Goal: Task Accomplishment & Management: Manage account settings

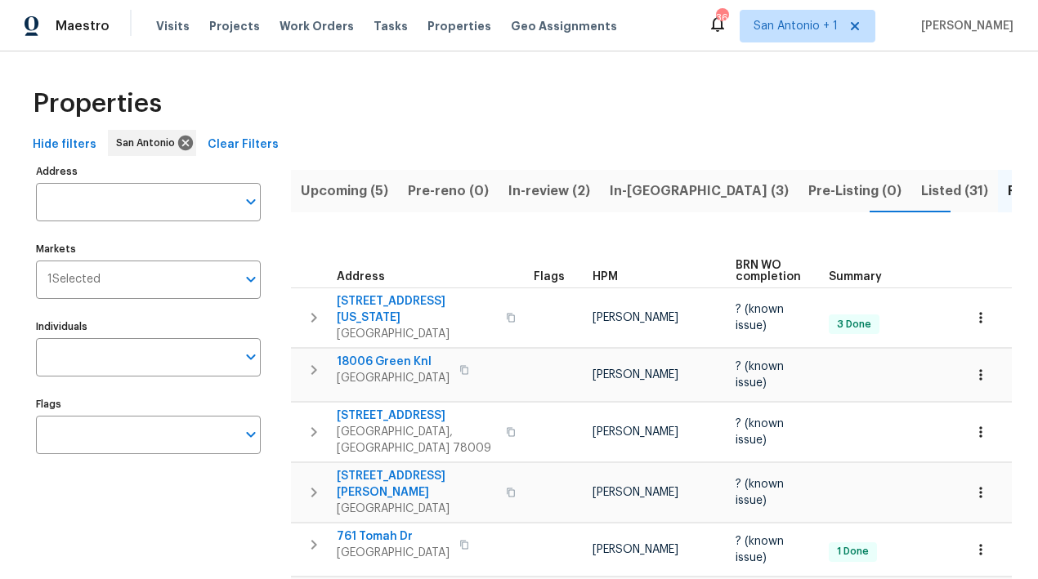
click at [633, 190] on span "In-reno (3)" at bounding box center [698, 191] width 179 height 23
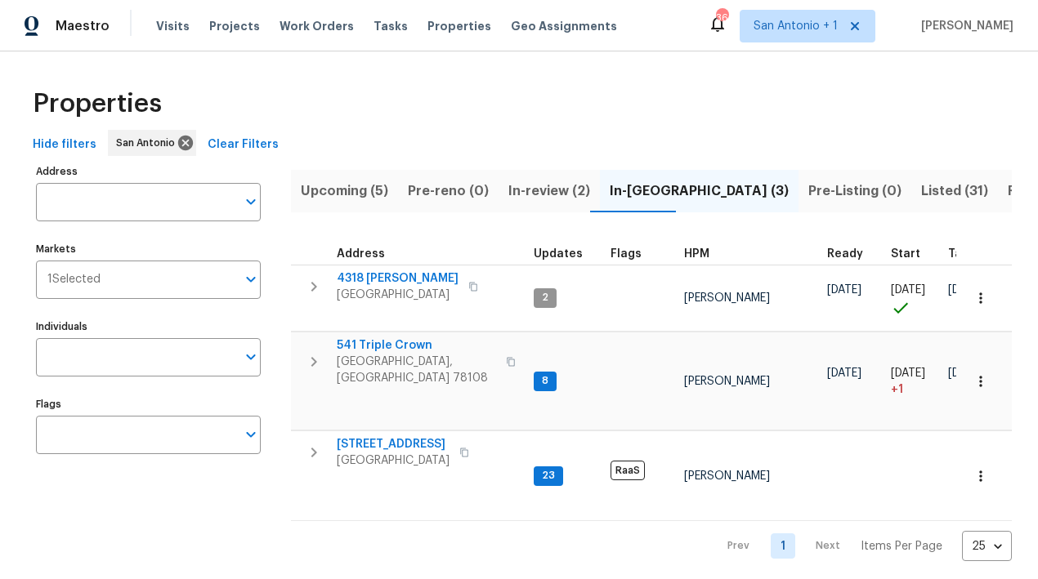
click at [533, 187] on span "In-review (2)" at bounding box center [549, 191] width 82 height 23
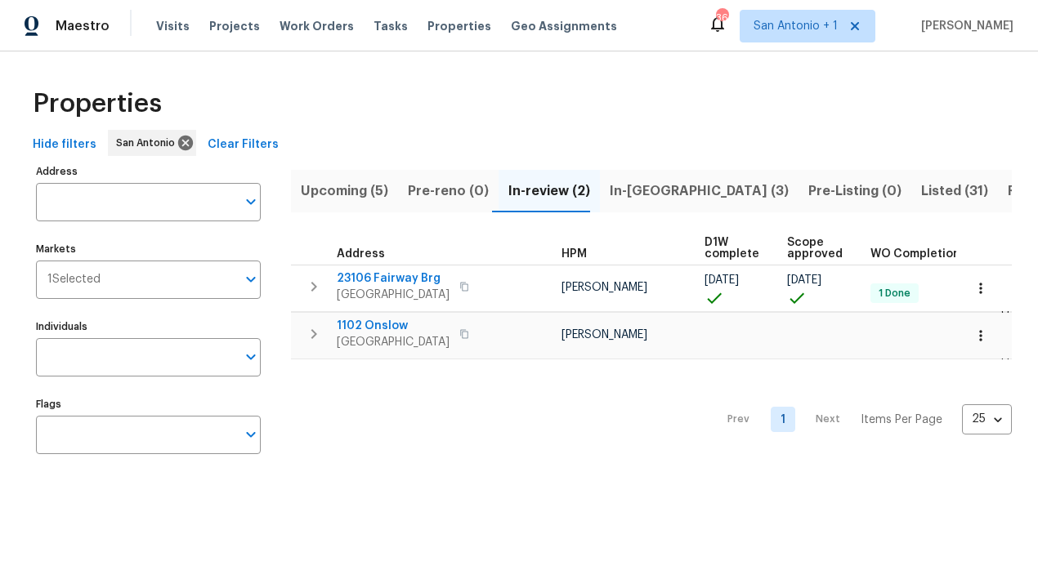
scroll to position [0, 154]
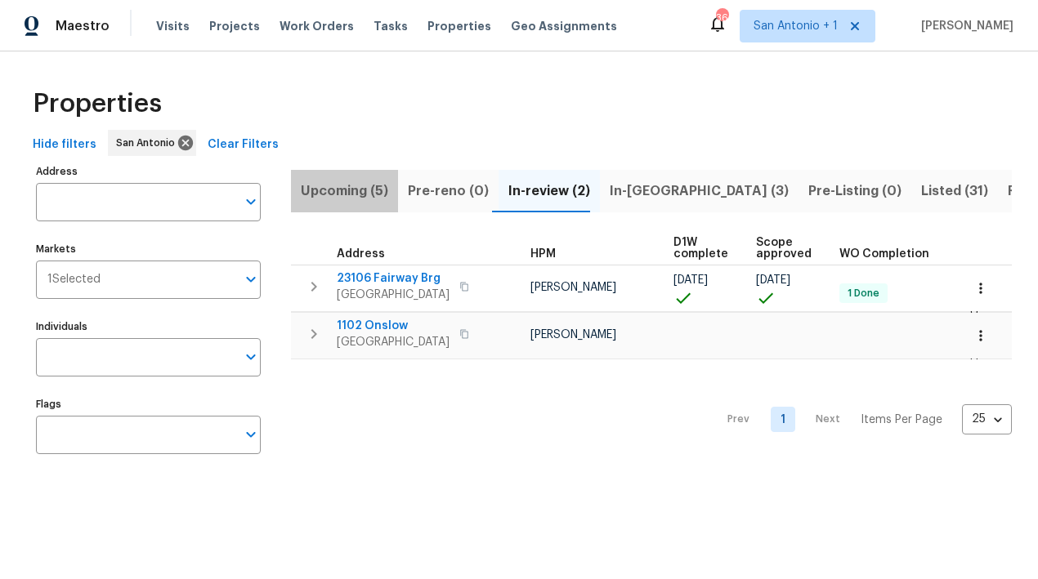
click at [348, 191] on span "Upcoming (5)" at bounding box center [344, 191] width 87 height 23
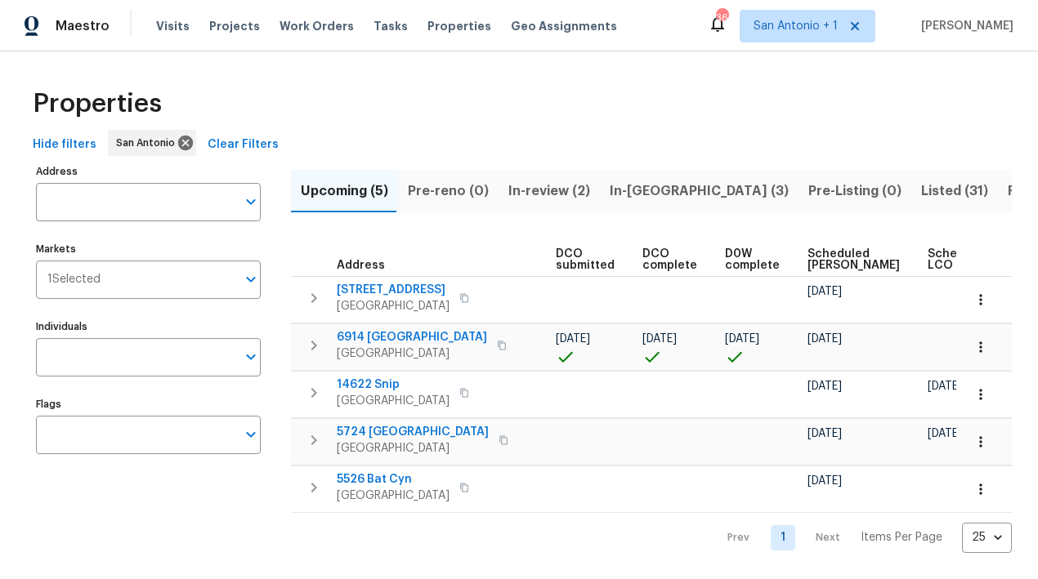
scroll to position [0, 331]
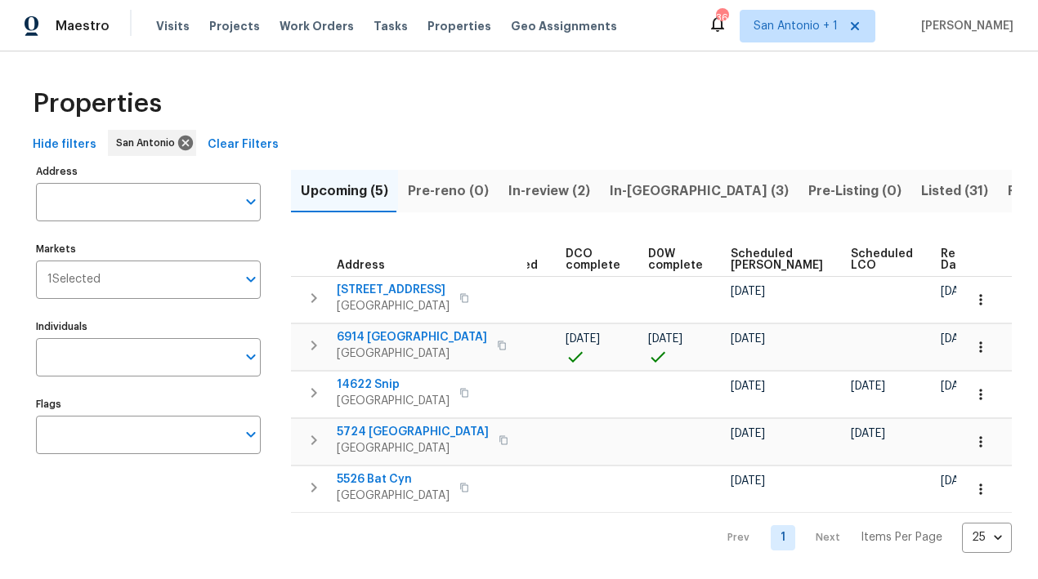
click at [940, 254] on span "Ready Date" at bounding box center [958, 259] width 36 height 23
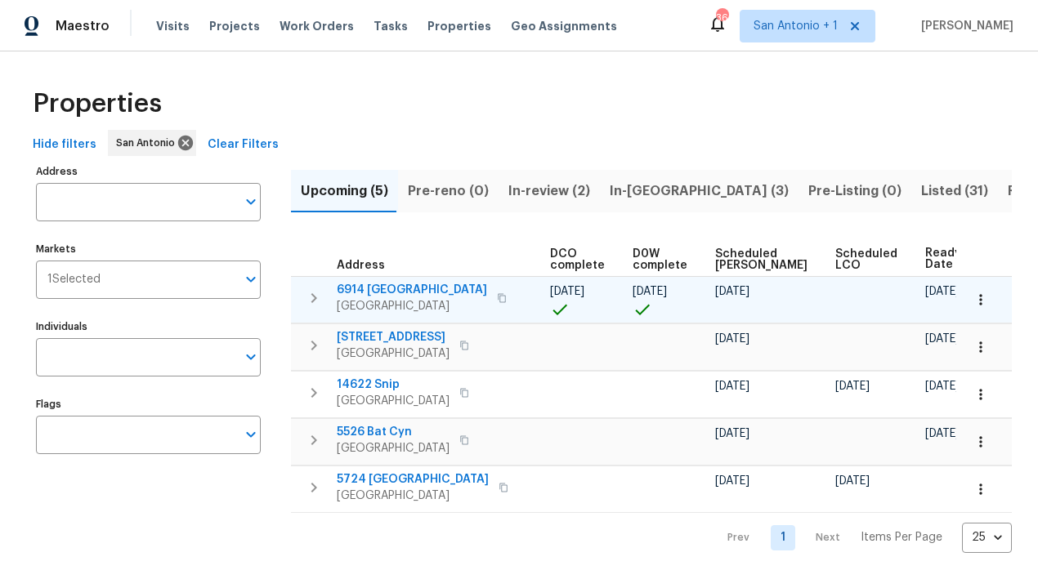
scroll to position [0, 350]
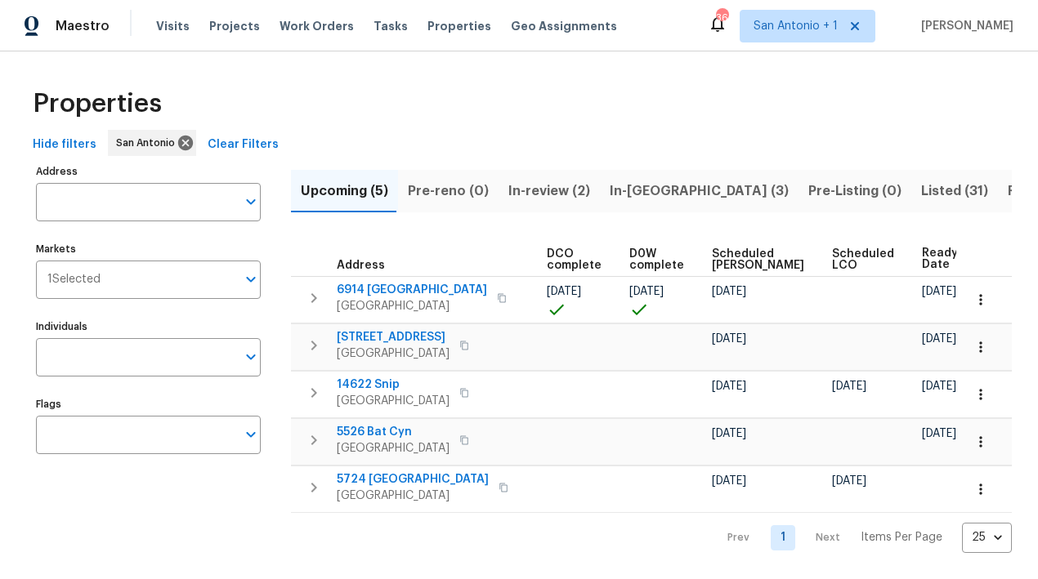
click at [922, 260] on span "Ready Date" at bounding box center [940, 259] width 36 height 23
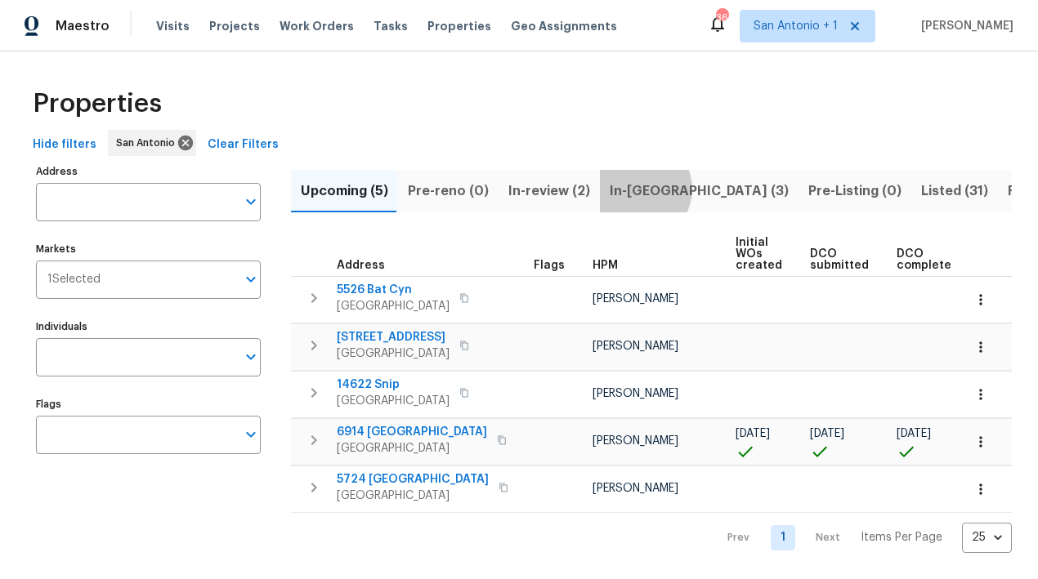
click at [628, 189] on span "In-reno (3)" at bounding box center [698, 191] width 179 height 23
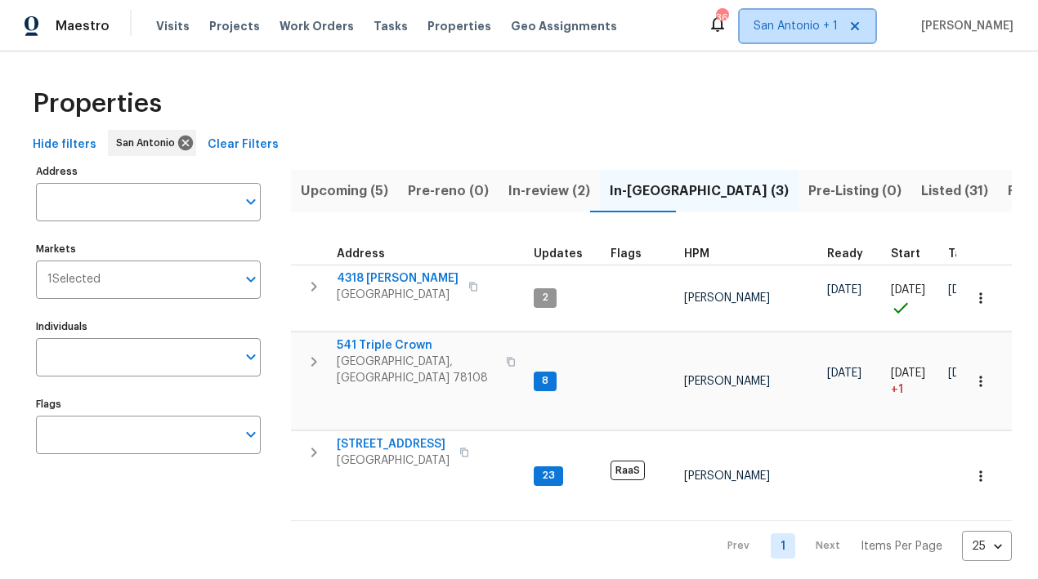
click at [798, 24] on span "San Antonio + 1" at bounding box center [795, 26] width 84 height 16
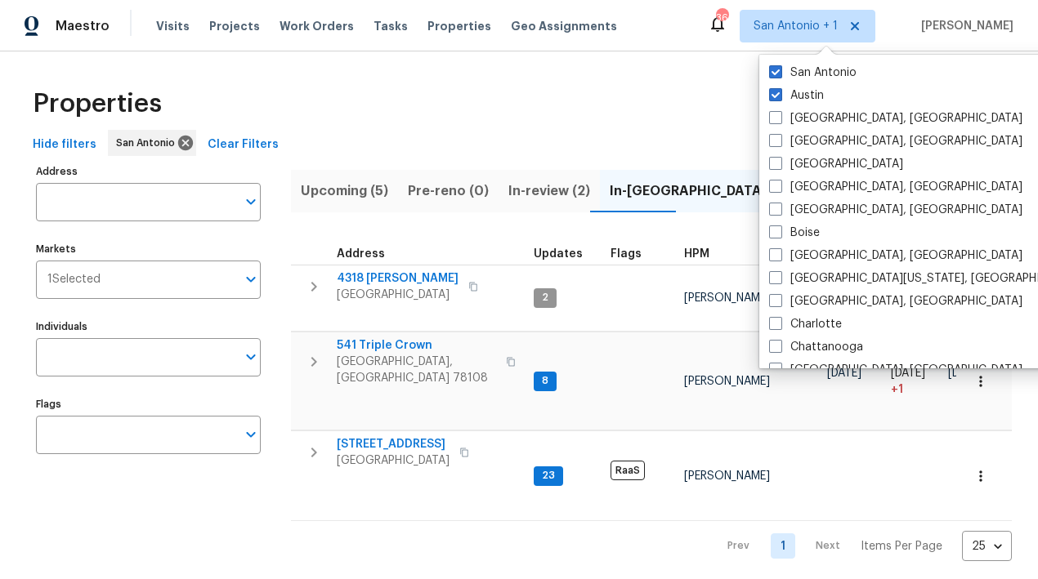
click at [596, 113] on div "Properties" at bounding box center [518, 104] width 985 height 52
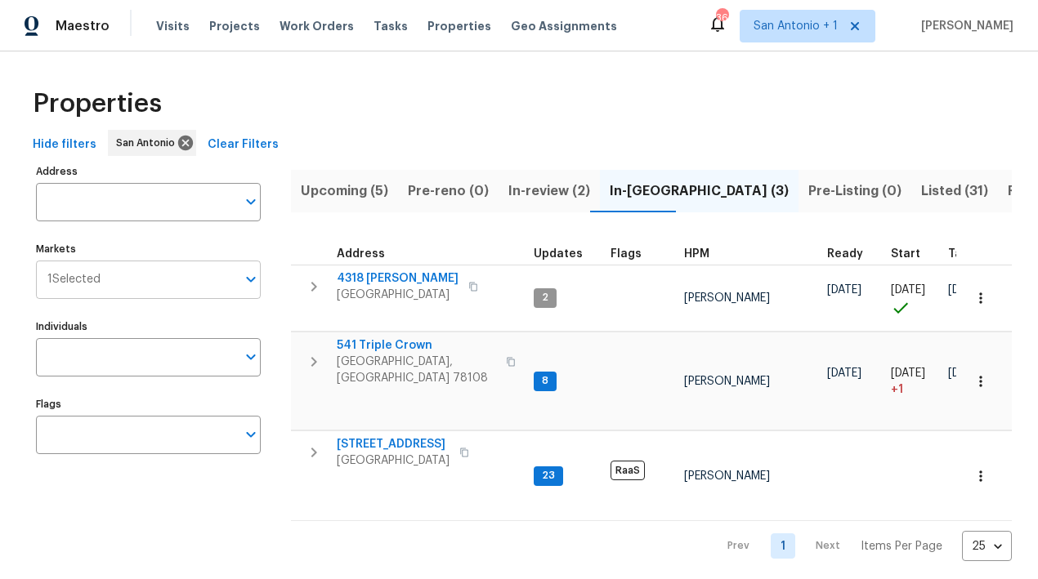
click at [230, 285] on input "Markets" at bounding box center [168, 280] width 136 height 38
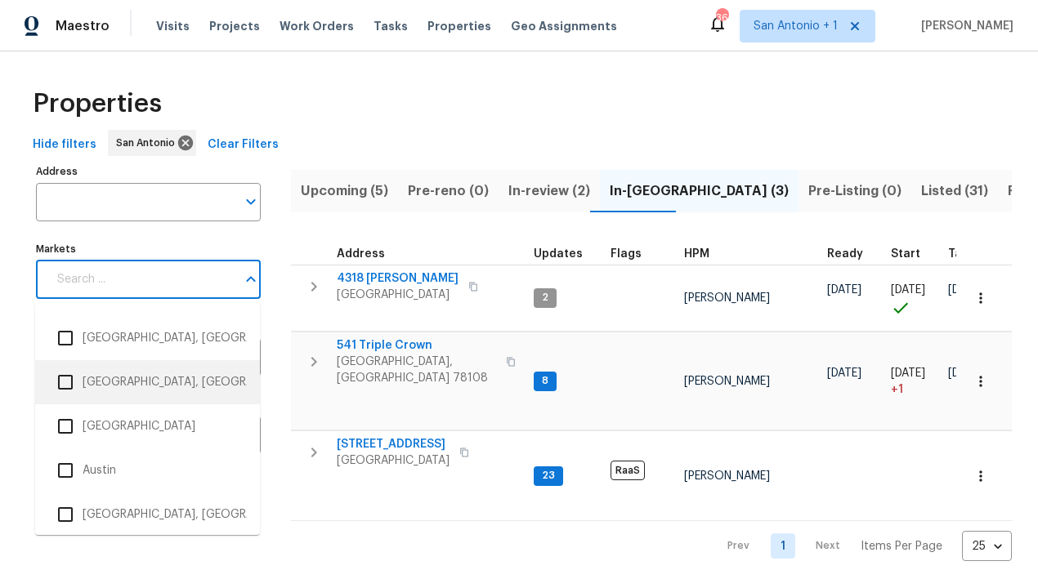
scroll to position [92, 0]
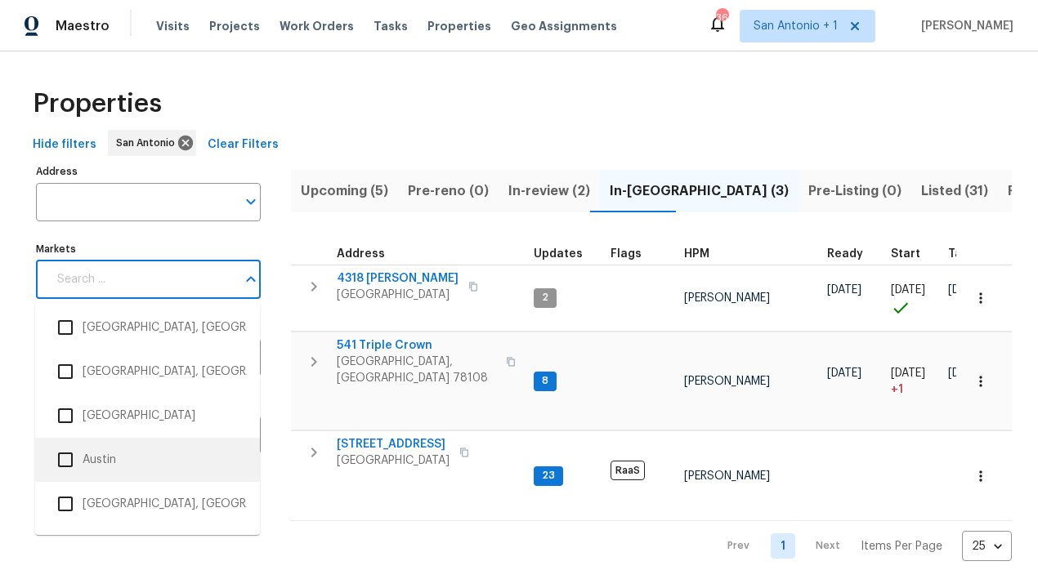
click at [66, 462] on input "checkbox" at bounding box center [65, 460] width 34 height 34
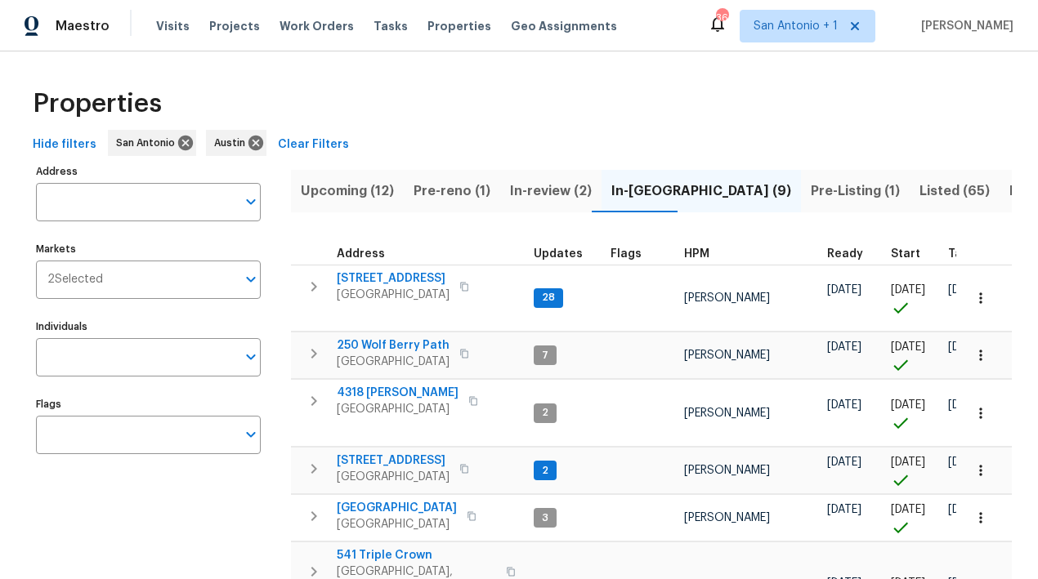
click at [650, 127] on div "Properties" at bounding box center [518, 104] width 985 height 52
click at [185, 350] on input "Individuals" at bounding box center [136, 357] width 200 height 38
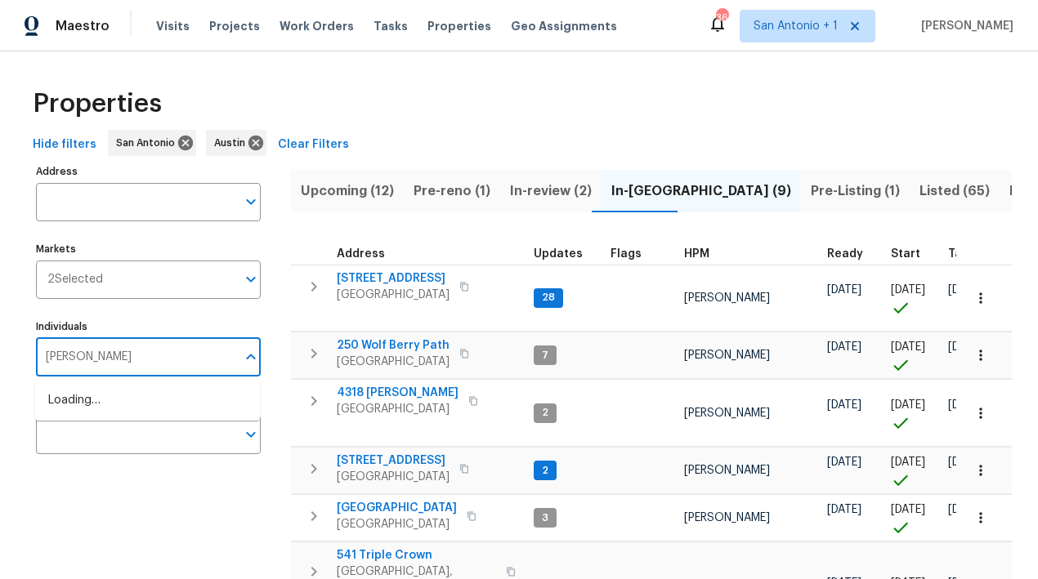
type input "chris fuentes"
click at [63, 406] on input "checkbox" at bounding box center [65, 409] width 34 height 34
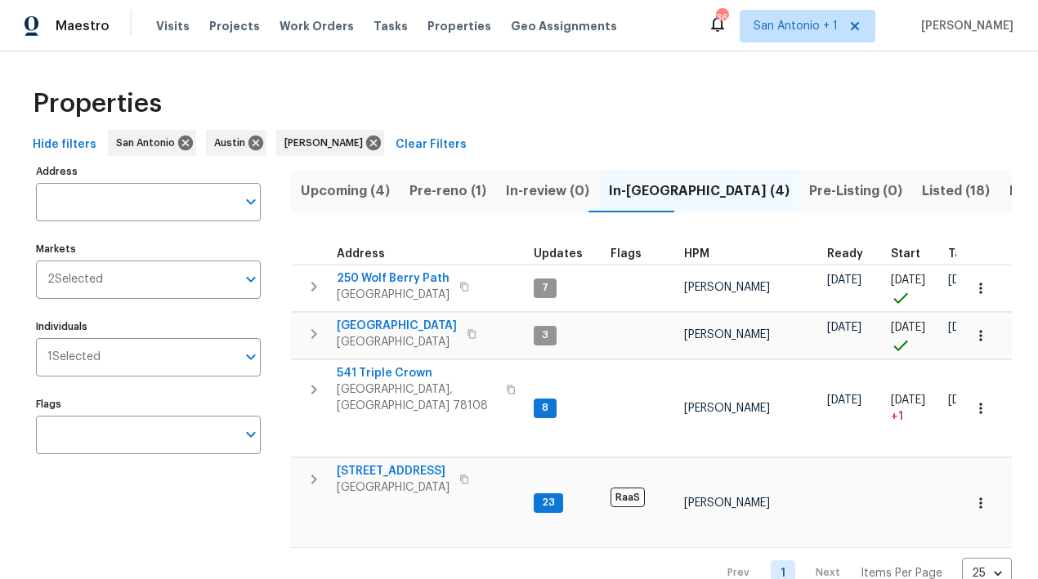
click at [592, 136] on div "Hide filters San Antonio Austin Chris Fuentes Clear Filters" at bounding box center [518, 145] width 985 height 30
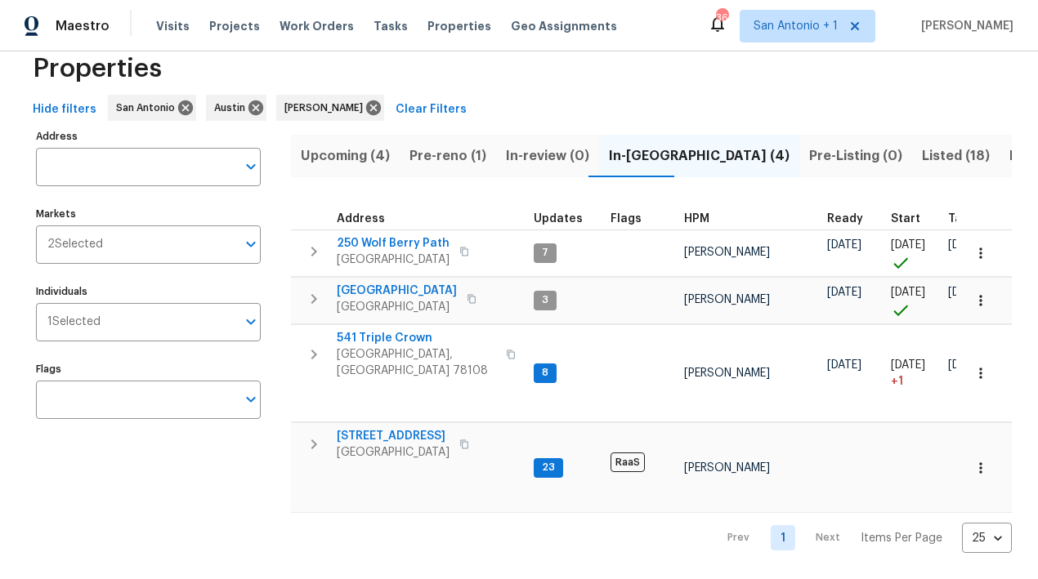
scroll to position [51, 0]
click at [449, 145] on span "Pre-reno (1)" at bounding box center [447, 156] width 77 height 23
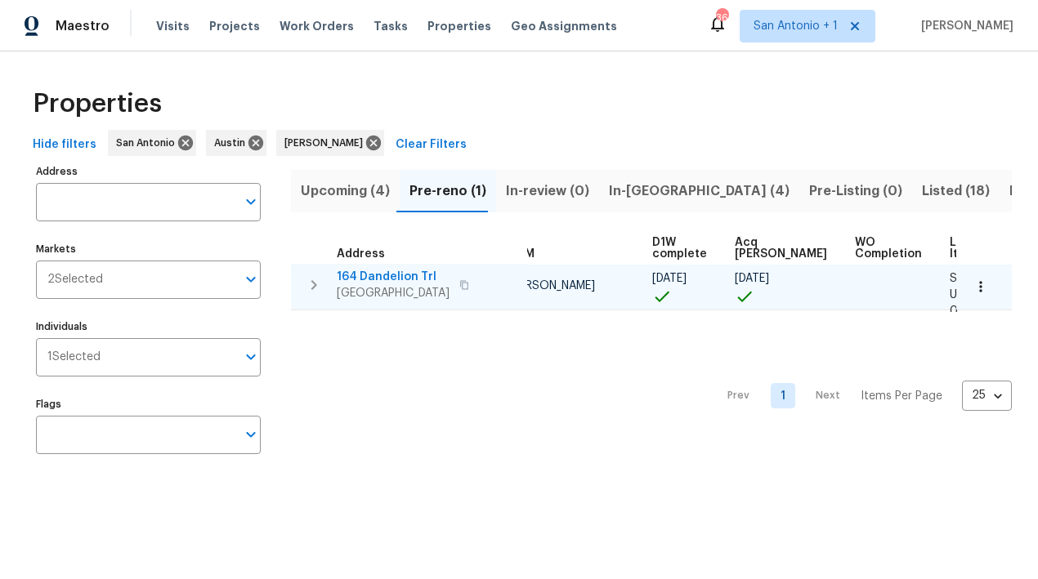
scroll to position [2, 0]
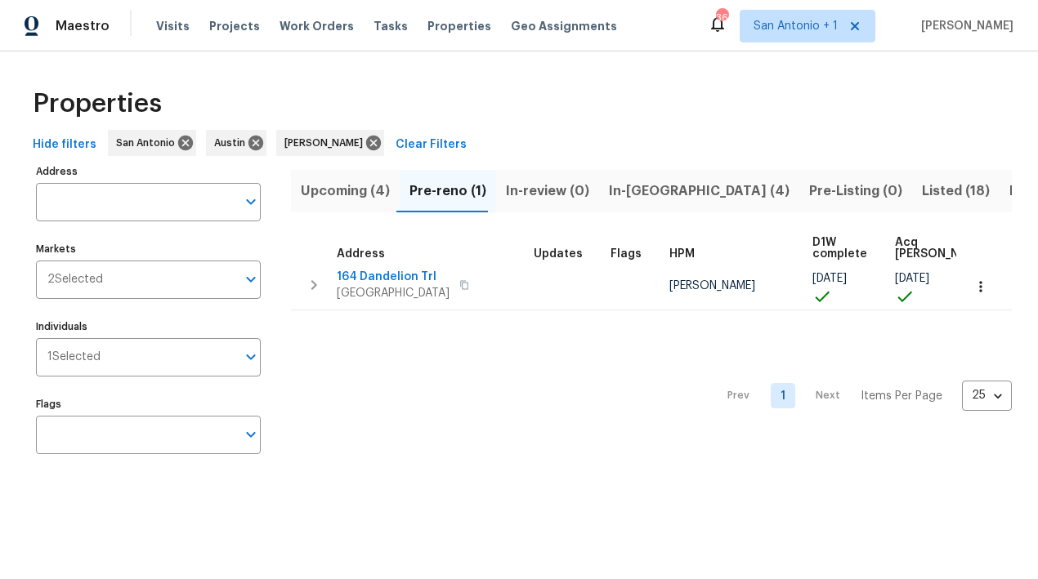
click at [638, 192] on span "In-reno (4)" at bounding box center [699, 191] width 181 height 23
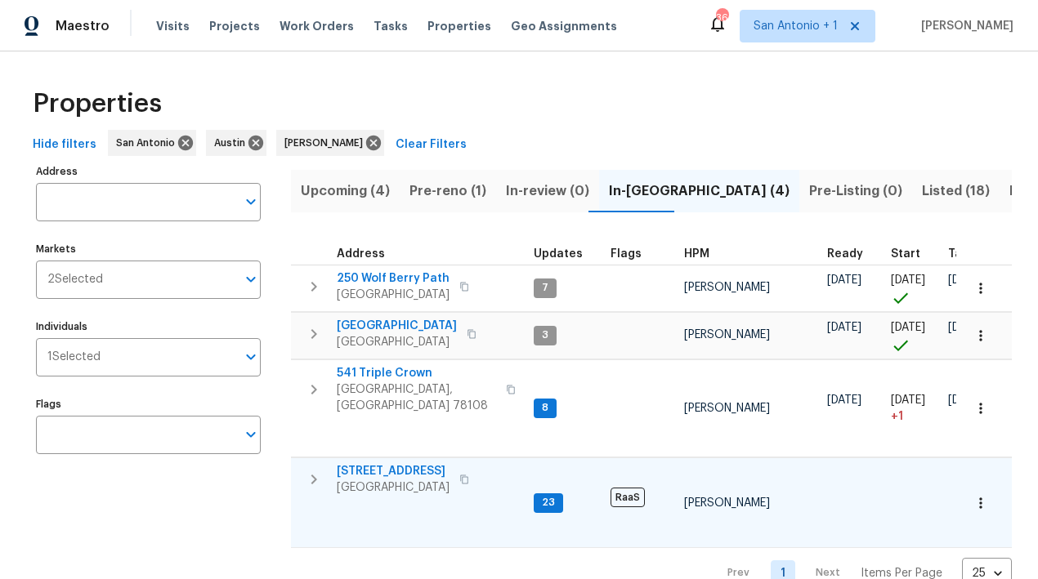
click at [386, 465] on span "526 Radiance Ave" at bounding box center [393, 471] width 113 height 16
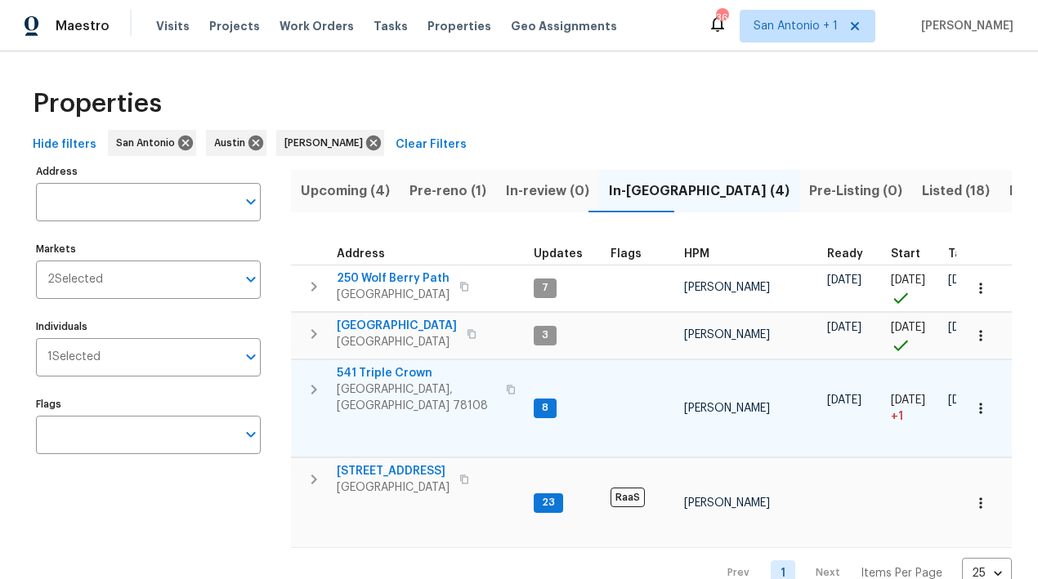
click at [400, 373] on span "541 Triple Crown" at bounding box center [416, 373] width 159 height 16
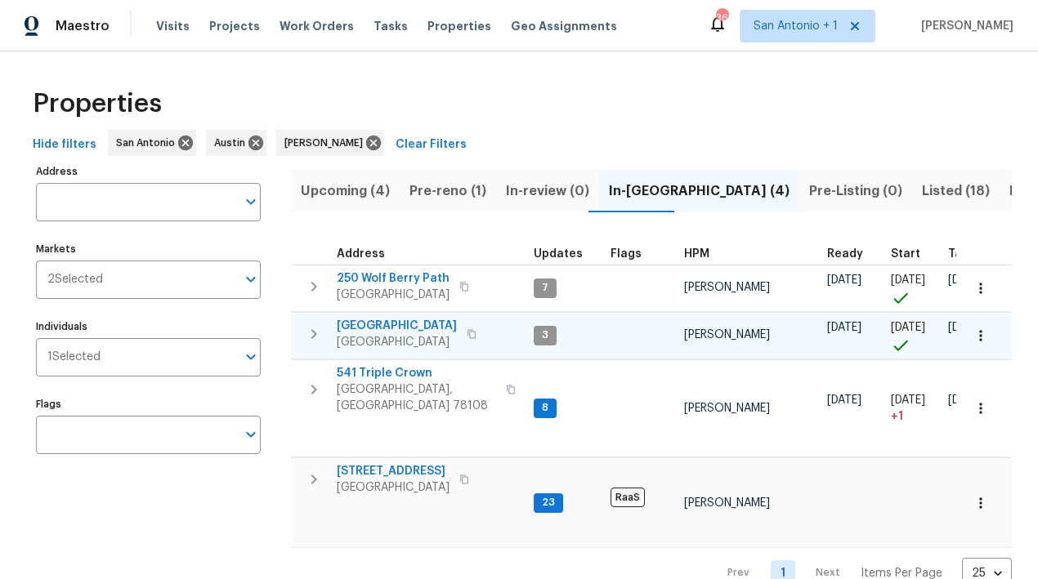
click at [398, 326] on span "124 Blossom Valley Strm" at bounding box center [397, 326] width 120 height 16
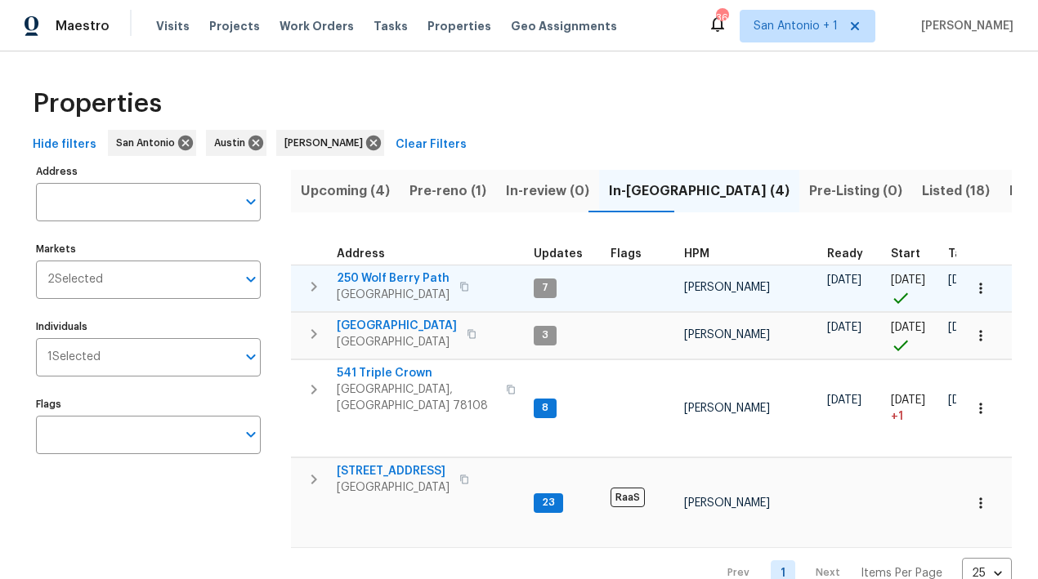
click at [402, 275] on span "250 Wolf Berry Path" at bounding box center [393, 278] width 113 height 16
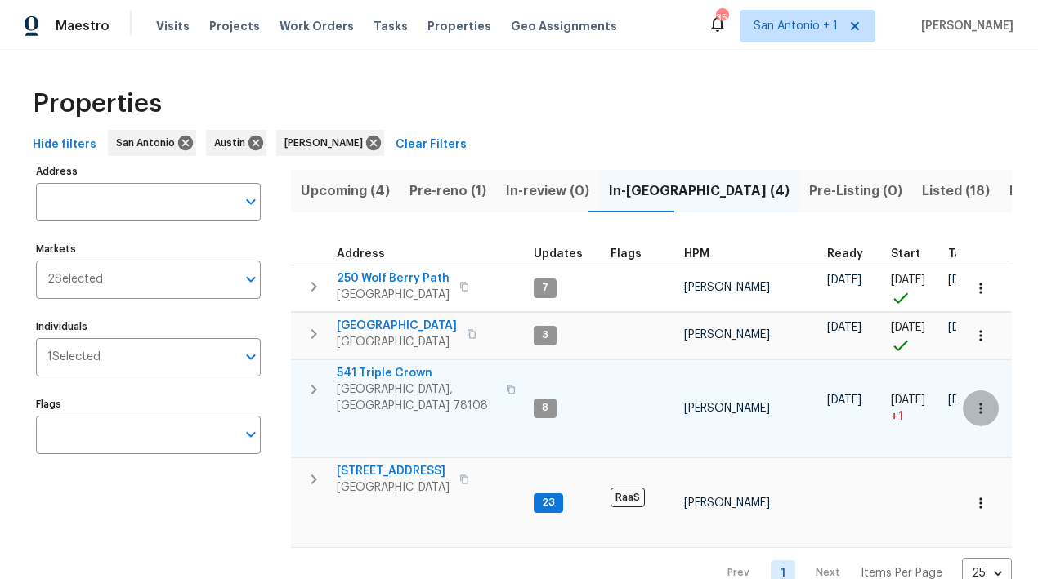
click at [972, 406] on icon "button" at bounding box center [980, 408] width 16 height 16
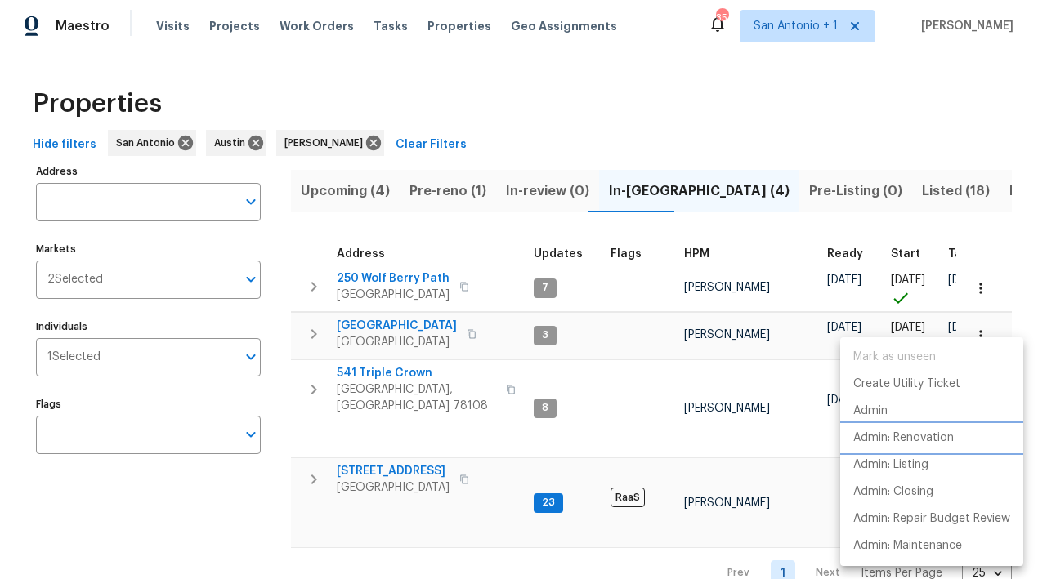
click at [925, 439] on p "Admin: Renovation" at bounding box center [903, 438] width 100 height 17
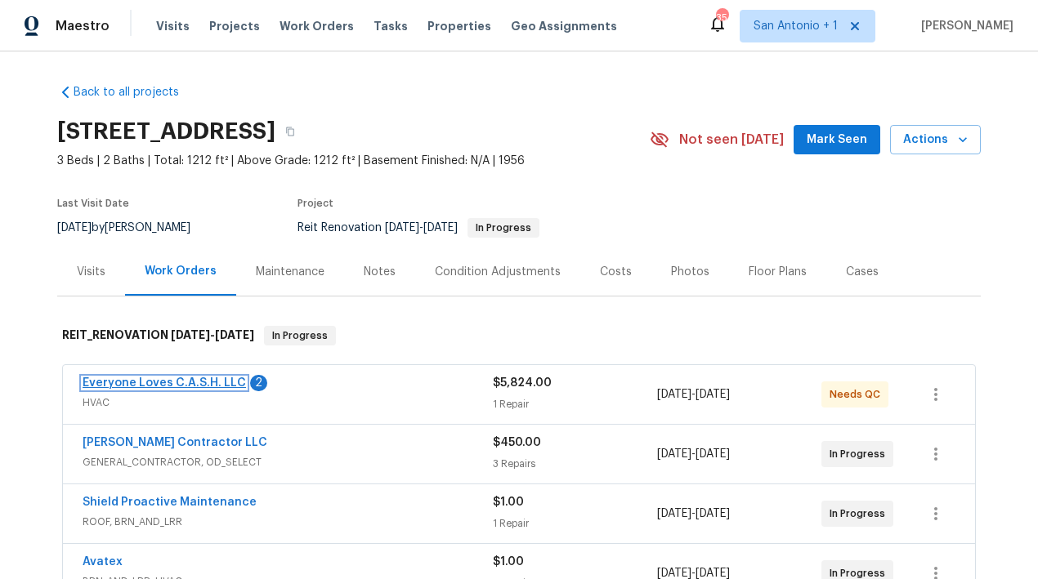
click at [197, 387] on link "Everyone Loves C.A.S.H. LLC" at bounding box center [164, 382] width 163 height 11
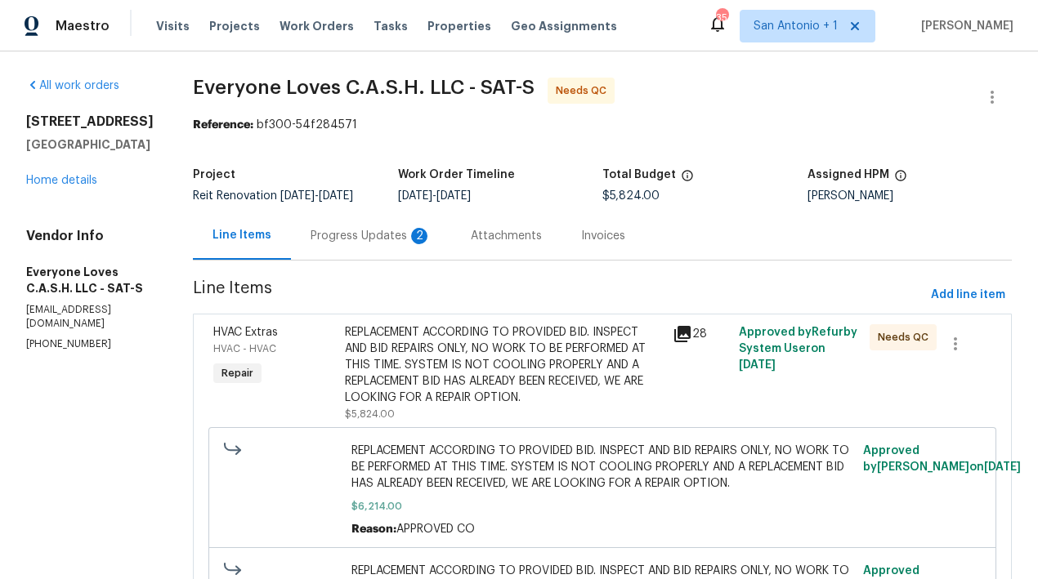
click at [404, 244] on div "Progress Updates 2" at bounding box center [370, 236] width 121 height 16
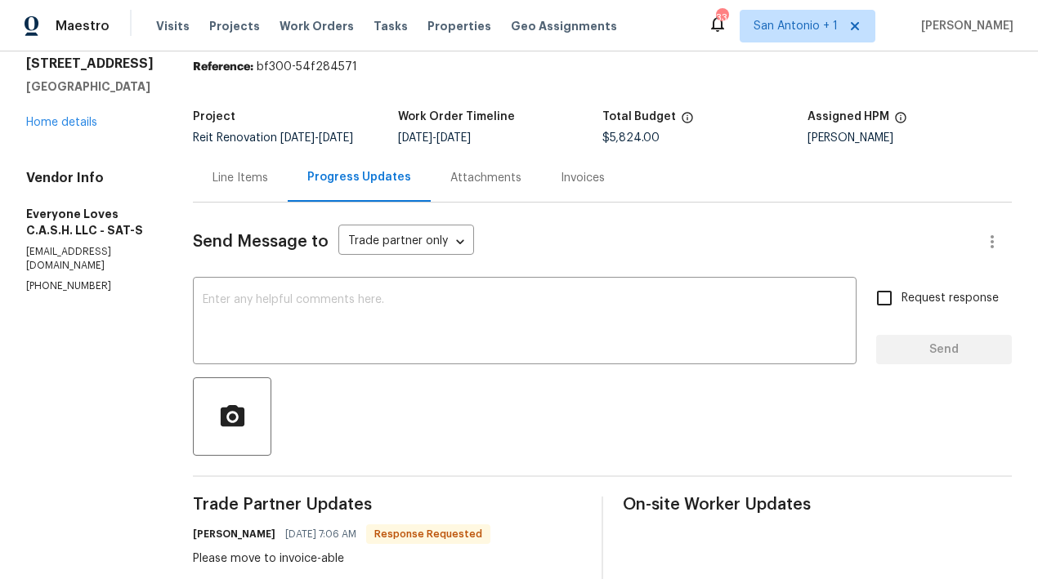
scroll to position [54, 0]
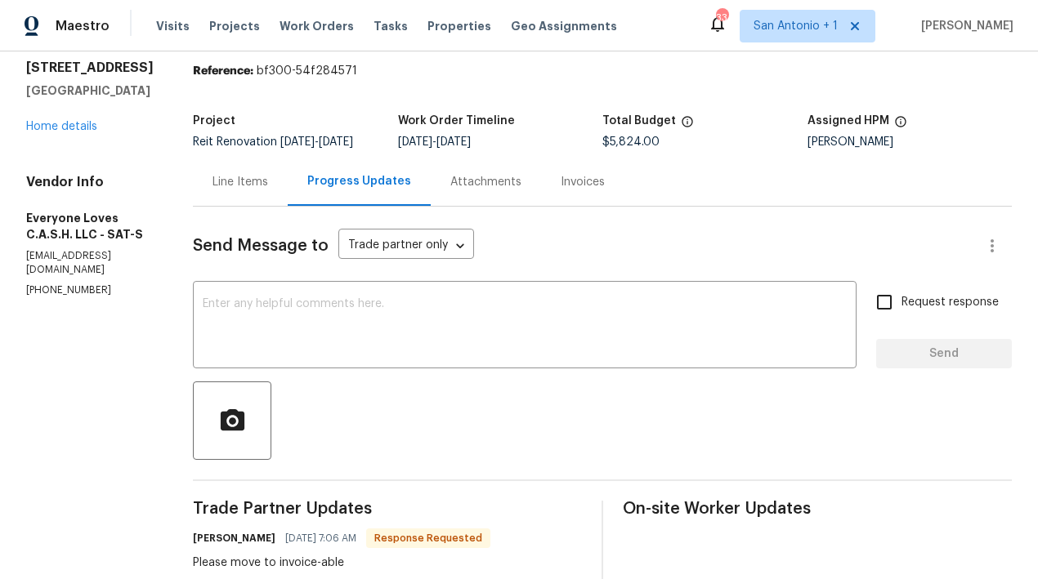
click at [268, 190] on div "Line Items" at bounding box center [240, 182] width 56 height 16
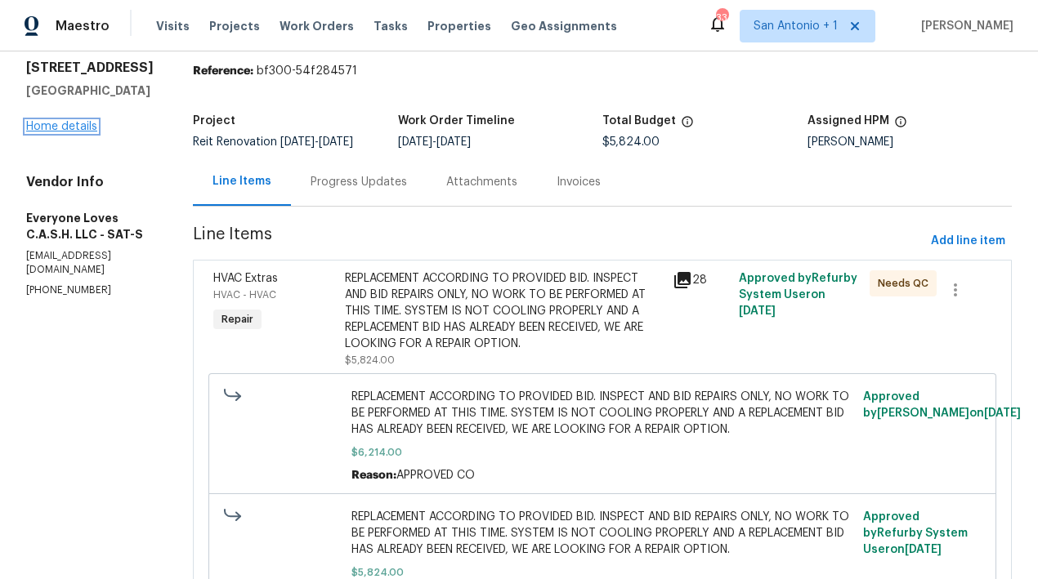
click at [69, 128] on link "Home details" at bounding box center [61, 126] width 71 height 11
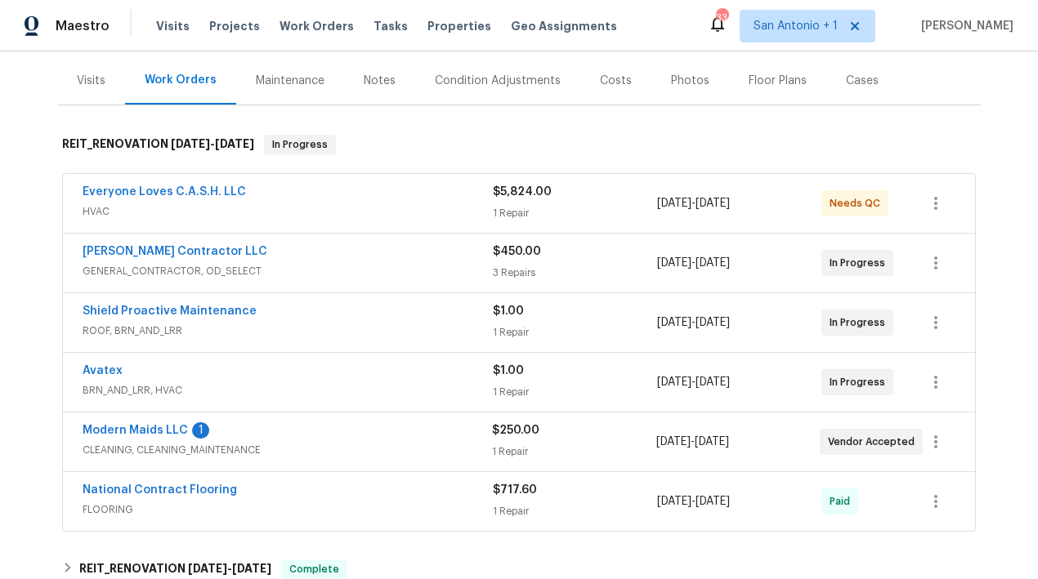
scroll to position [221, 0]
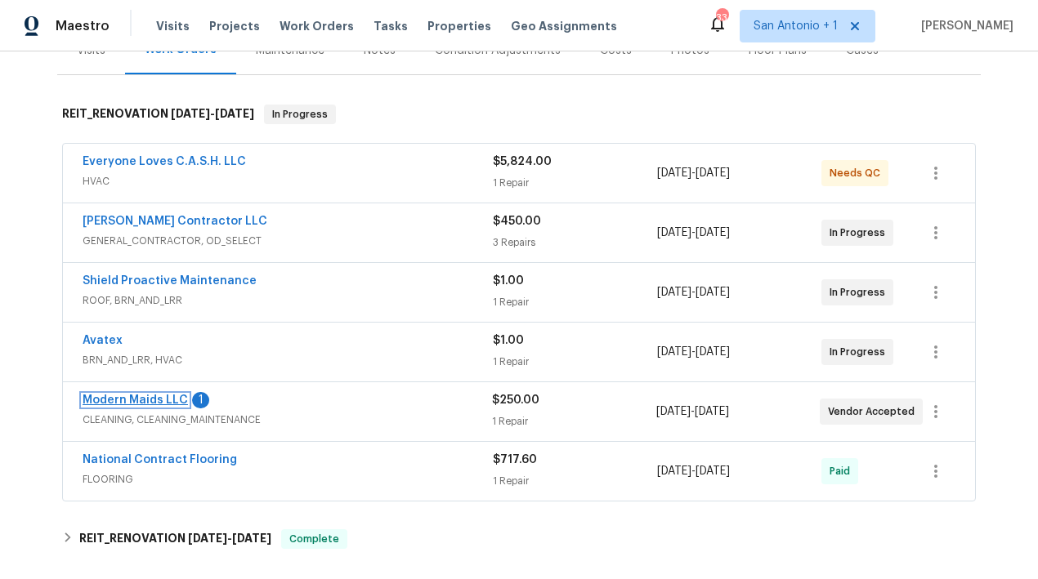
click at [136, 398] on link "Modern Maids LLC" at bounding box center [135, 400] width 105 height 11
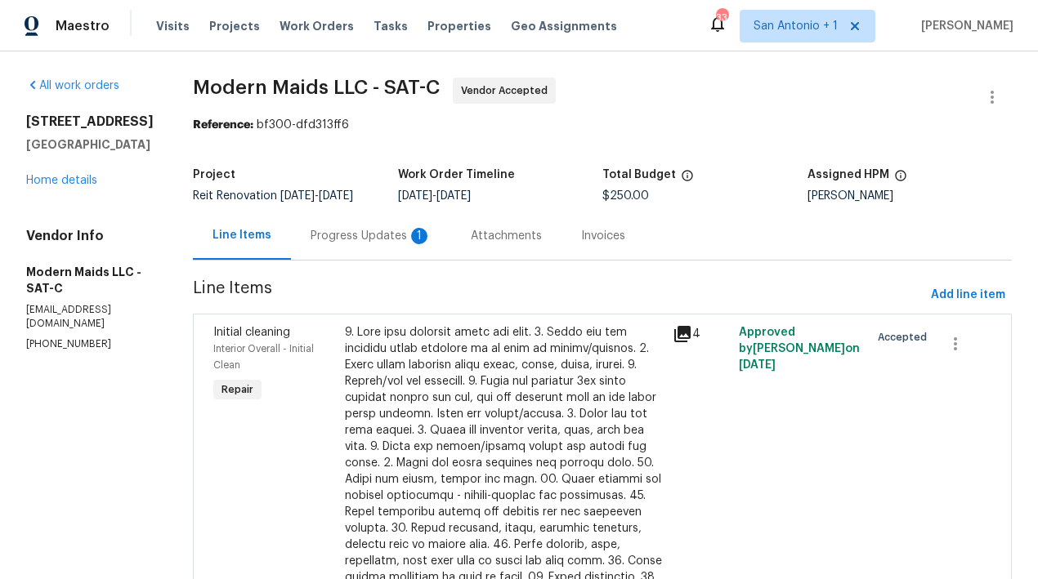
click at [382, 244] on div "Progress Updates 1" at bounding box center [370, 236] width 121 height 16
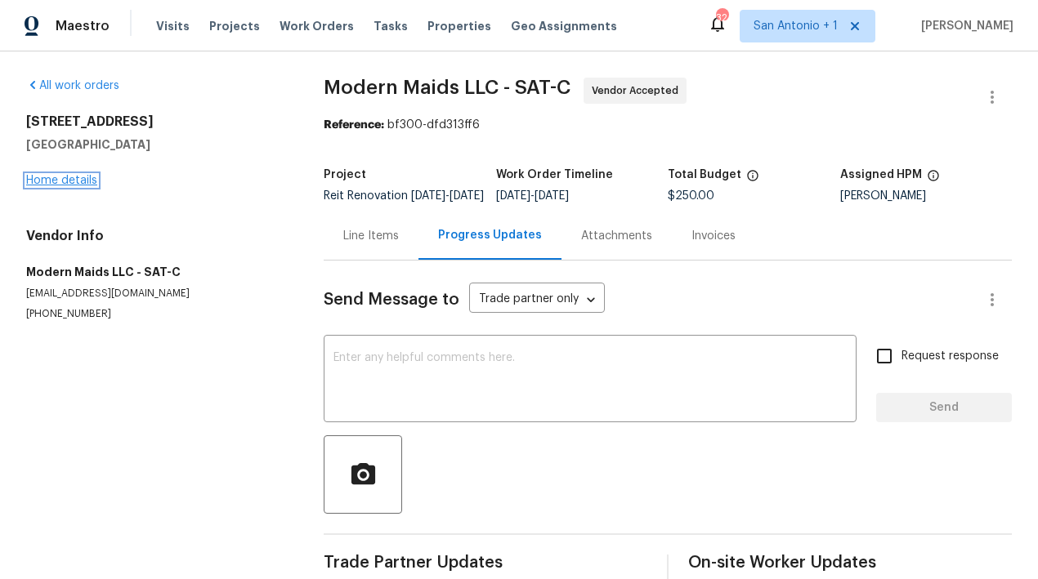
click at [82, 183] on link "Home details" at bounding box center [61, 180] width 71 height 11
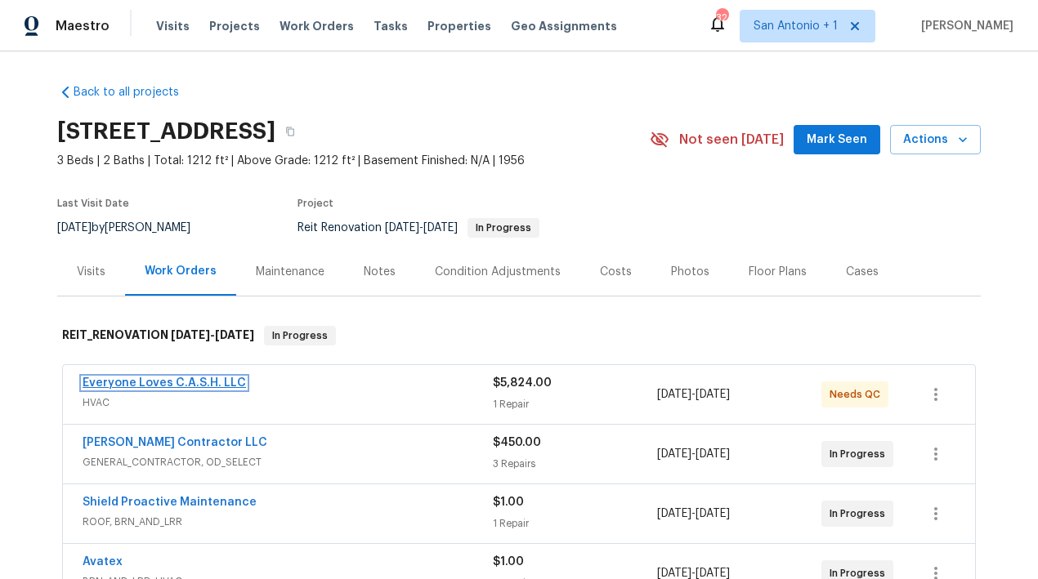
click at [163, 382] on link "Everyone Loves C.A.S.H. LLC" at bounding box center [164, 382] width 163 height 11
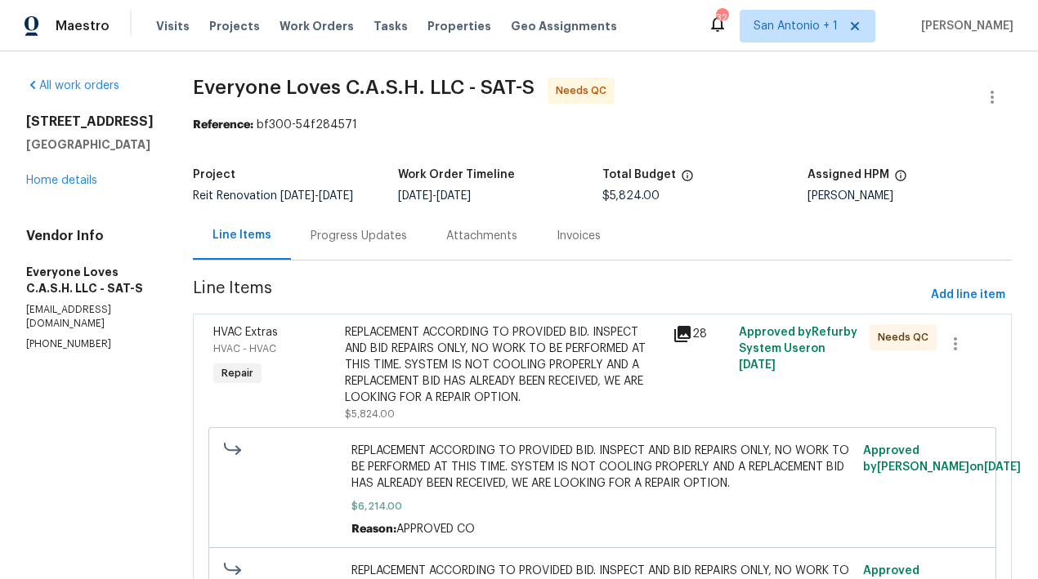
click at [437, 374] on div "REPLACEMENT ACCORDING TO PROVIDED BID. INSPECT AND BID REPAIRS ONLY, NO WORK TO…" at bounding box center [504, 365] width 319 height 82
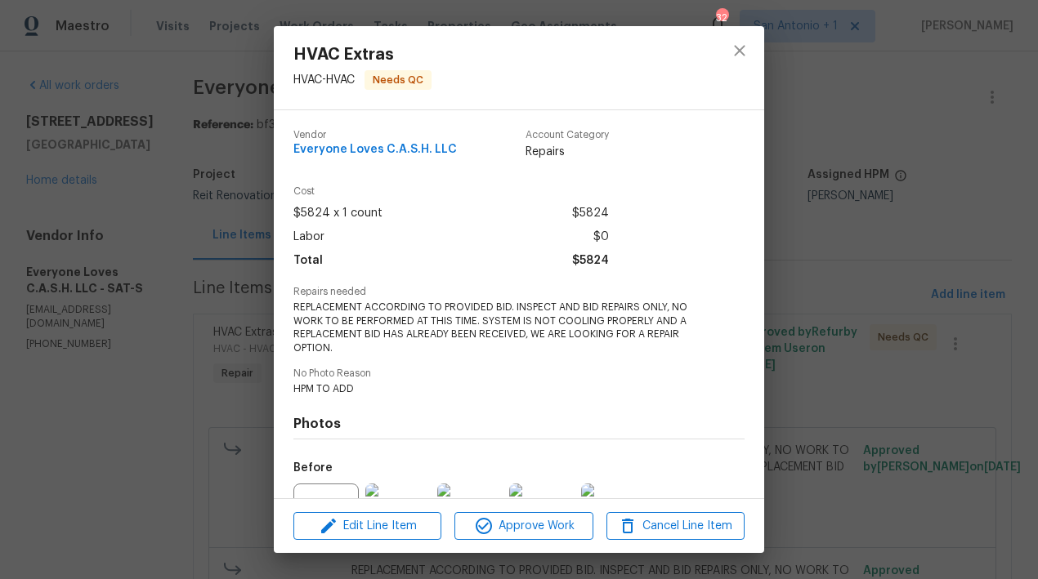
scroll to position [173, 0]
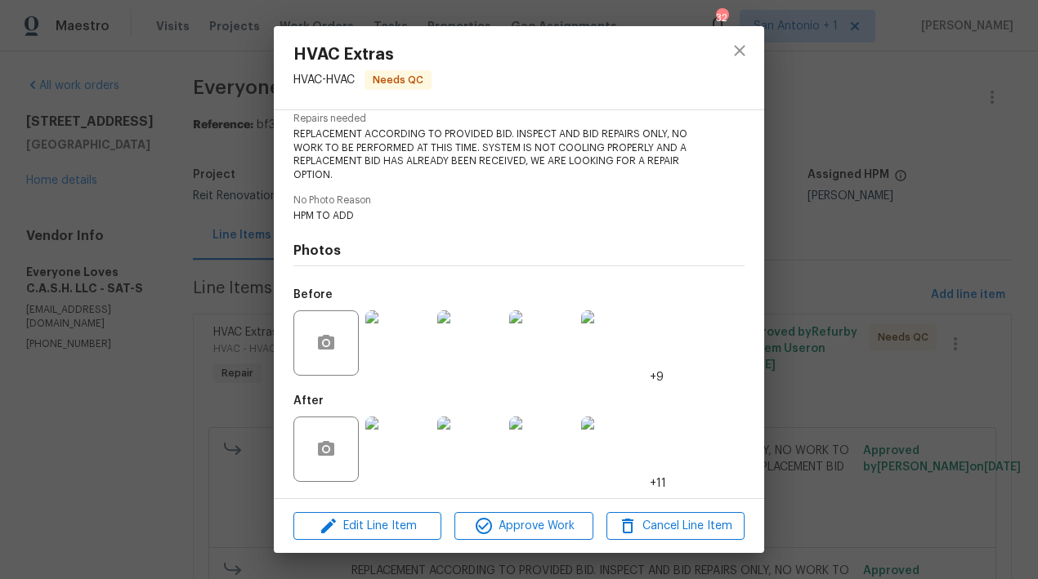
click at [403, 455] on img at bounding box center [397, 449] width 65 height 65
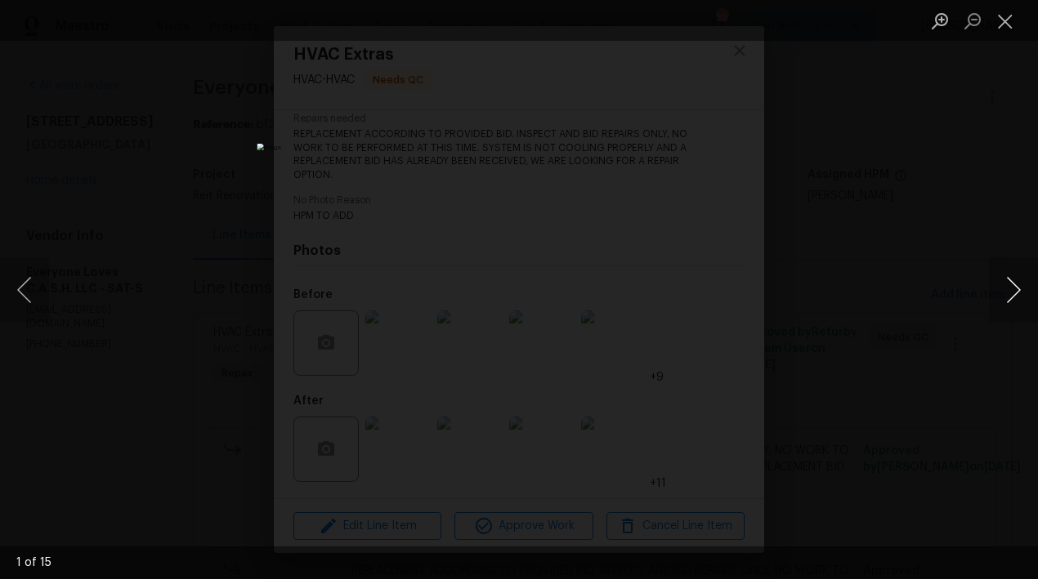
click at [1011, 287] on button "Next image" at bounding box center [1013, 289] width 49 height 65
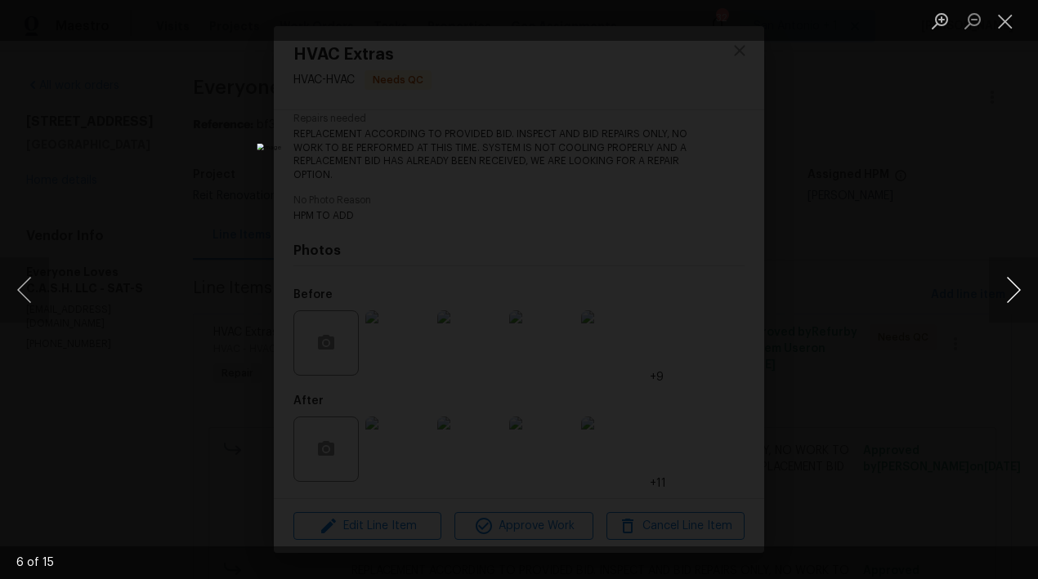
click at [1011, 287] on button "Next image" at bounding box center [1013, 289] width 49 height 65
click at [1013, 286] on button "Next image" at bounding box center [1013, 289] width 49 height 65
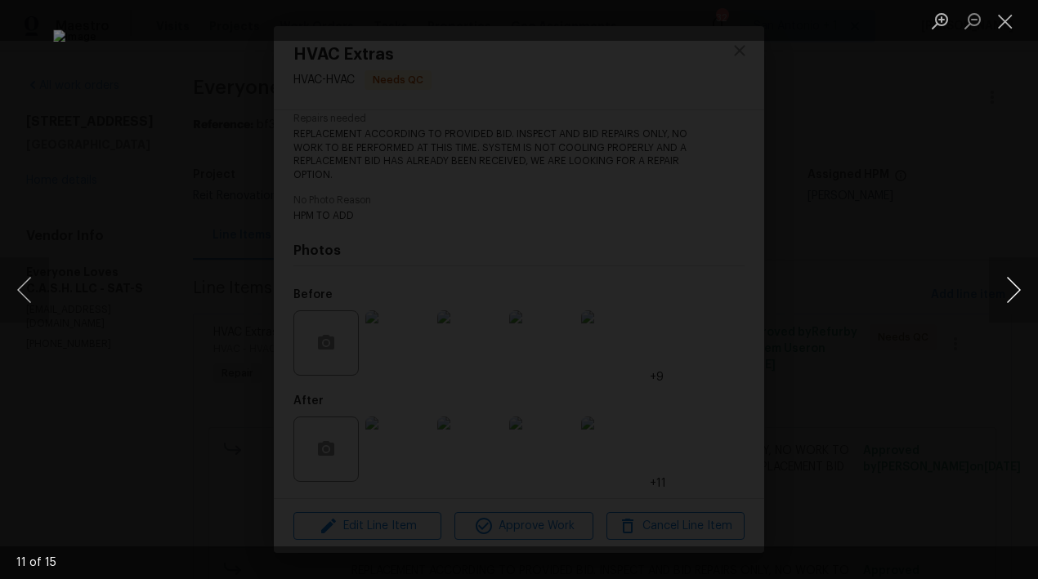
click at [1013, 286] on button "Next image" at bounding box center [1013, 289] width 49 height 65
click at [1004, 29] on button "Close lightbox" at bounding box center [1005, 21] width 33 height 29
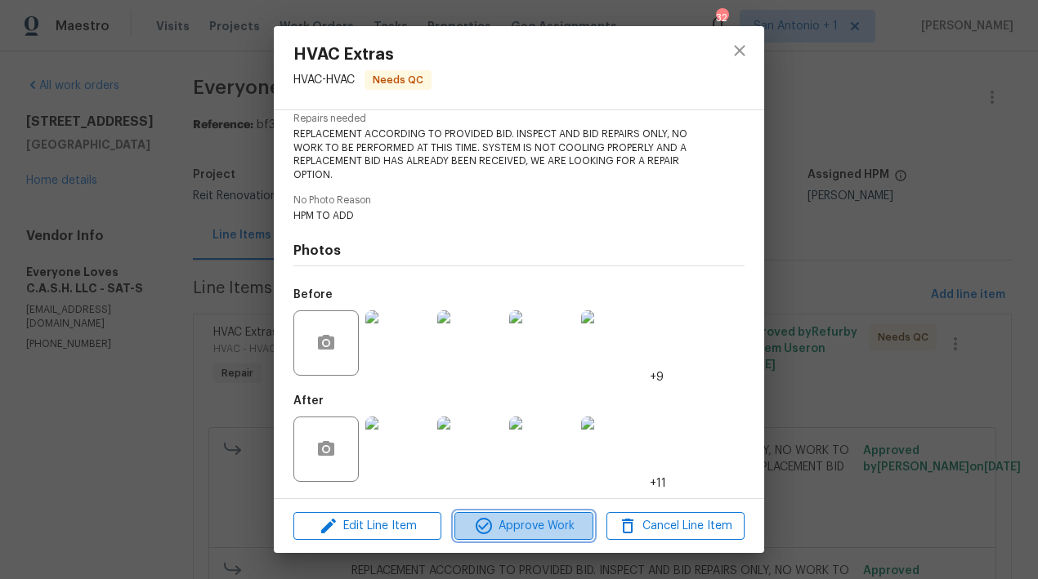
click at [533, 521] on span "Approve Work" at bounding box center [523, 526] width 128 height 20
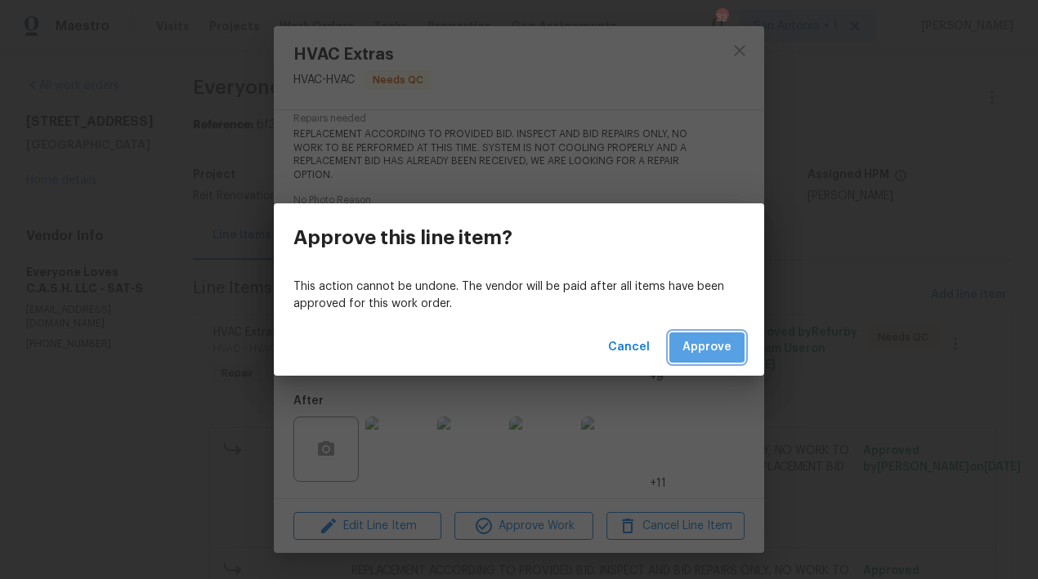
click at [709, 352] on span "Approve" at bounding box center [706, 347] width 49 height 20
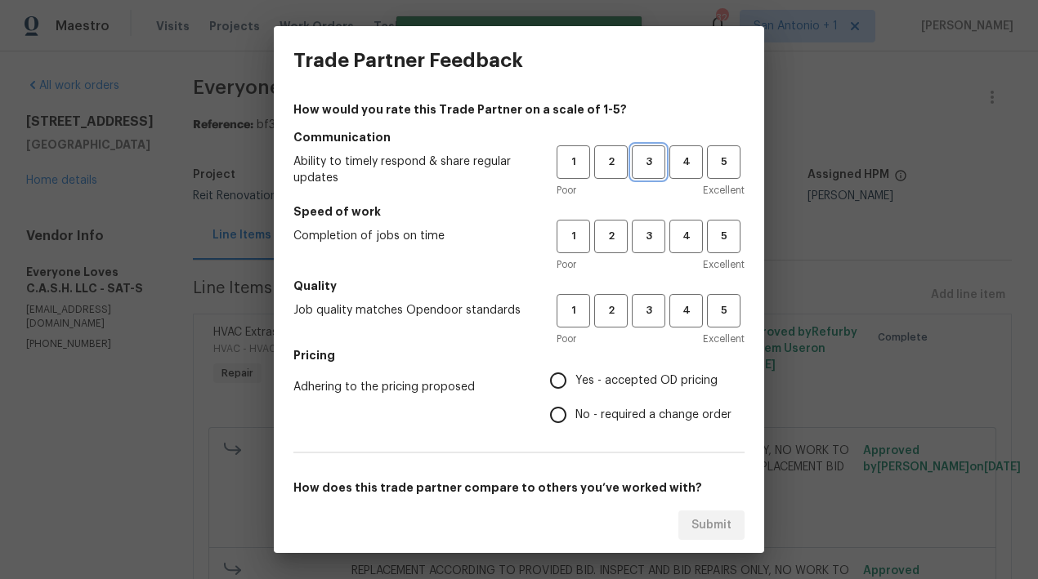
click at [633, 157] on span "3" at bounding box center [648, 162] width 30 height 19
click at [633, 233] on span "3" at bounding box center [648, 236] width 30 height 19
click at [636, 314] on span "3" at bounding box center [648, 310] width 30 height 19
click at [601, 382] on span "Yes - accepted OD pricing" at bounding box center [646, 381] width 142 height 17
click at [575, 382] on input "Yes - accepted OD pricing" at bounding box center [558, 381] width 34 height 34
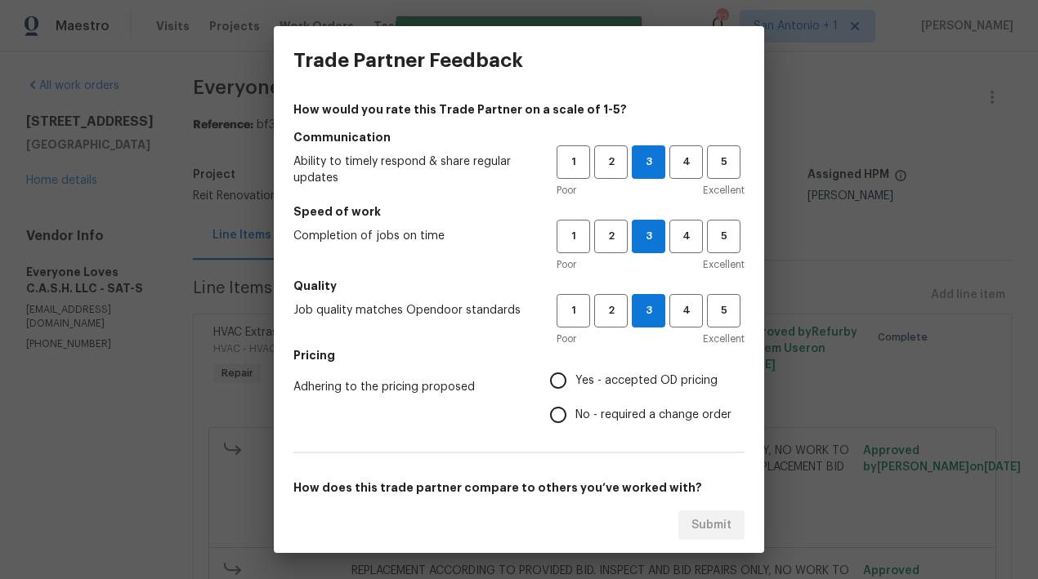
radio input "true"
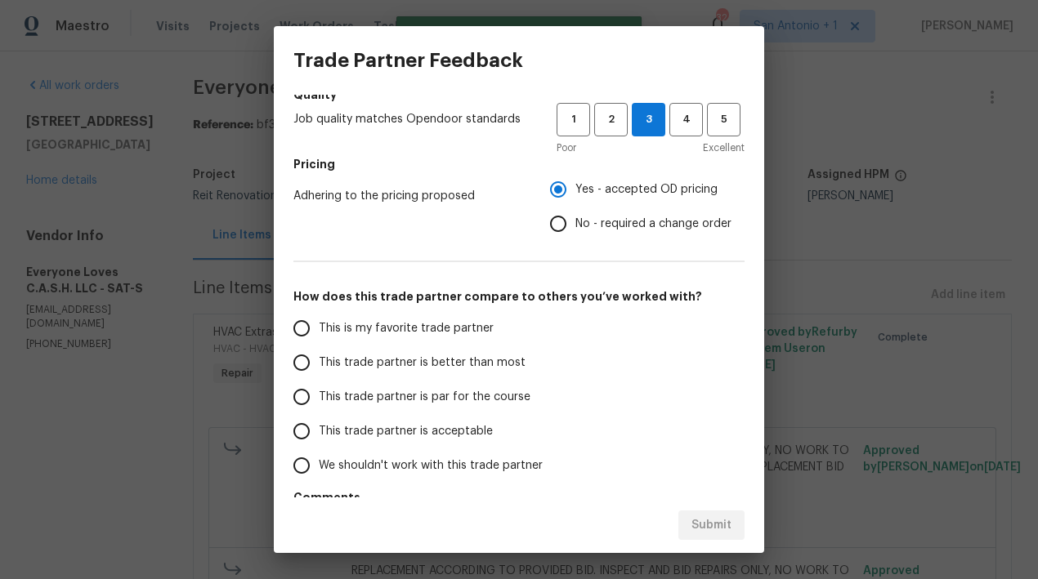
scroll to position [241, 0]
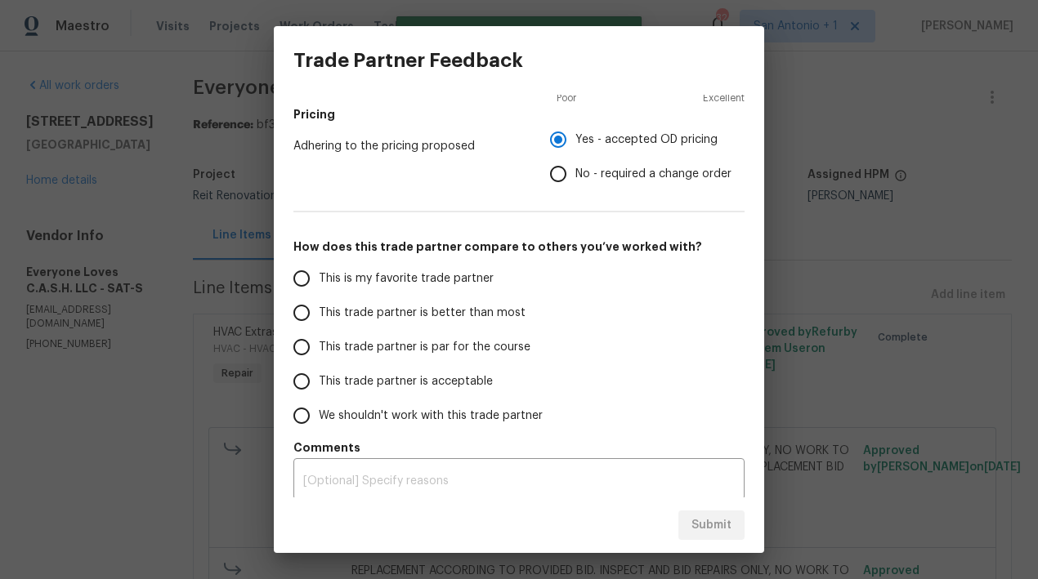
click at [489, 355] on label "This trade partner is par for the course" at bounding box center [413, 347] width 258 height 34
click at [319, 355] on input "This trade partner is par for the course" at bounding box center [301, 347] width 34 height 34
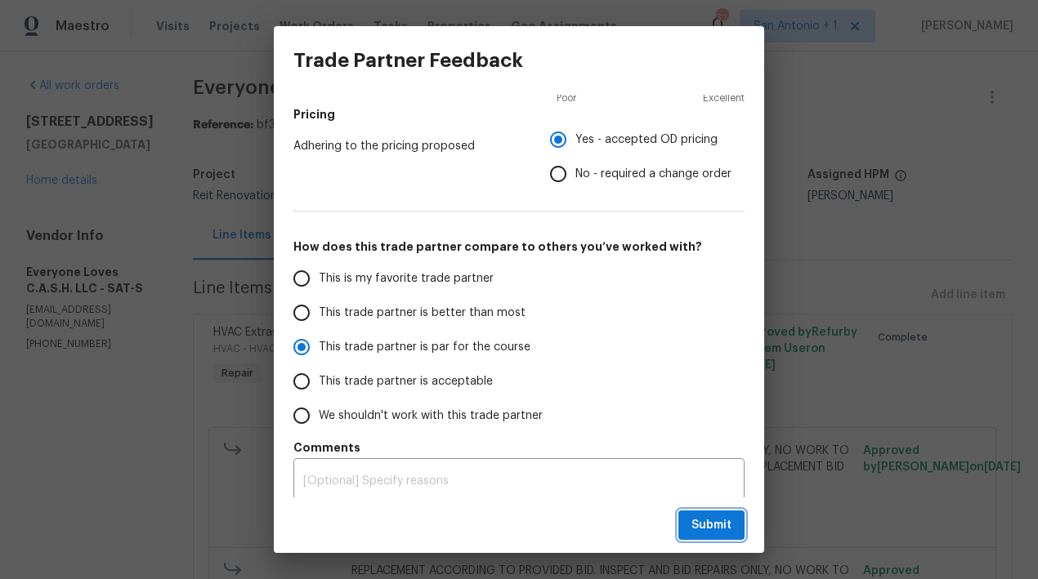
click at [708, 529] on span "Submit" at bounding box center [711, 526] width 40 height 20
radio input "true"
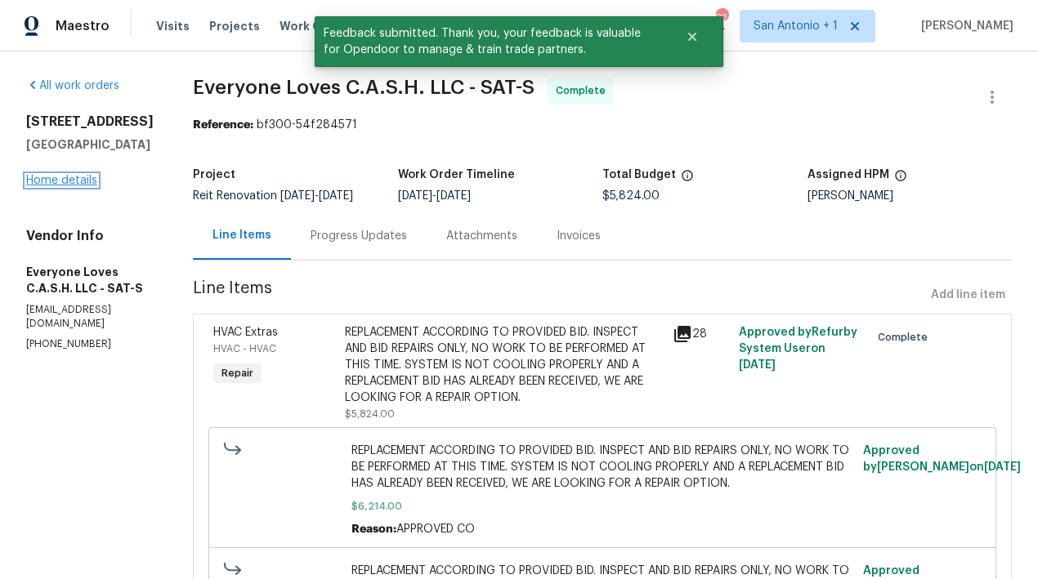
click at [66, 177] on link "Home details" at bounding box center [61, 180] width 71 height 11
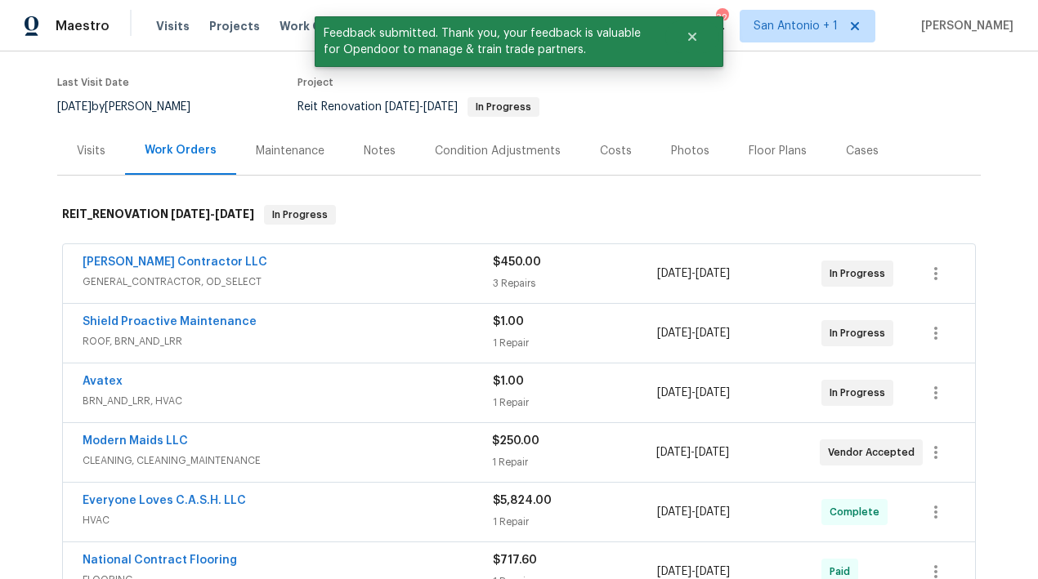
scroll to position [123, 0]
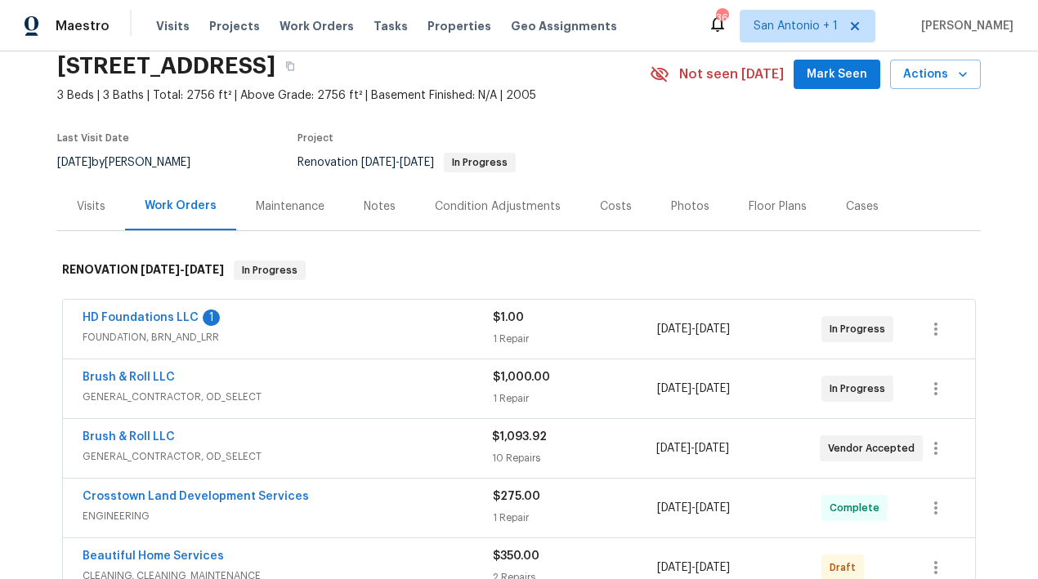
scroll to position [76, 0]
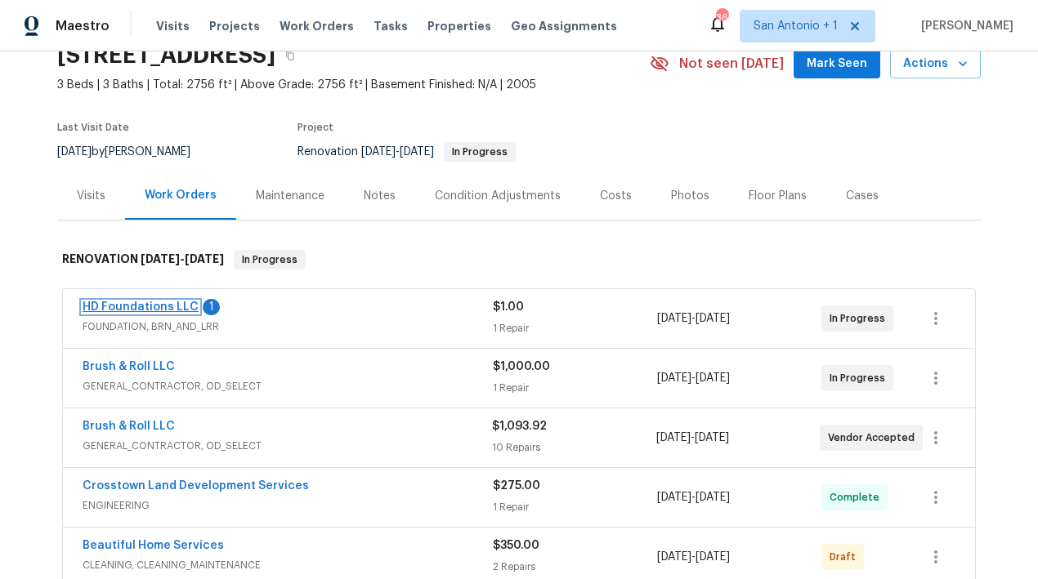
click at [142, 307] on link "HD Foundations LLC" at bounding box center [141, 306] width 116 height 11
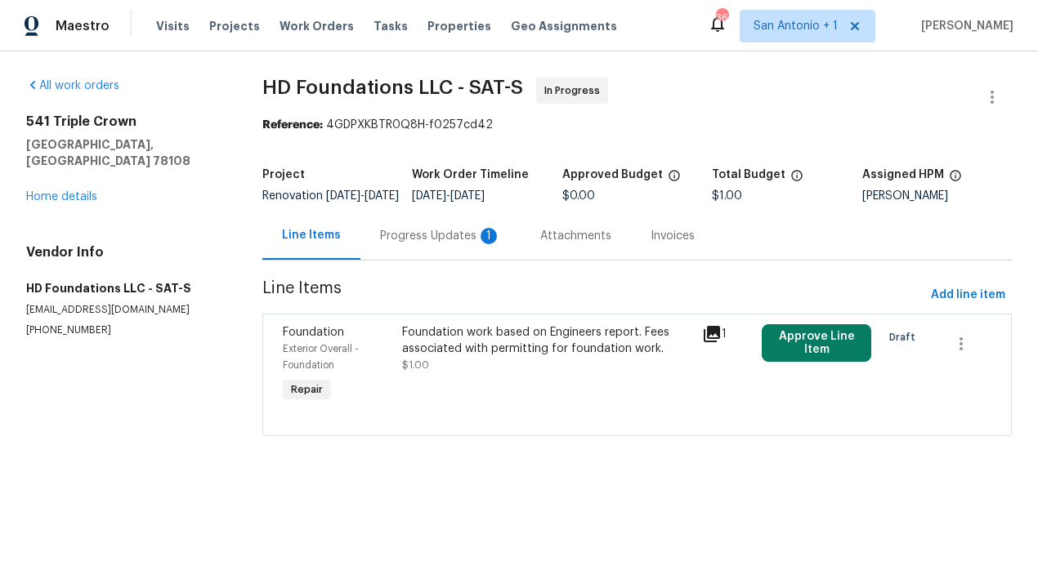
click at [436, 244] on div "Progress Updates 1" at bounding box center [440, 236] width 121 height 16
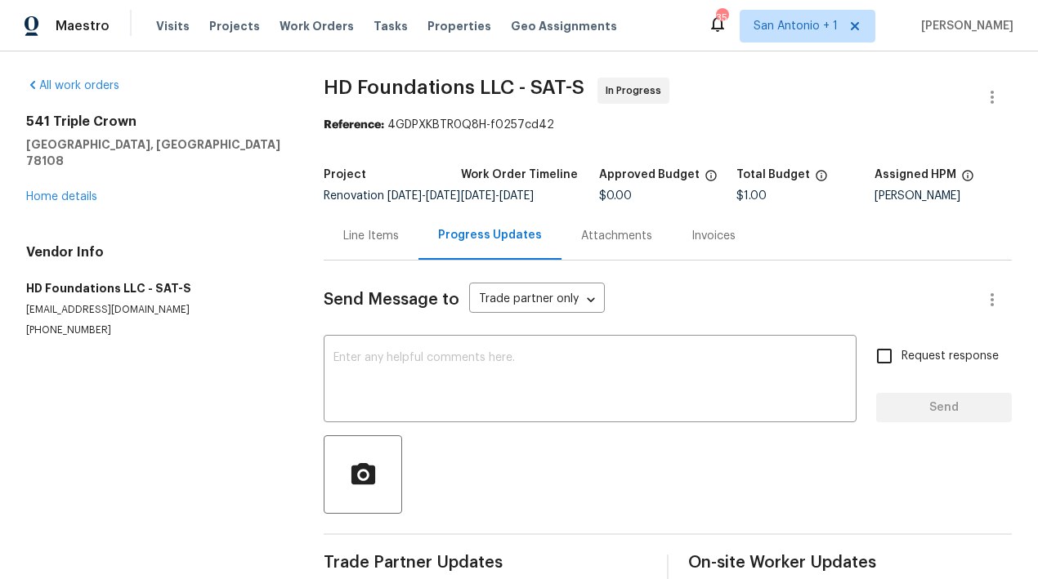
click at [377, 244] on div "Line Items" at bounding box center [371, 236] width 56 height 16
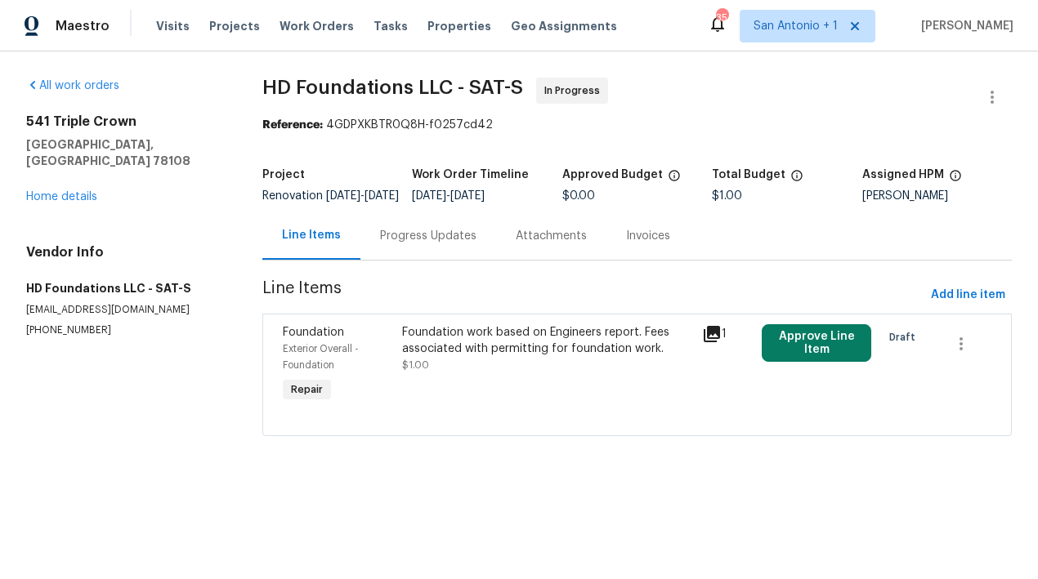
click at [492, 373] on div "Foundation work based on Engineers report. Fees associated with permitting for …" at bounding box center [546, 348] width 289 height 49
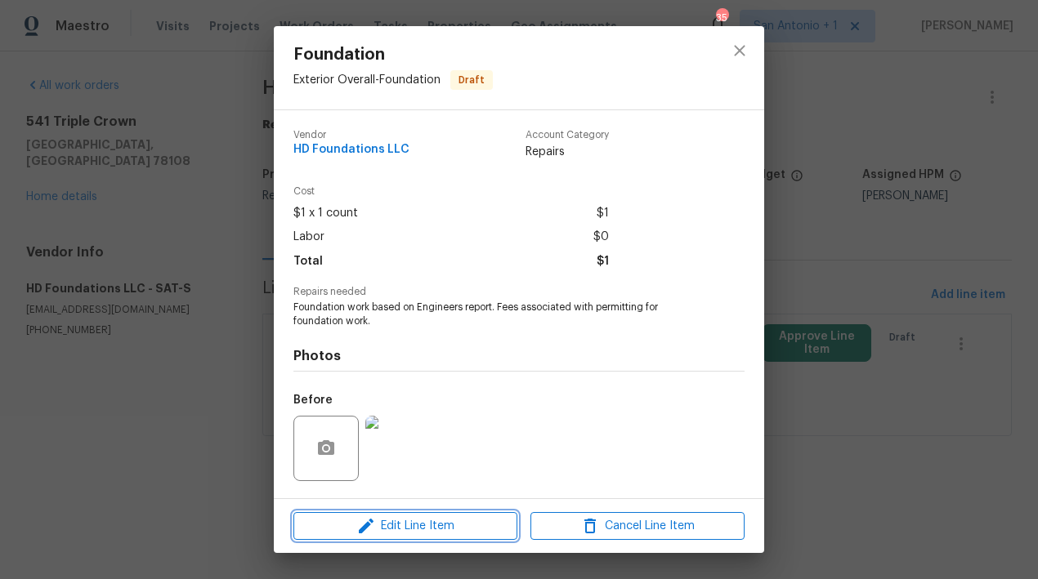
click at [421, 526] on span "Edit Line Item" at bounding box center [405, 526] width 214 height 20
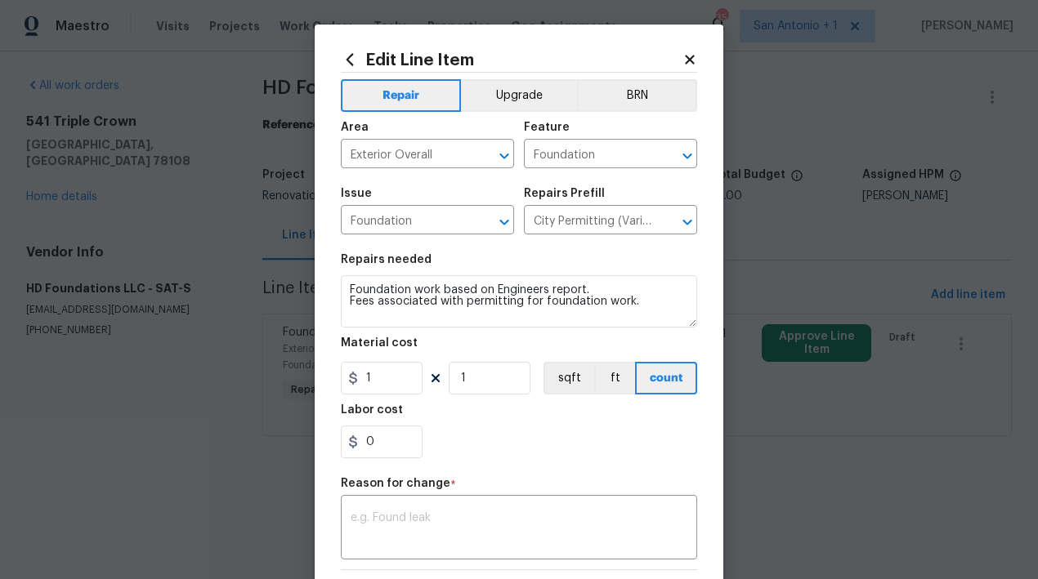
click at [687, 58] on icon at bounding box center [689, 59] width 15 height 15
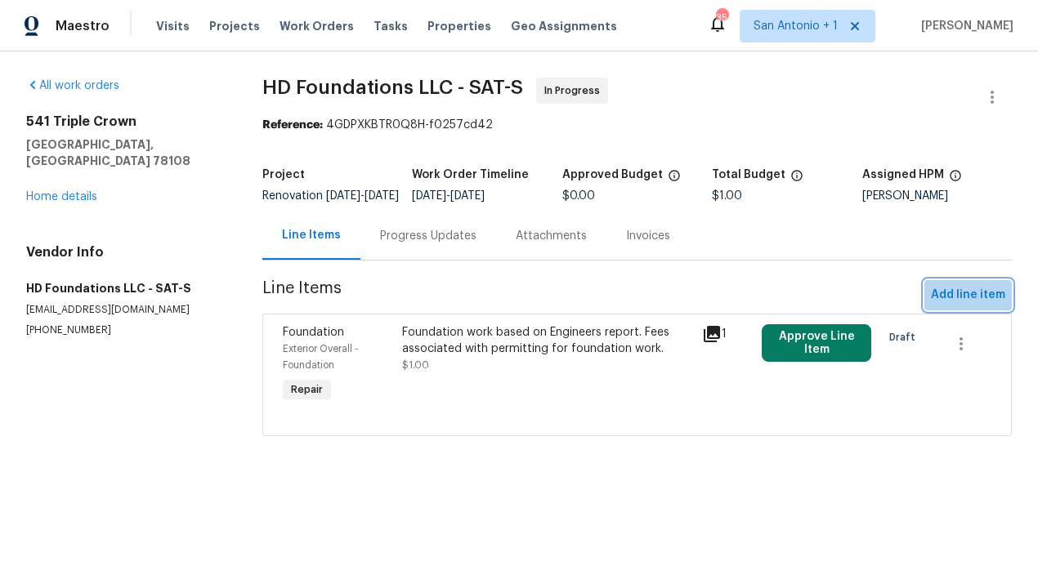
click at [949, 306] on span "Add line item" at bounding box center [968, 295] width 74 height 20
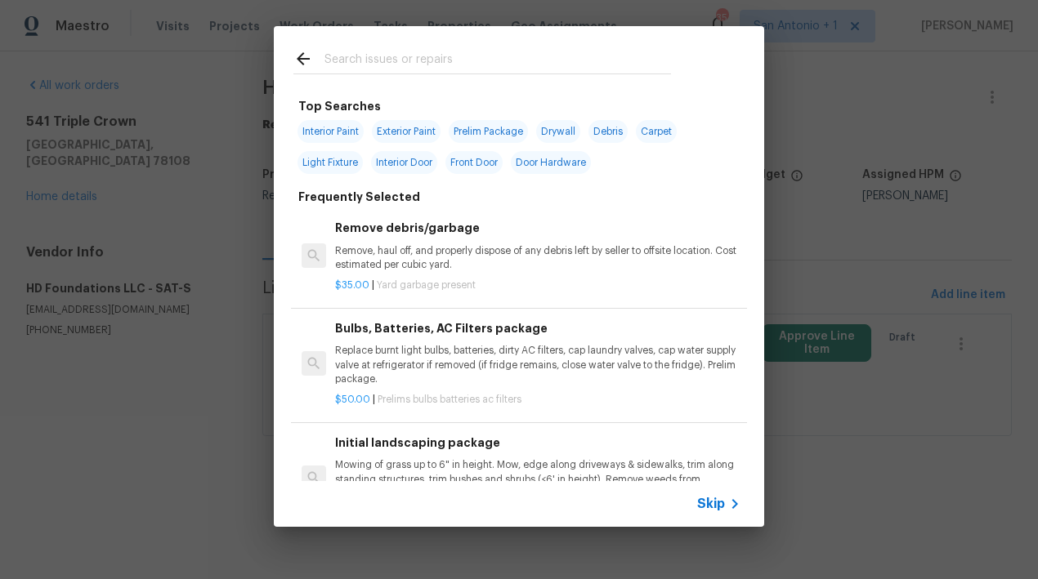
click at [449, 60] on input "text" at bounding box center [497, 61] width 346 height 25
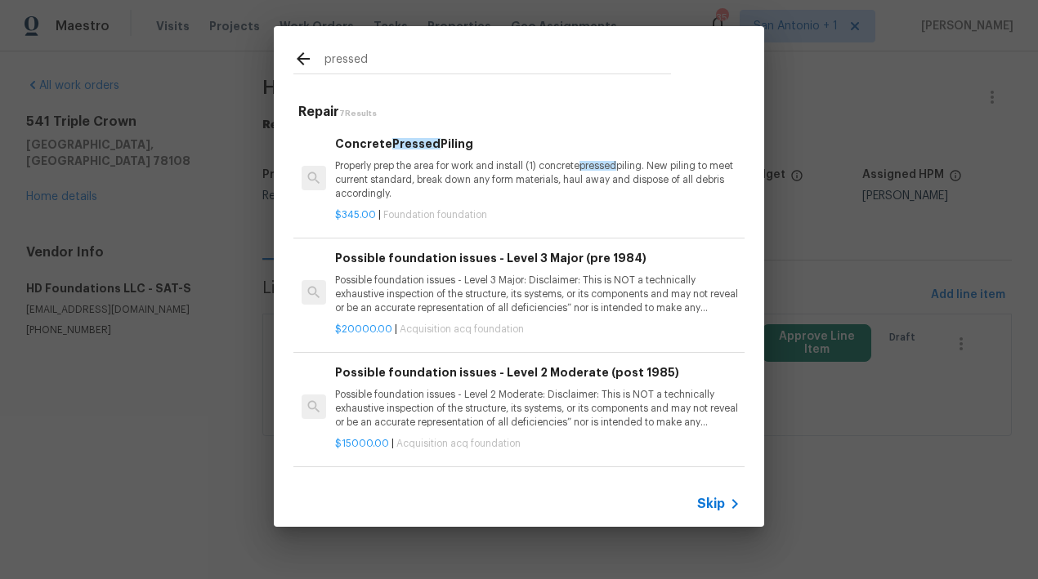
type input "pressed"
click at [410, 178] on p "Properly prep the area for work and install (1) concrete pressed piling. New pi…" at bounding box center [537, 180] width 405 height 42
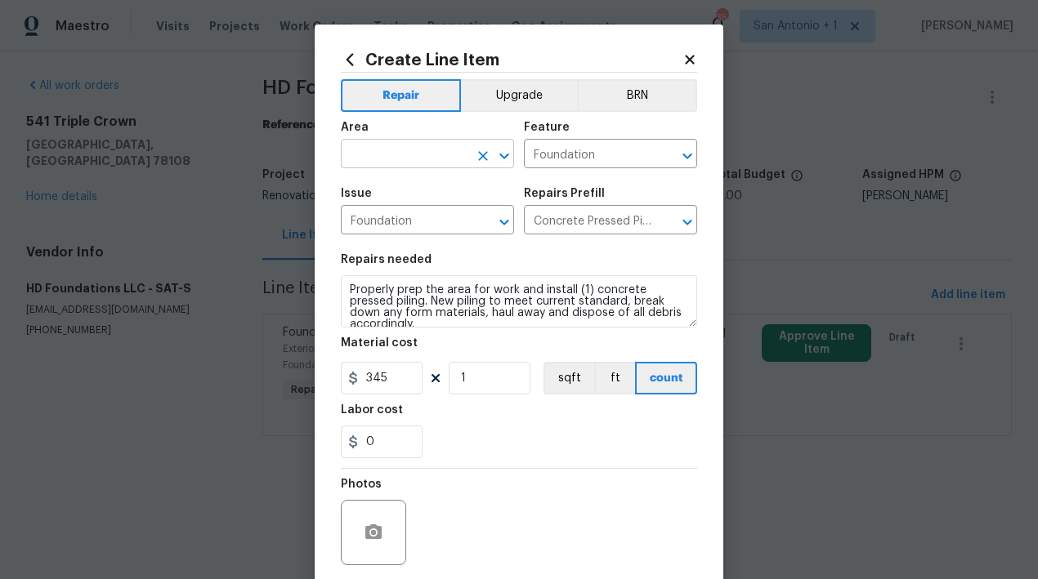
click at [431, 155] on input "text" at bounding box center [404, 155] width 127 height 25
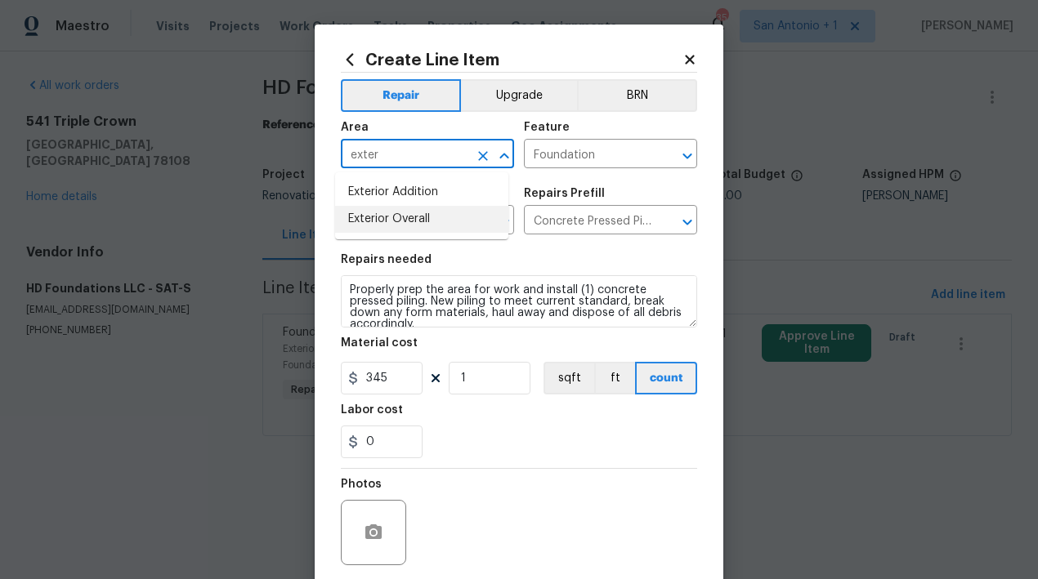
click at [416, 217] on li "Exterior Overall" at bounding box center [421, 219] width 173 height 27
type input "Exterior Overall"
click at [471, 380] on input "1" at bounding box center [490, 378] width 82 height 33
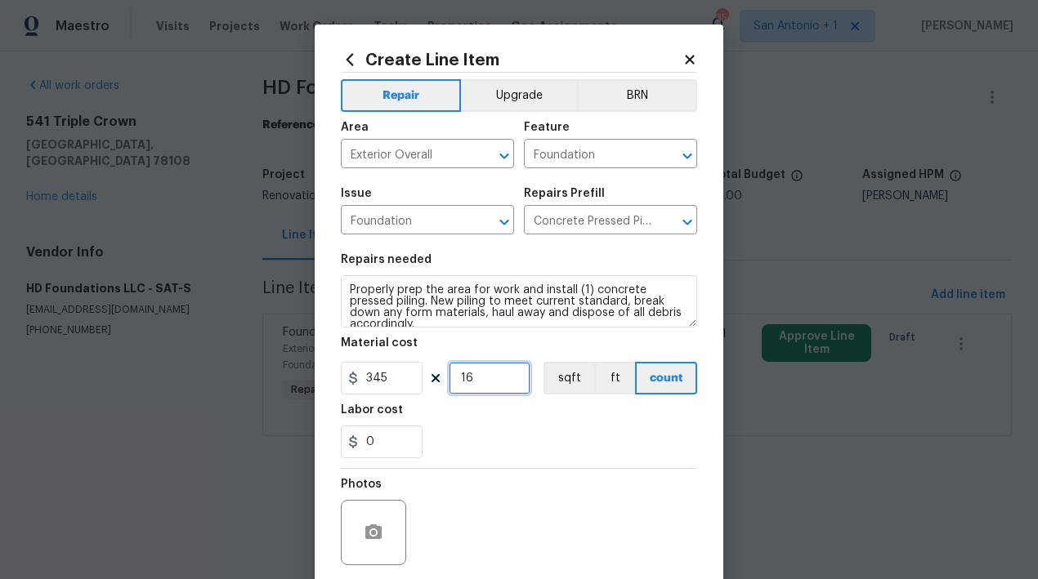
type input "16"
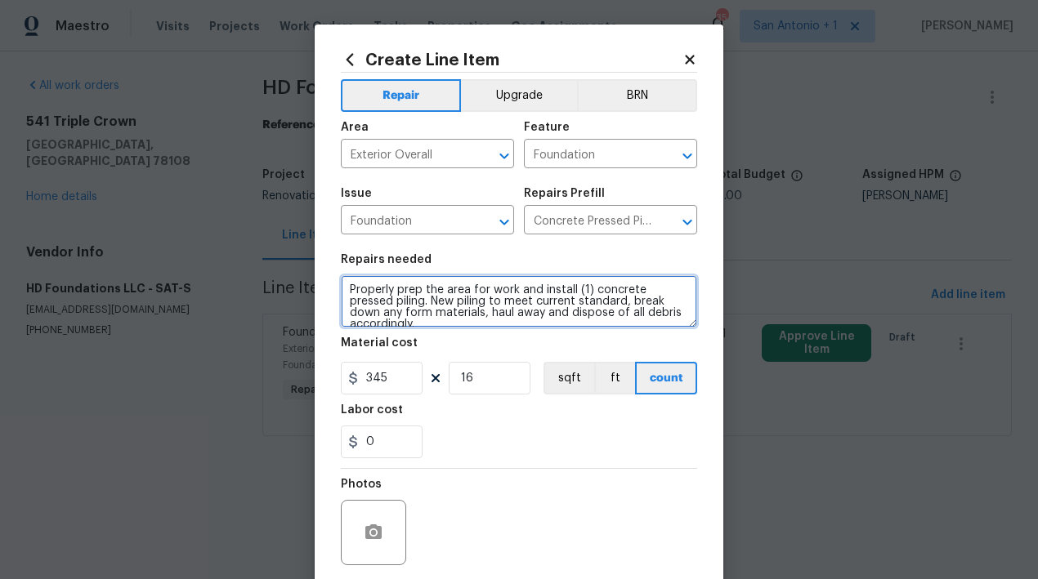
click at [341, 290] on textarea "Properly prep the area for work and install (1) concrete pressed piling. New pi…" at bounding box center [519, 301] width 356 height 52
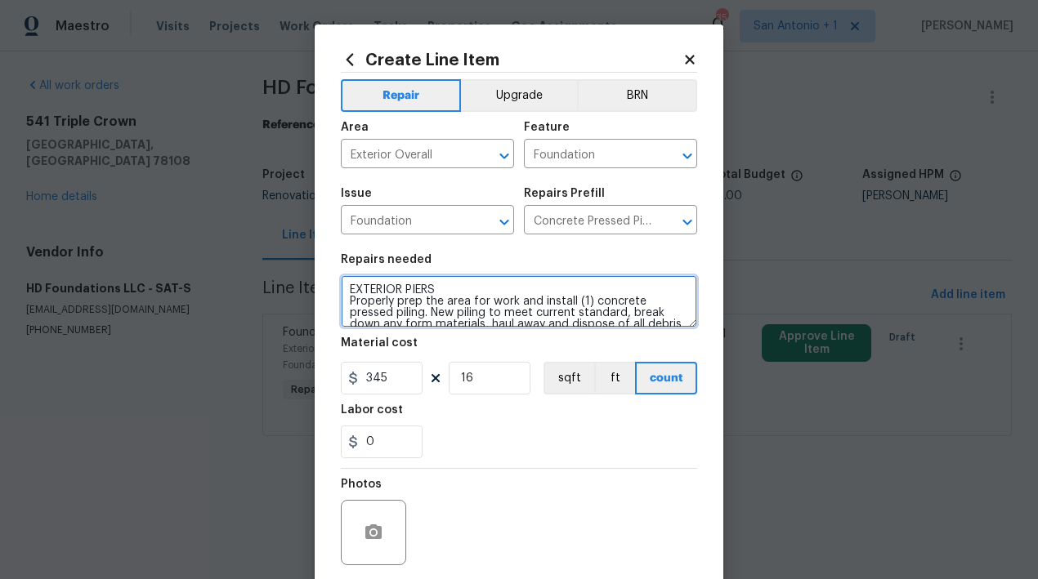
type textarea "EXTERIOR PIERS Properly prep the area for work and install (1) concrete pressed…"
click at [497, 438] on div "0" at bounding box center [519, 442] width 356 height 33
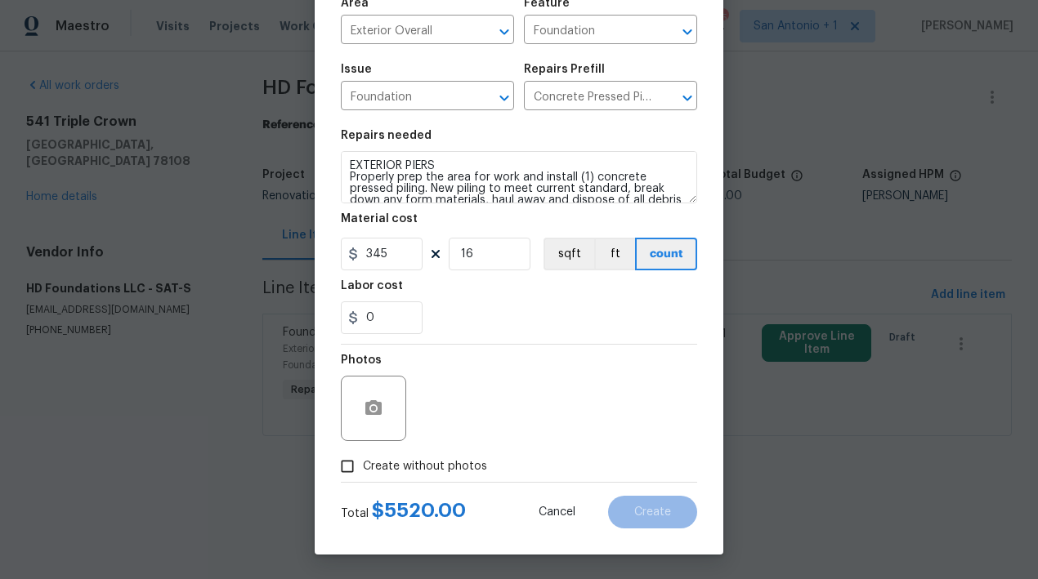
click at [429, 465] on span "Create without photos" at bounding box center [425, 466] width 124 height 17
click at [363, 465] on input "Create without photos" at bounding box center [347, 466] width 31 height 31
checkbox input "true"
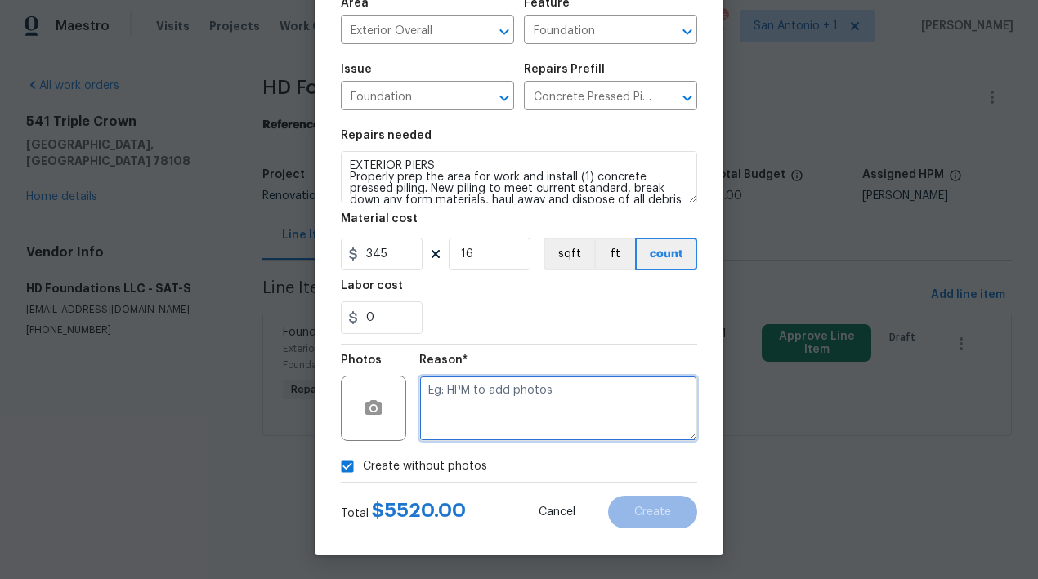
click at [502, 402] on textarea at bounding box center [558, 408] width 278 height 65
type textarea "HPM to add"
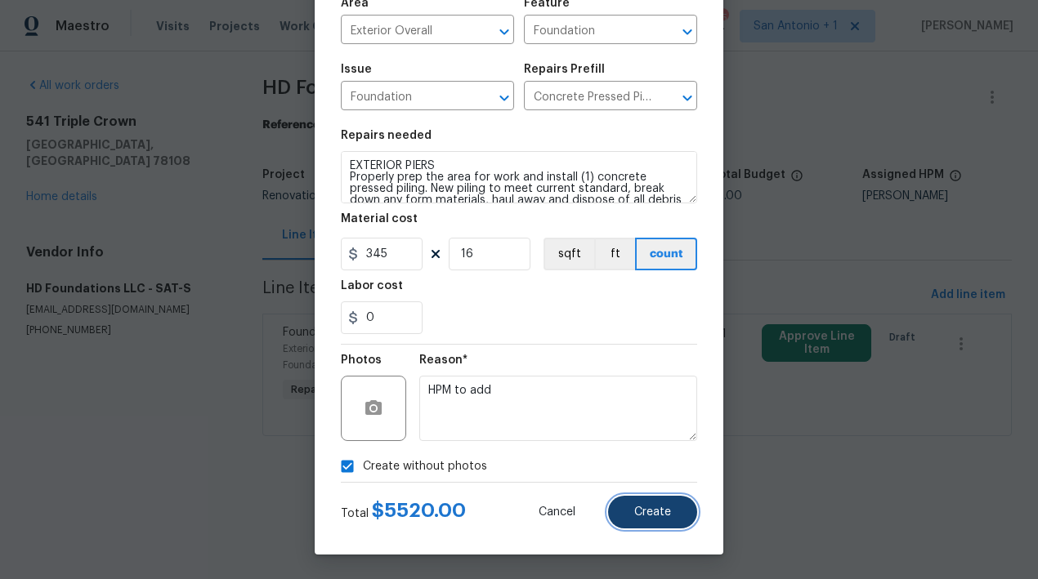
click at [655, 507] on span "Create" at bounding box center [652, 513] width 37 height 12
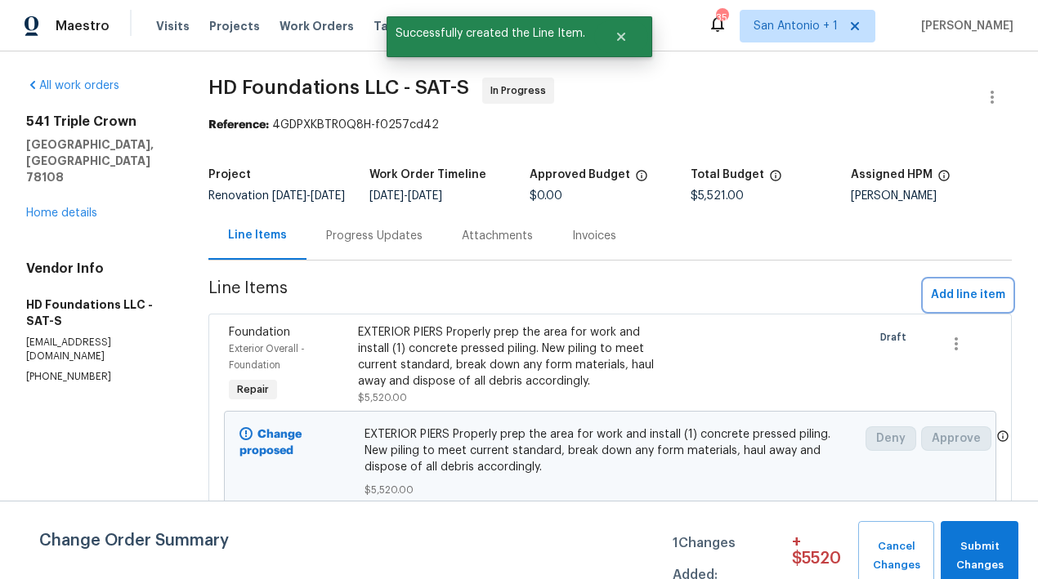
click at [938, 302] on span "Add line item" at bounding box center [968, 295] width 74 height 20
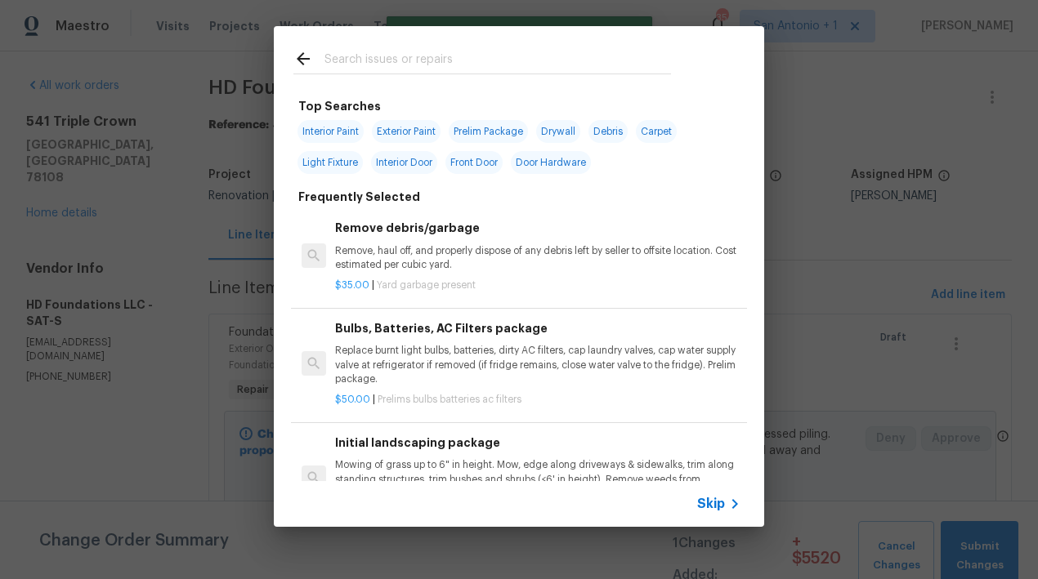
click at [427, 60] on input "text" at bounding box center [497, 61] width 346 height 25
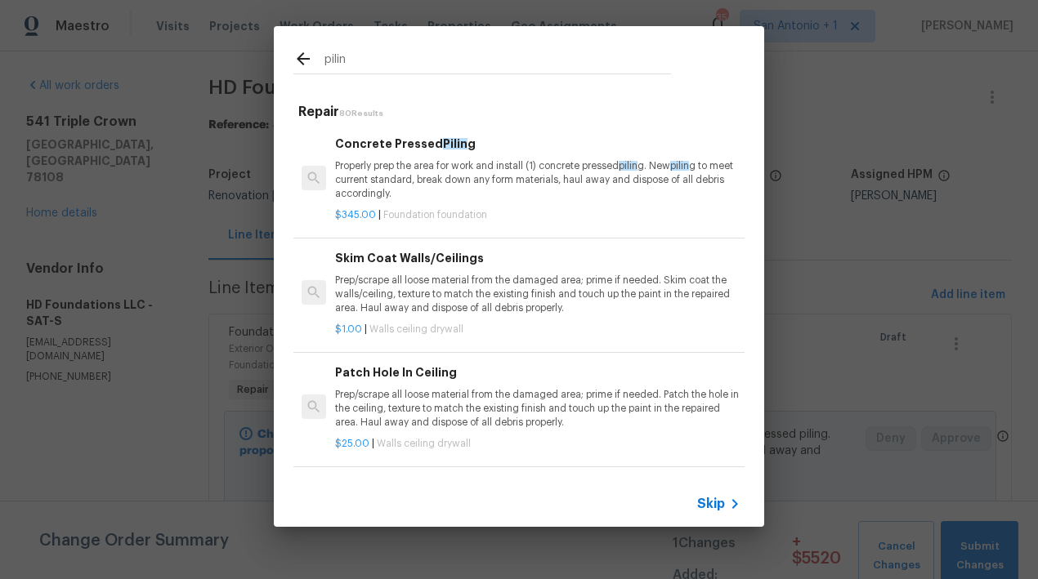
type input "pilin"
click at [386, 177] on p "Properly prep the area for work and install (1) concrete pressed pilin g. New p…" at bounding box center [537, 180] width 405 height 42
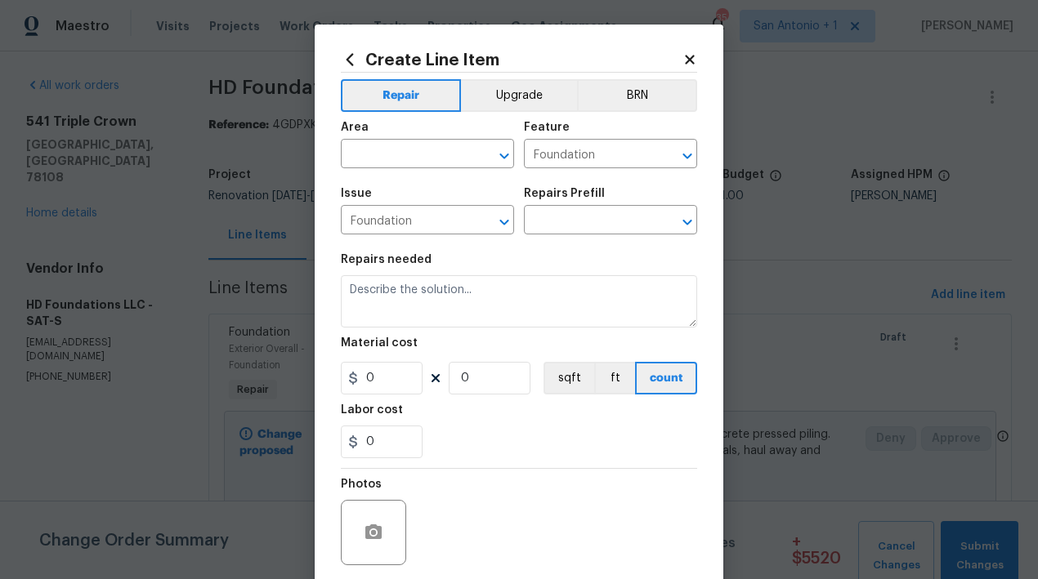
type input "Concrete Pressed Piling $345.00"
type textarea "Properly prep the area for work and install (1) concrete pressed piling. New pi…"
type input "345"
type input "1"
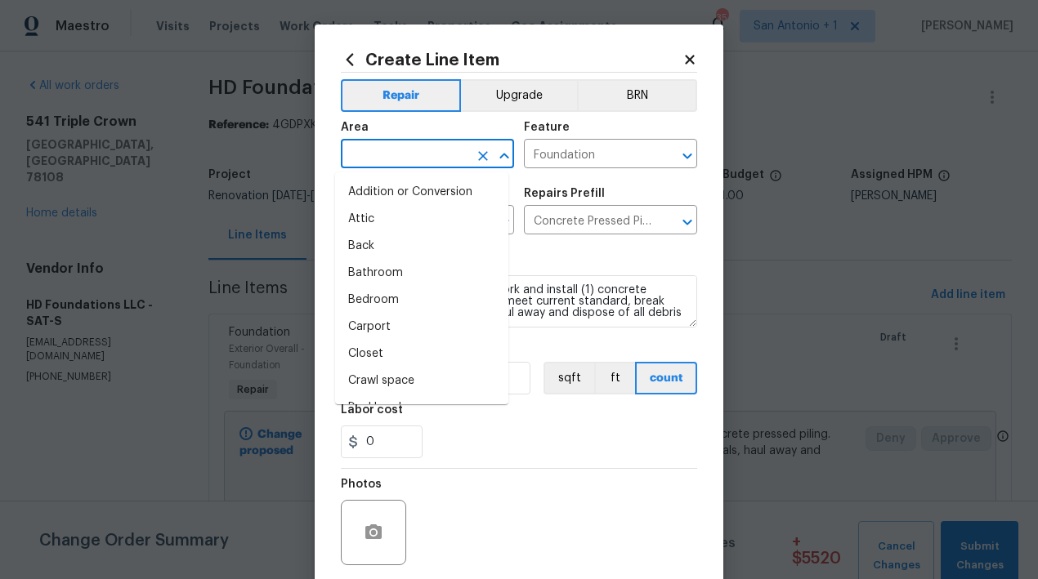
click at [419, 159] on input "text" at bounding box center [404, 155] width 127 height 25
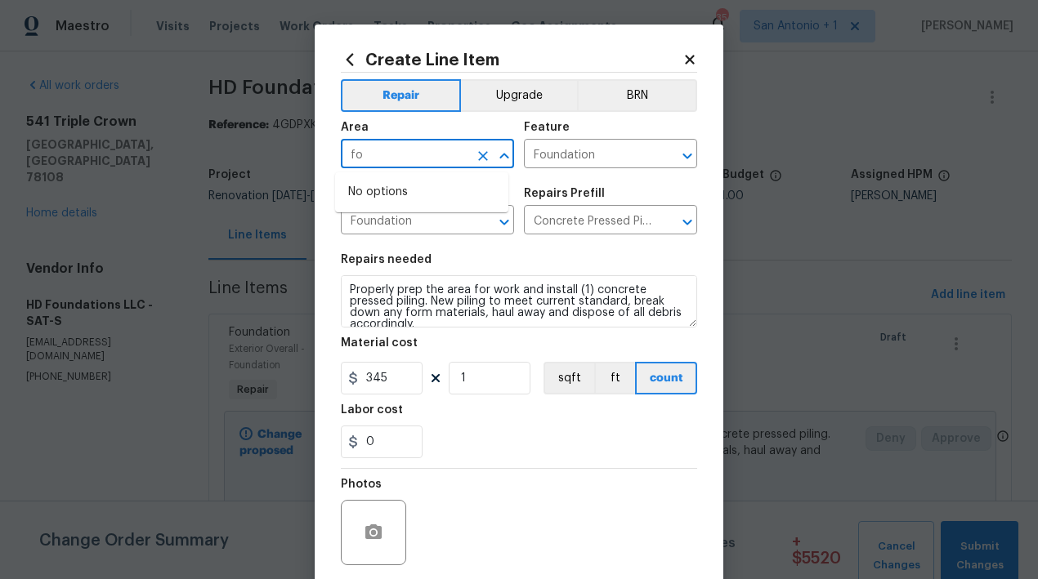
type input "f"
click at [414, 216] on li "Interior Overall" at bounding box center [421, 219] width 173 height 27
type input "Interior Overall"
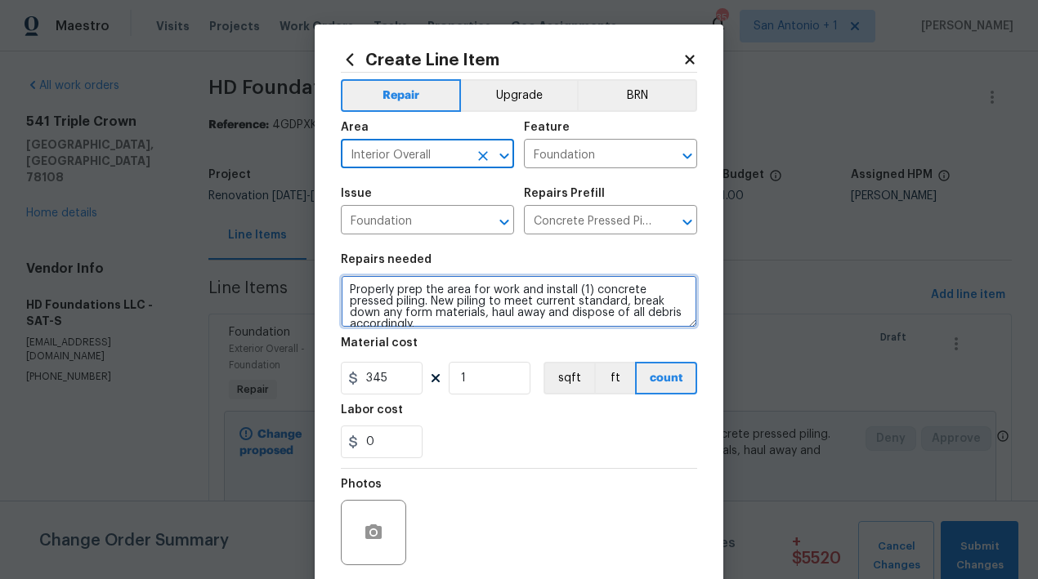
click at [341, 288] on textarea "Properly prep the area for work and install (1) concrete pressed piling. New pi…" at bounding box center [519, 301] width 356 height 52
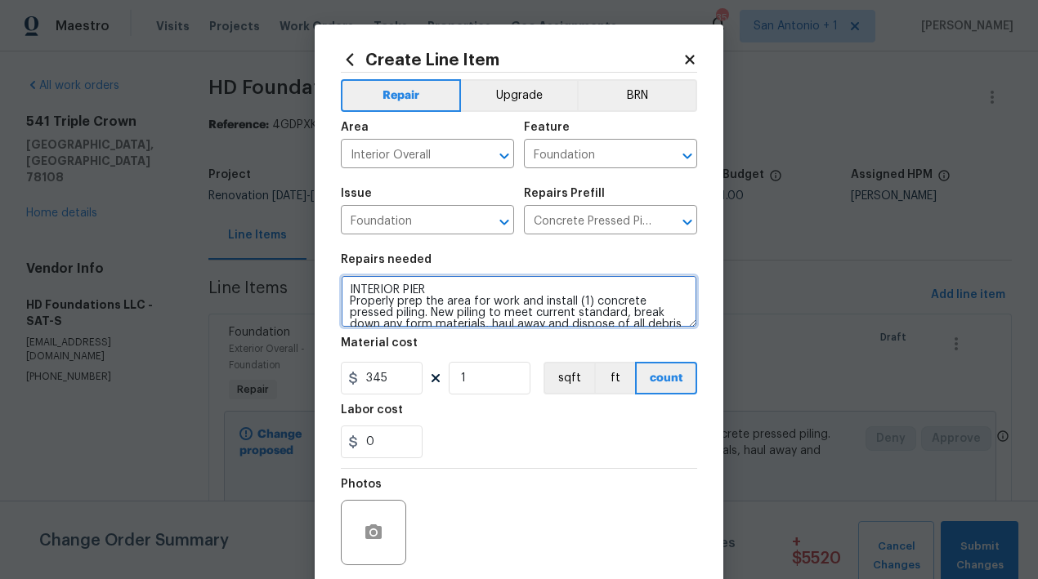
type textarea "INTERIOR PIER Properly prep the area for work and install (1) concrete pressed …"
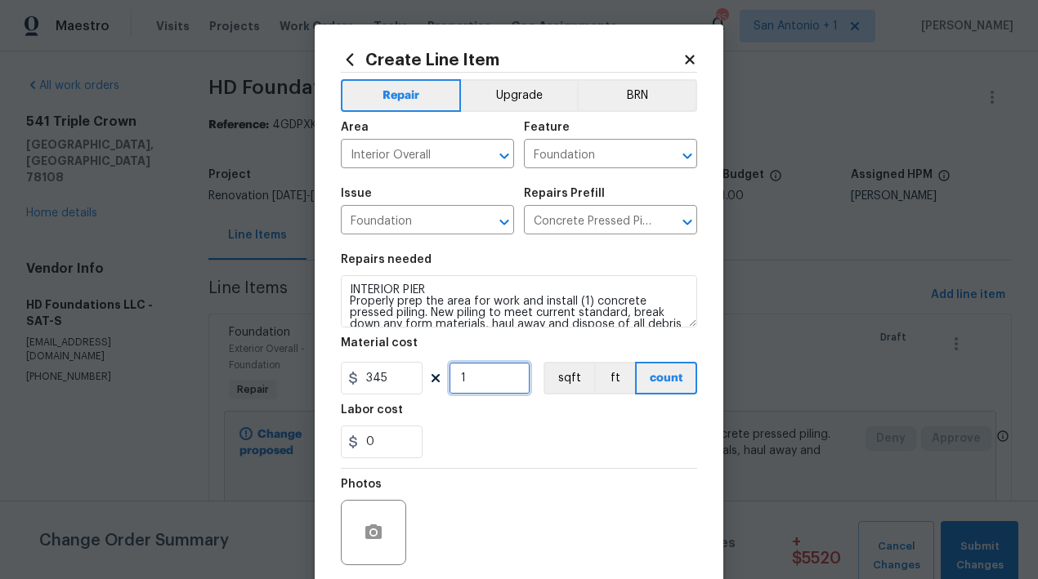
click at [473, 379] on input "1" at bounding box center [490, 378] width 82 height 33
type input "16"
click at [509, 426] on div "0" at bounding box center [519, 442] width 356 height 33
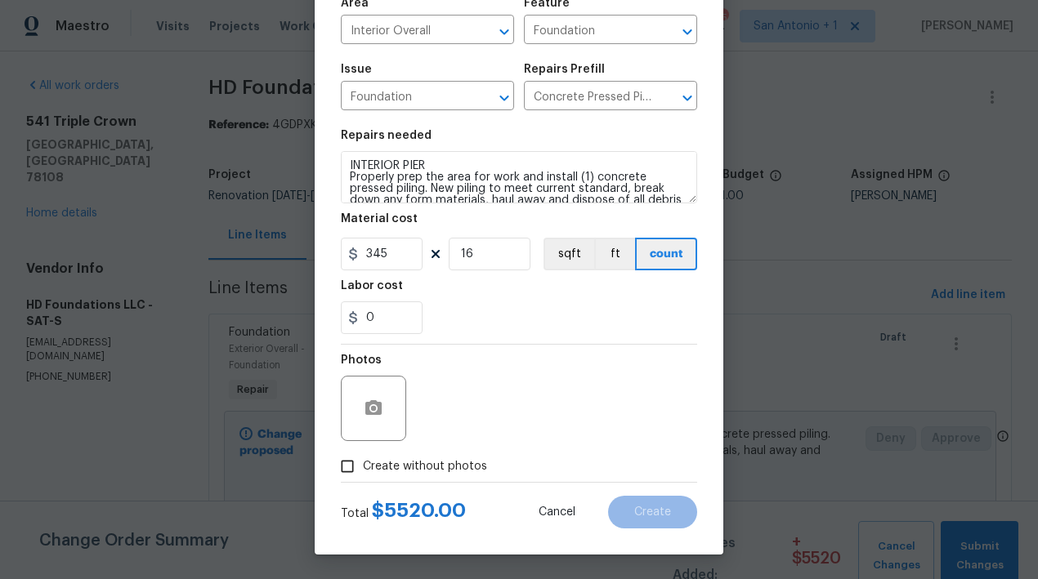
click at [437, 472] on span "Create without photos" at bounding box center [425, 466] width 124 height 17
click at [363, 472] on input "Create without photos" at bounding box center [347, 466] width 31 height 31
checkbox input "true"
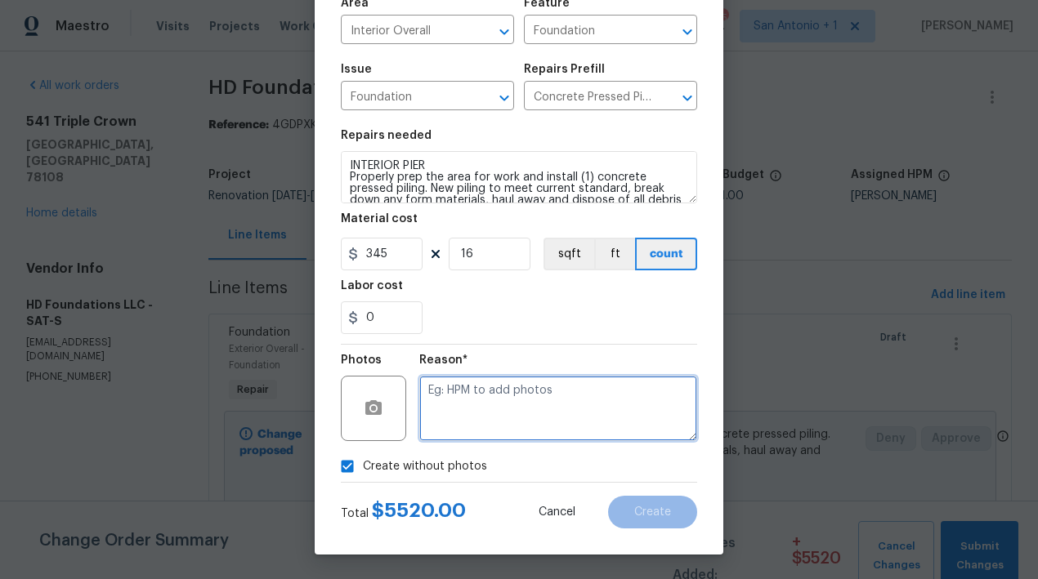
click at [498, 408] on textarea at bounding box center [558, 408] width 278 height 65
type textarea "HPM TO ADD"
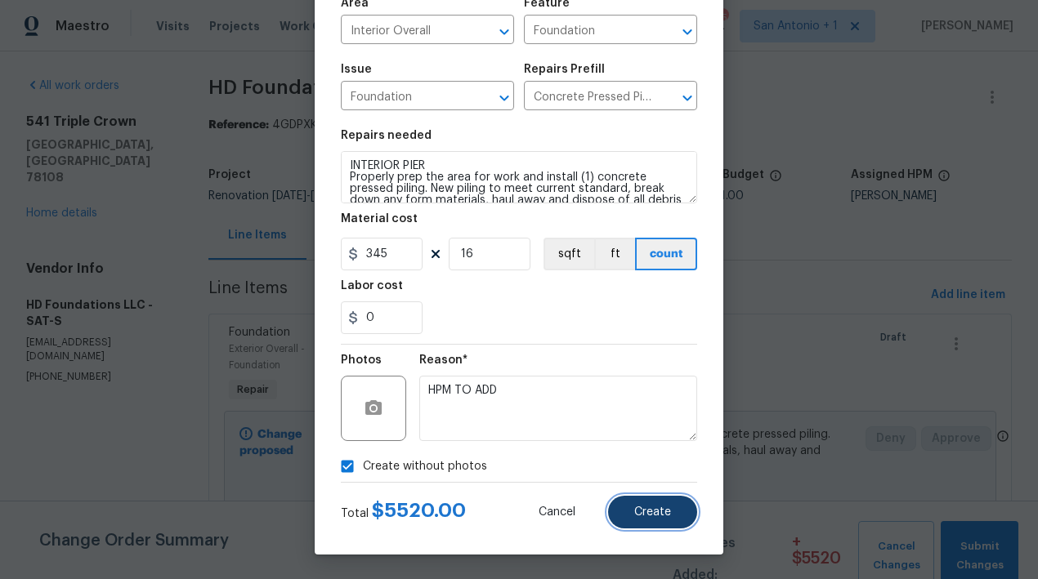
click at [641, 519] on button "Create" at bounding box center [652, 512] width 89 height 33
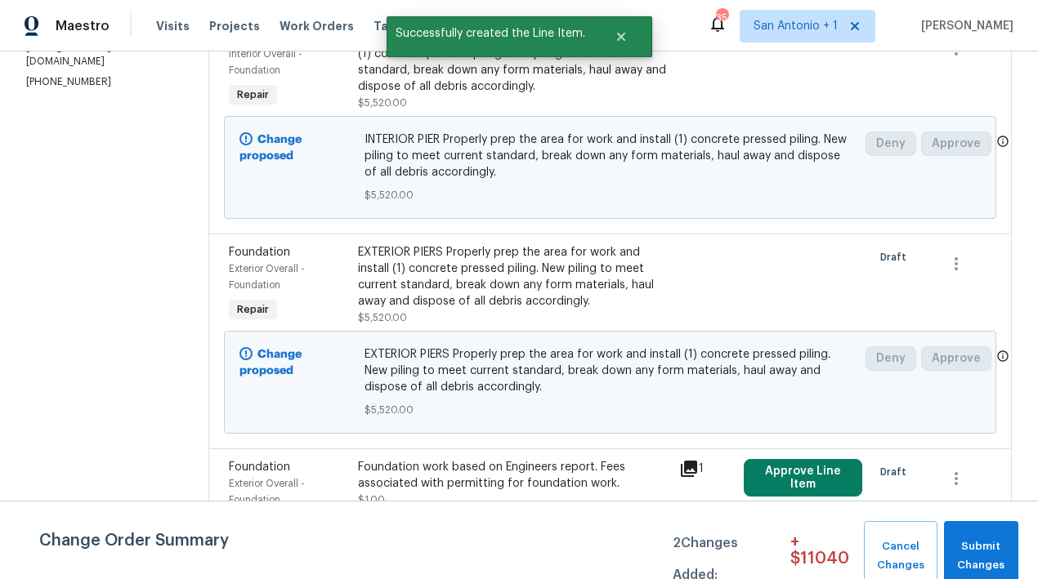
scroll to position [283, 0]
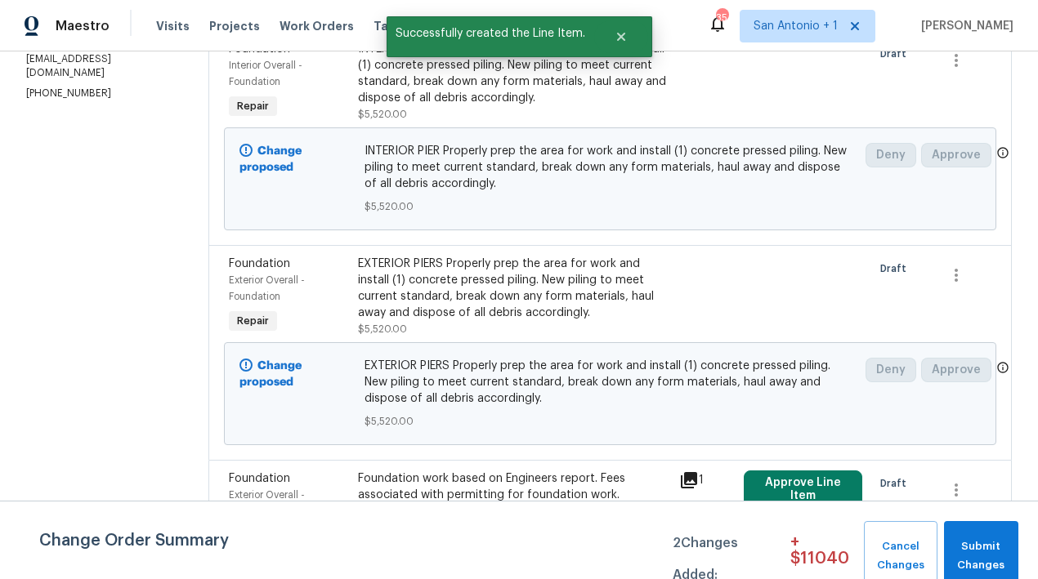
click at [447, 310] on div "EXTERIOR PIERS Properly prep the area for work and install (1) concrete pressed…" at bounding box center [514, 288] width 312 height 65
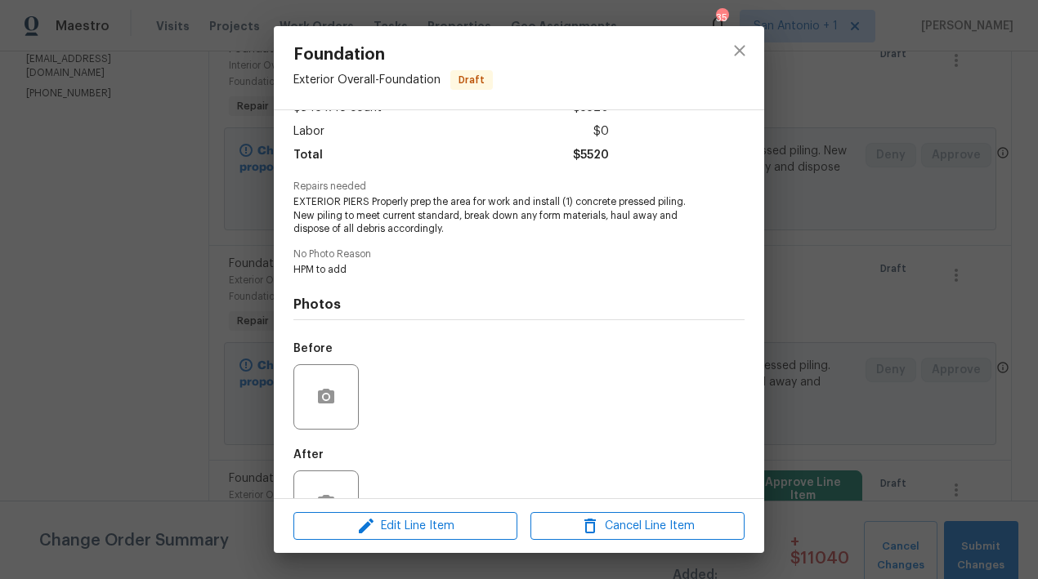
scroll to position [126, 0]
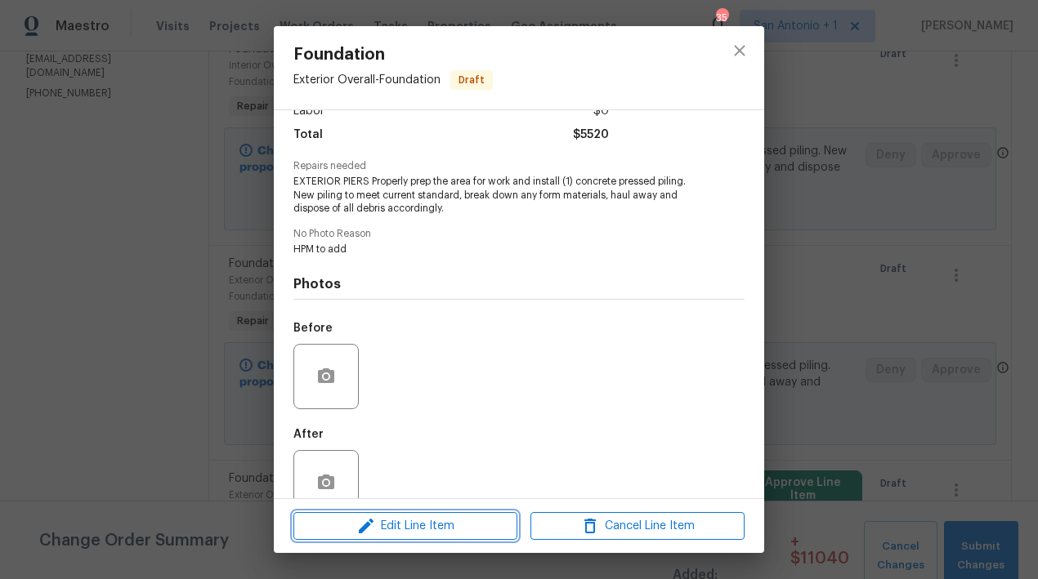
click at [416, 524] on span "Edit Line Item" at bounding box center [405, 526] width 214 height 20
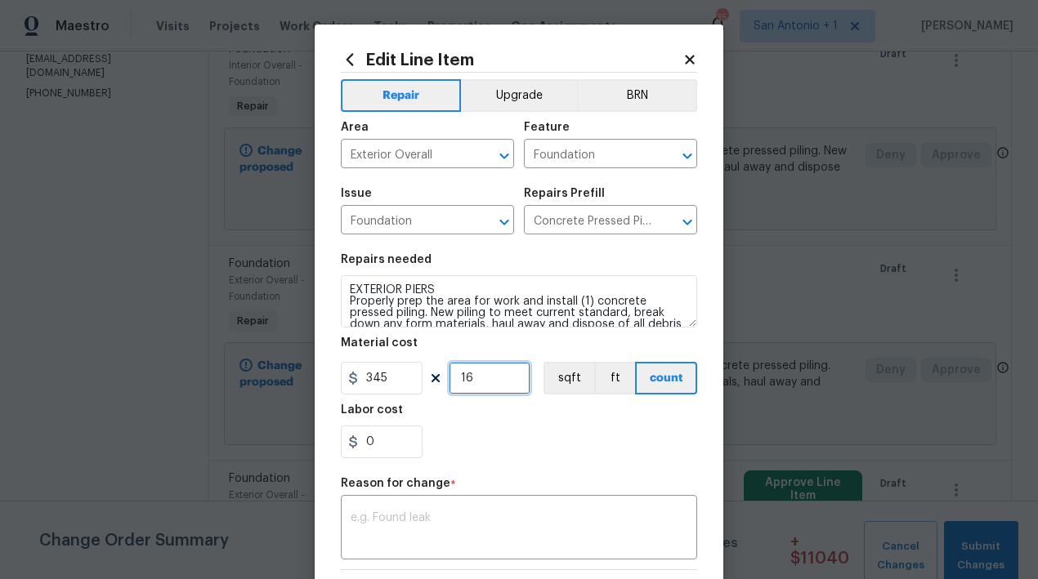
click at [476, 382] on input "16" at bounding box center [490, 378] width 82 height 33
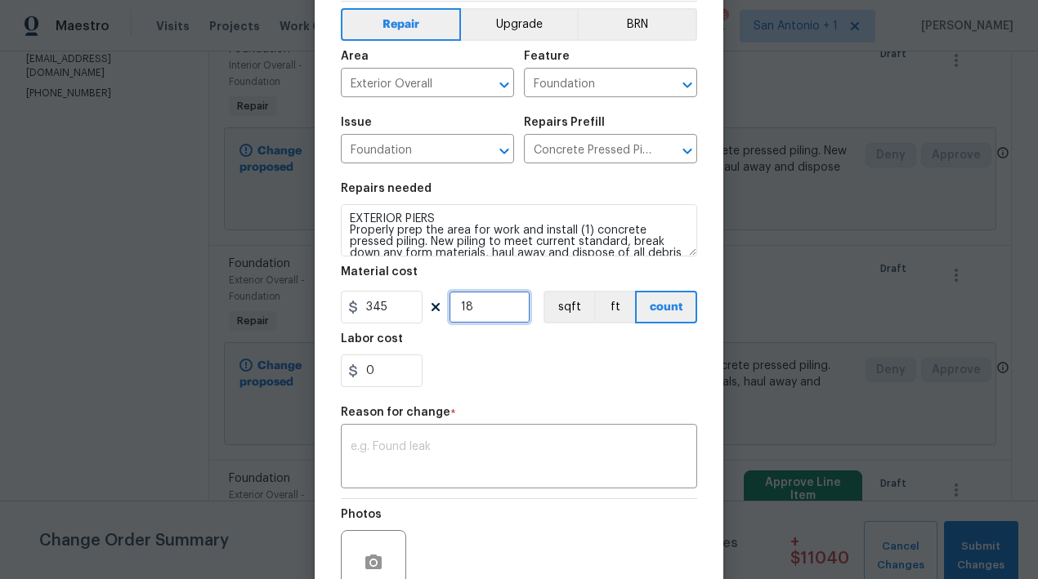
scroll to position [111, 0]
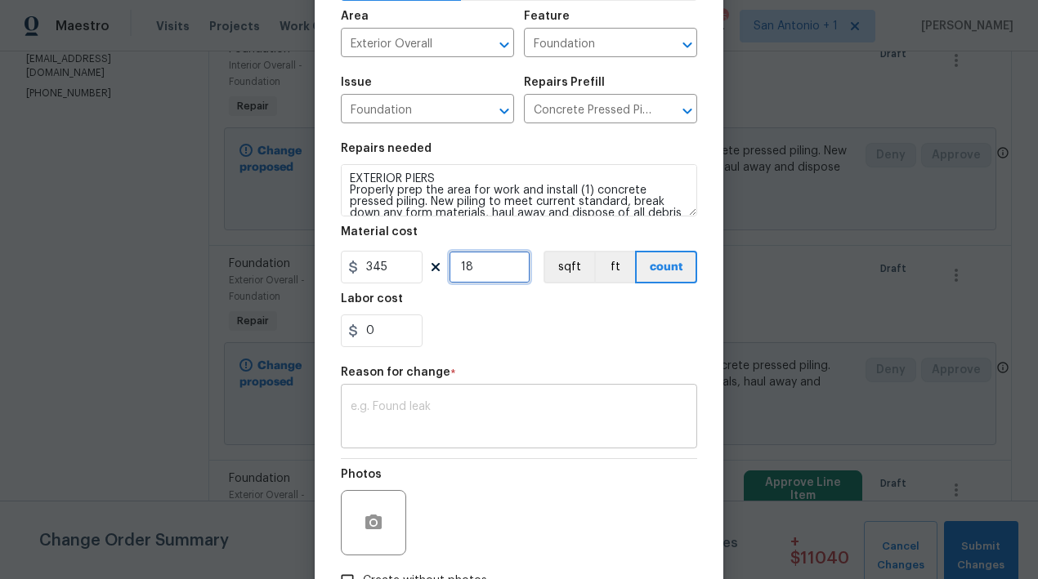
type input "18"
click at [474, 404] on textarea at bounding box center [518, 418] width 337 height 34
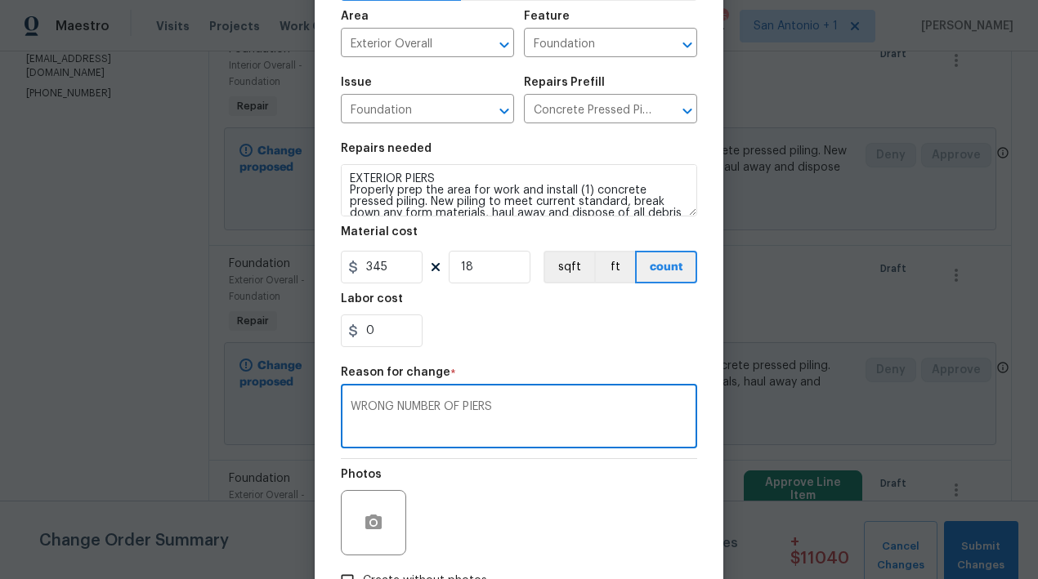
scroll to position [226, 0]
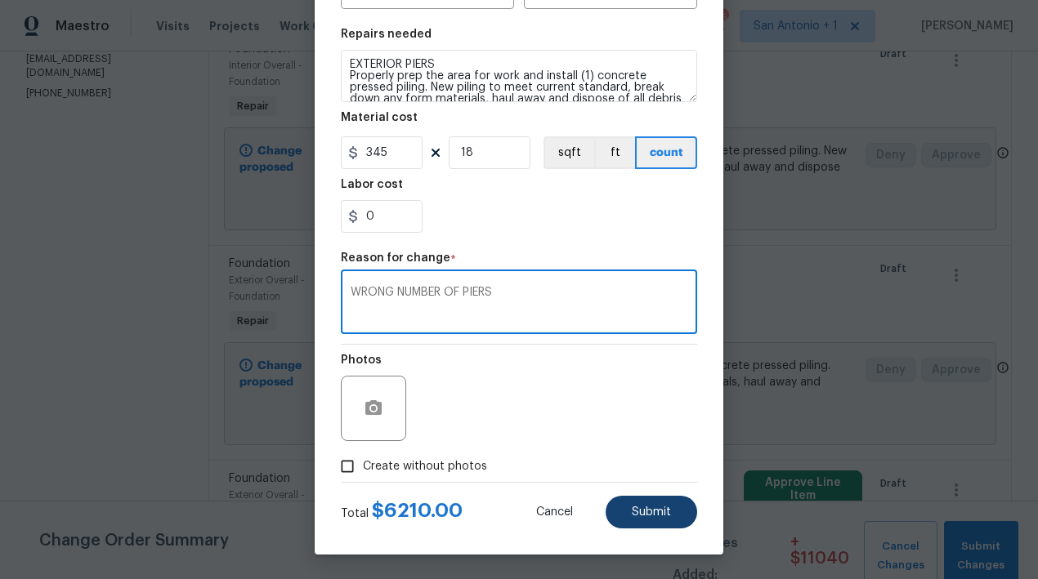
type textarea "WRONG NUMBER OF PIERS"
click at [639, 499] on button "Submit" at bounding box center [651, 512] width 92 height 33
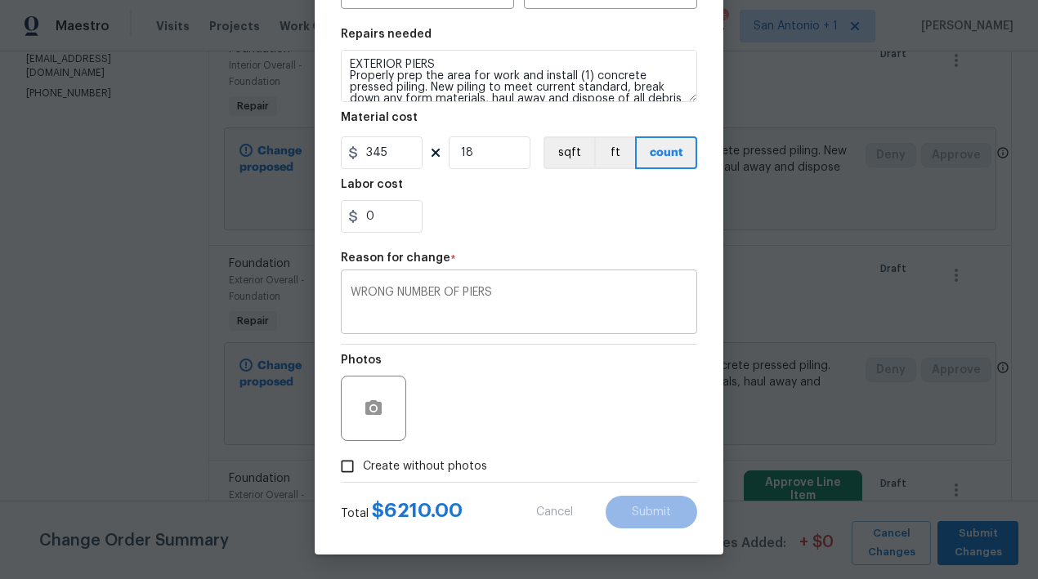
type input "16"
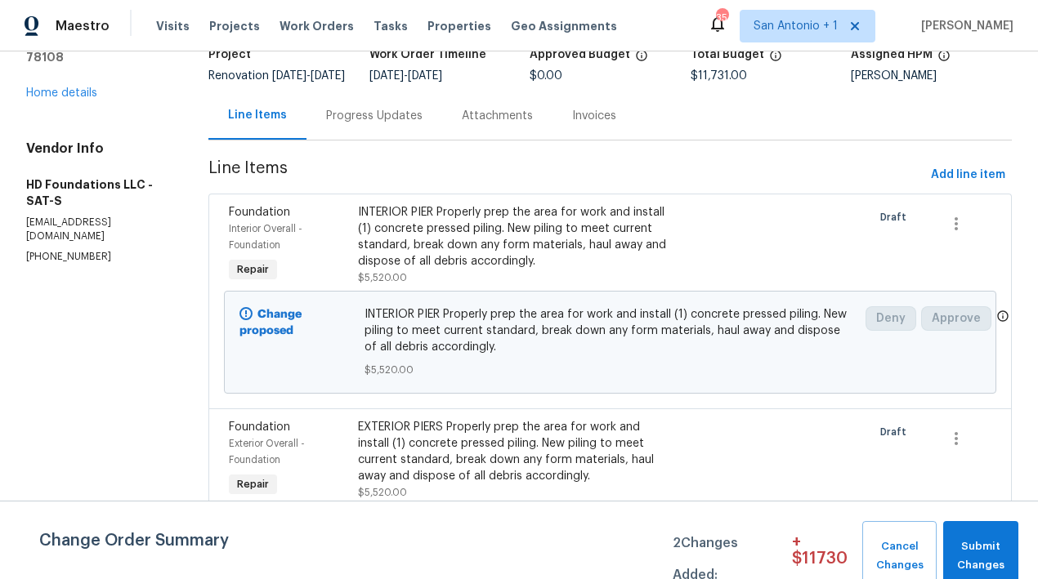
scroll to position [107, 0]
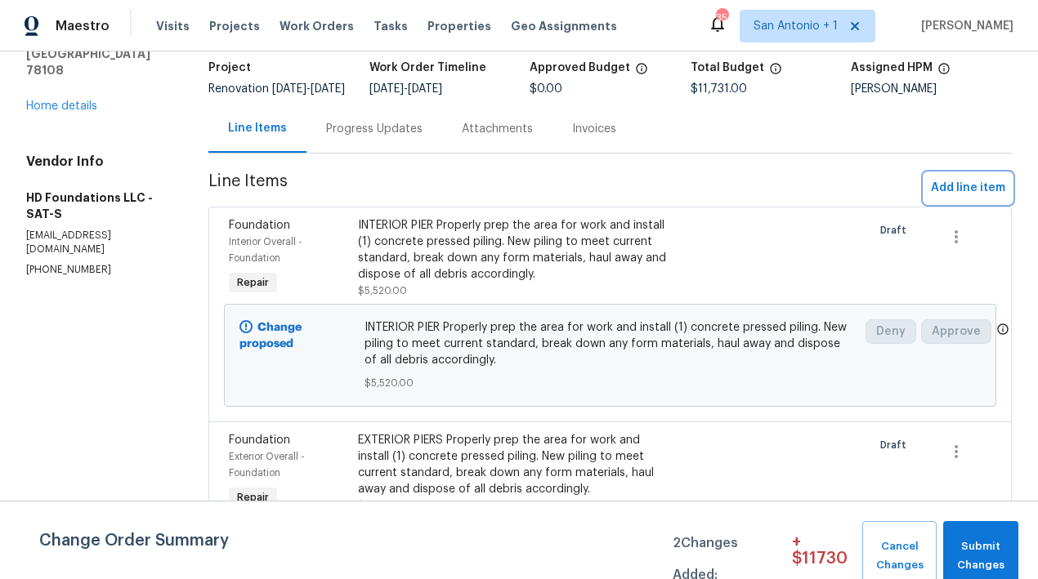
click at [948, 199] on span "Add line item" at bounding box center [968, 188] width 74 height 20
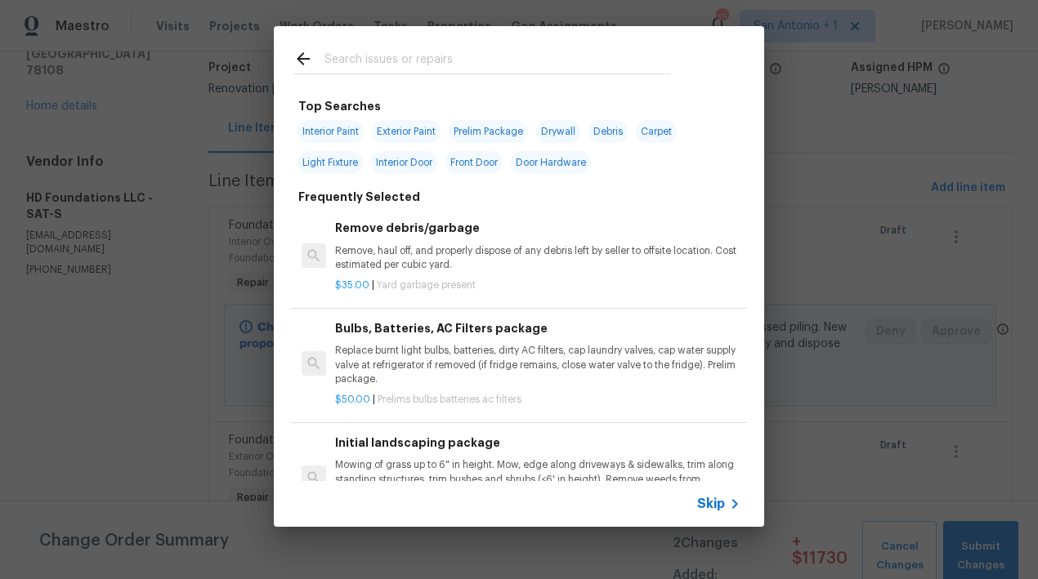
click at [441, 65] on input "text" at bounding box center [497, 61] width 346 height 25
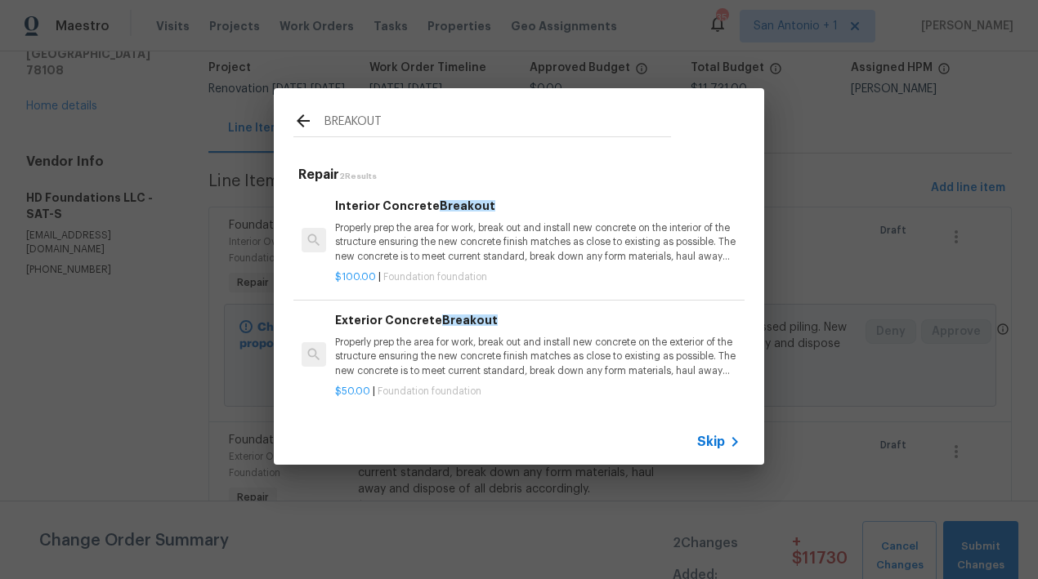
type input "BREAKOUT"
click at [459, 343] on p "Properly prep the area for work, break out and install new concrete on the exte…" at bounding box center [537, 357] width 405 height 42
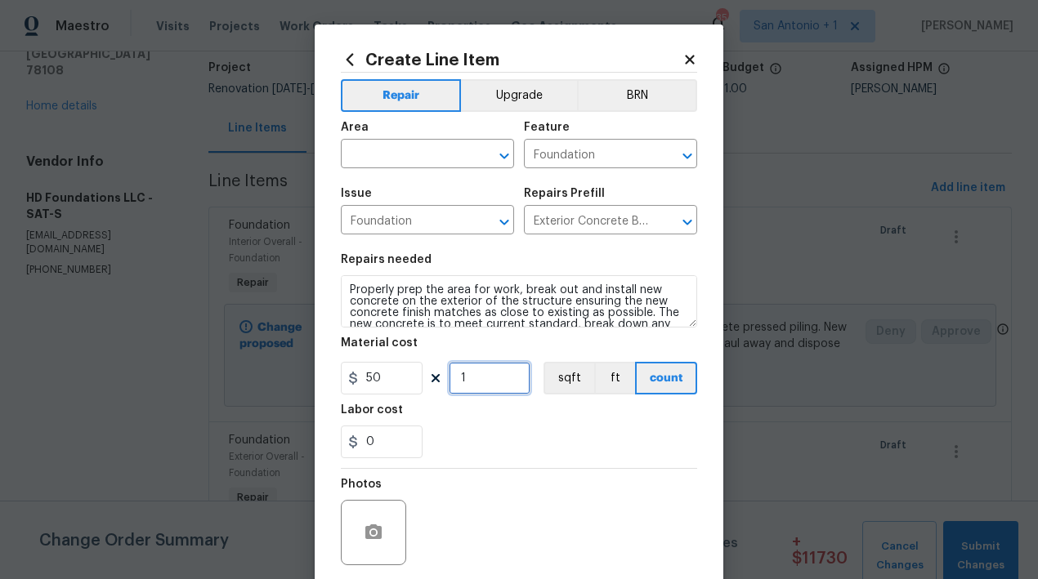
click at [471, 379] on input "1" at bounding box center [490, 378] width 82 height 33
type input "18"
click at [428, 161] on input "text" at bounding box center [404, 155] width 127 height 25
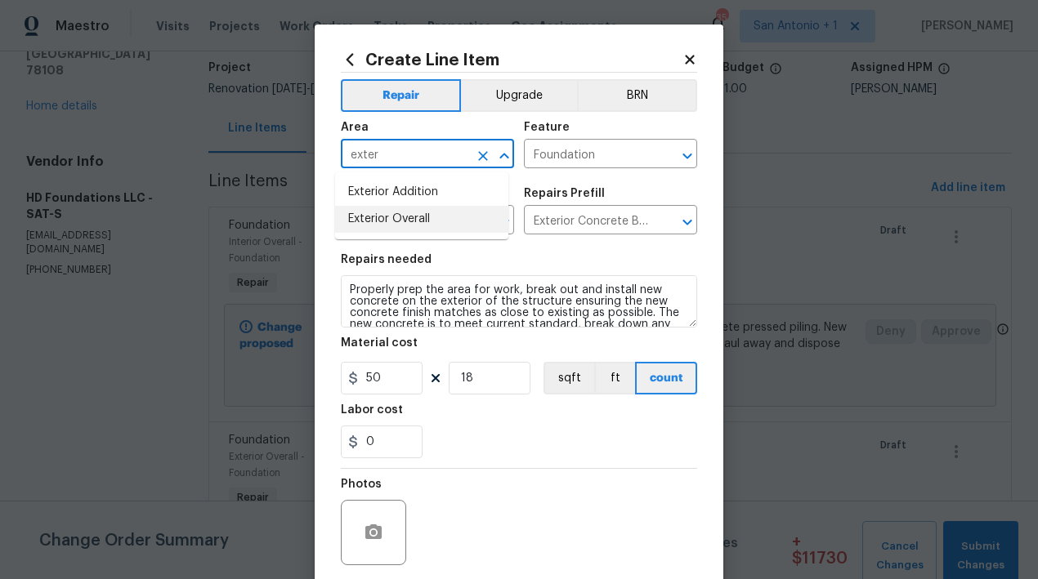
click at [421, 224] on li "Exterior Overall" at bounding box center [421, 219] width 173 height 27
type input "Exterior Overall"
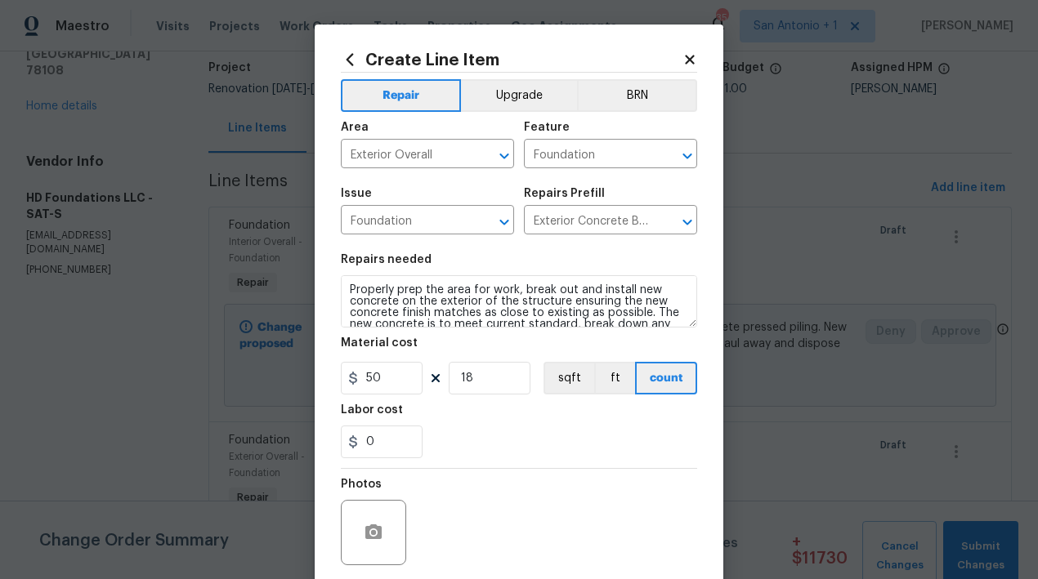
click at [484, 456] on div "0" at bounding box center [519, 442] width 356 height 33
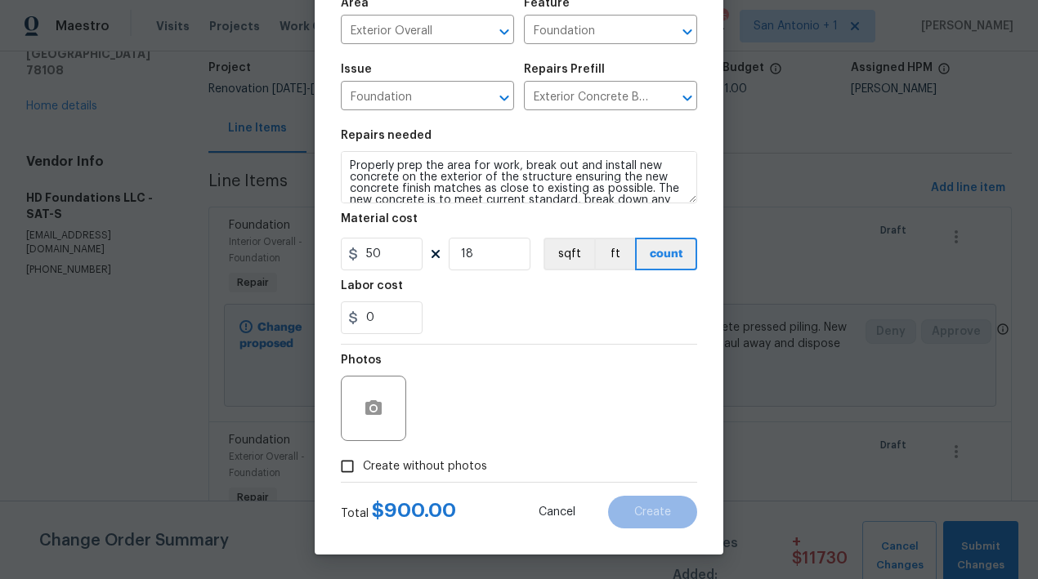
click at [447, 473] on span "Create without photos" at bounding box center [425, 466] width 124 height 17
click at [363, 473] on input "Create without photos" at bounding box center [347, 466] width 31 height 31
checkbox input "true"
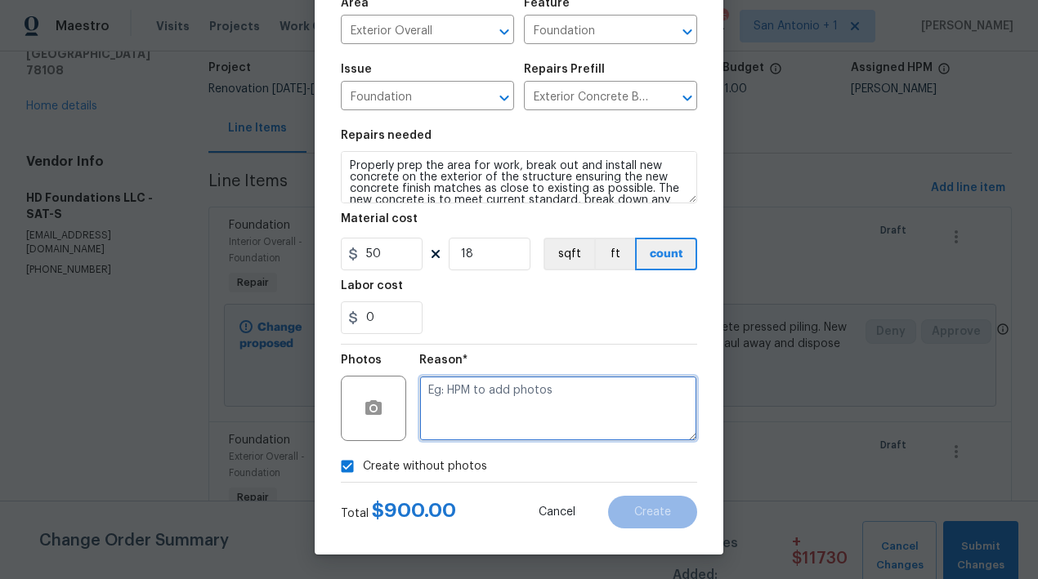
click at [497, 394] on textarea at bounding box center [558, 408] width 278 height 65
type textarea "hpm to add"
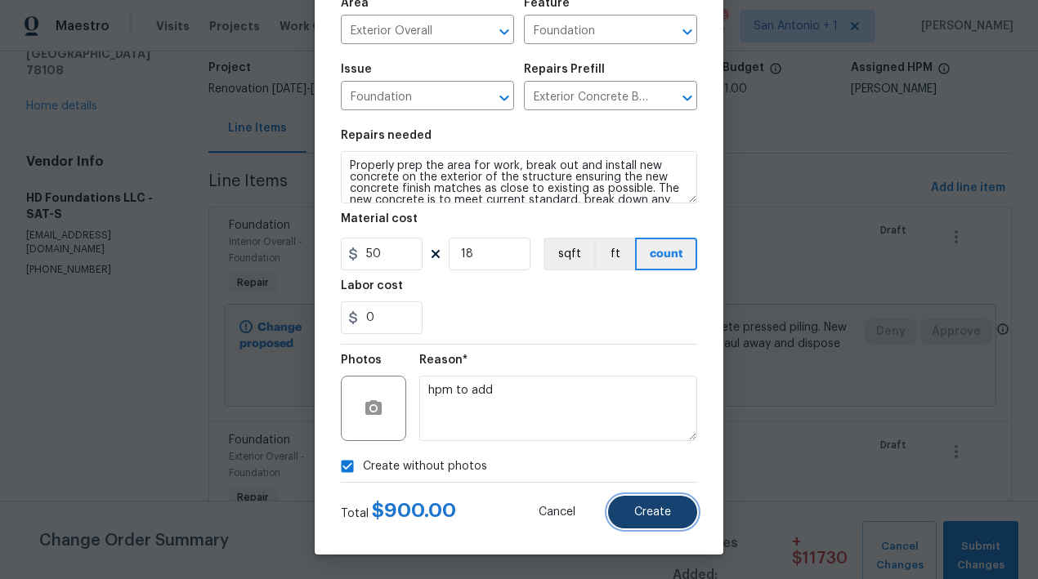
click at [647, 515] on span "Create" at bounding box center [652, 513] width 37 height 12
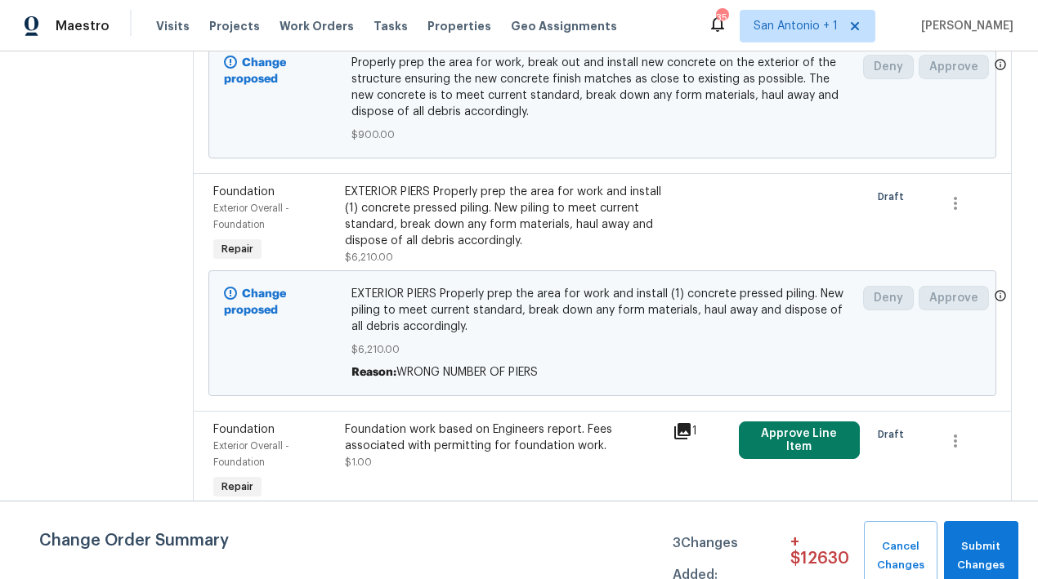
scroll to position [646, 0]
click at [506, 429] on div "Foundation work based on Engineers report. Fees associated with permitting for …" at bounding box center [504, 438] width 319 height 33
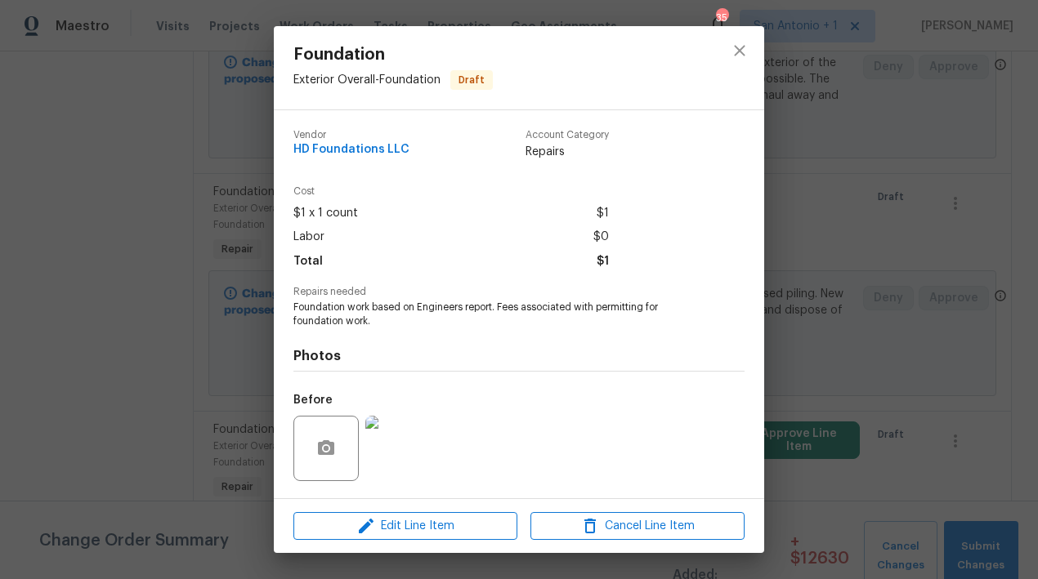
scroll to position [105, 0]
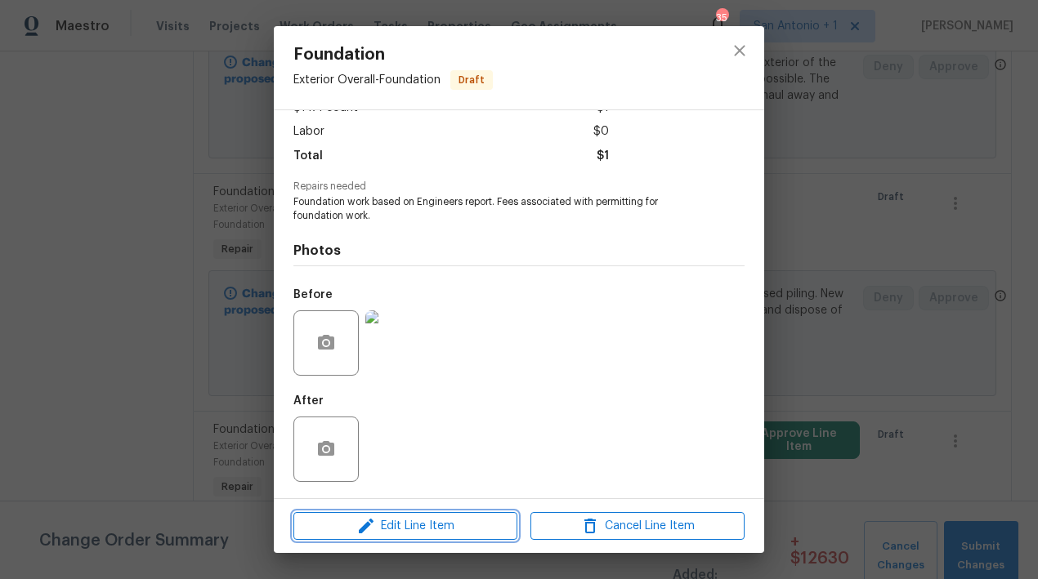
click at [420, 521] on span "Edit Line Item" at bounding box center [405, 526] width 214 height 20
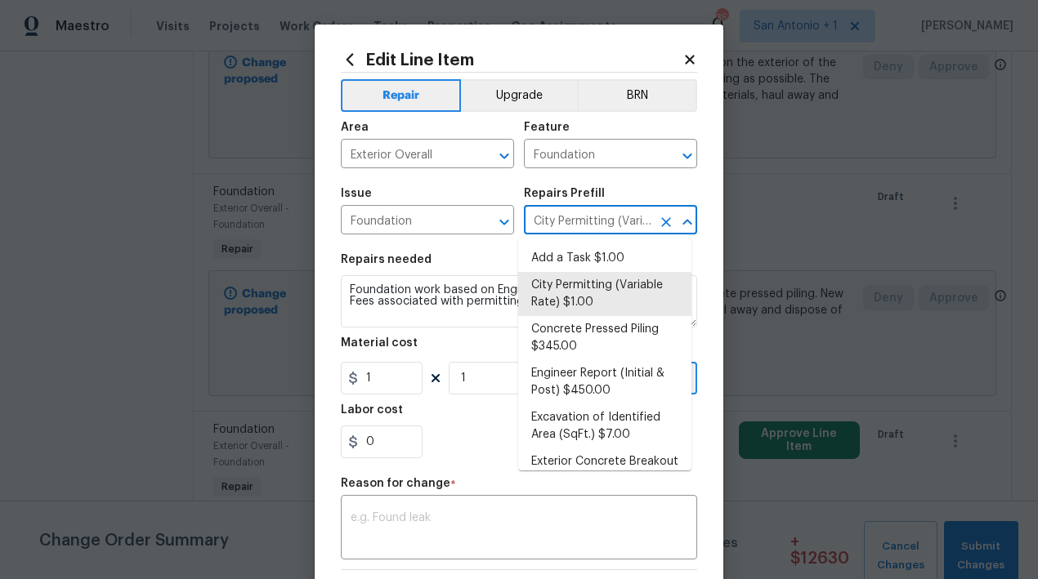
click at [576, 221] on input "City Permitting (Variable Rate) $1.00" at bounding box center [587, 221] width 127 height 25
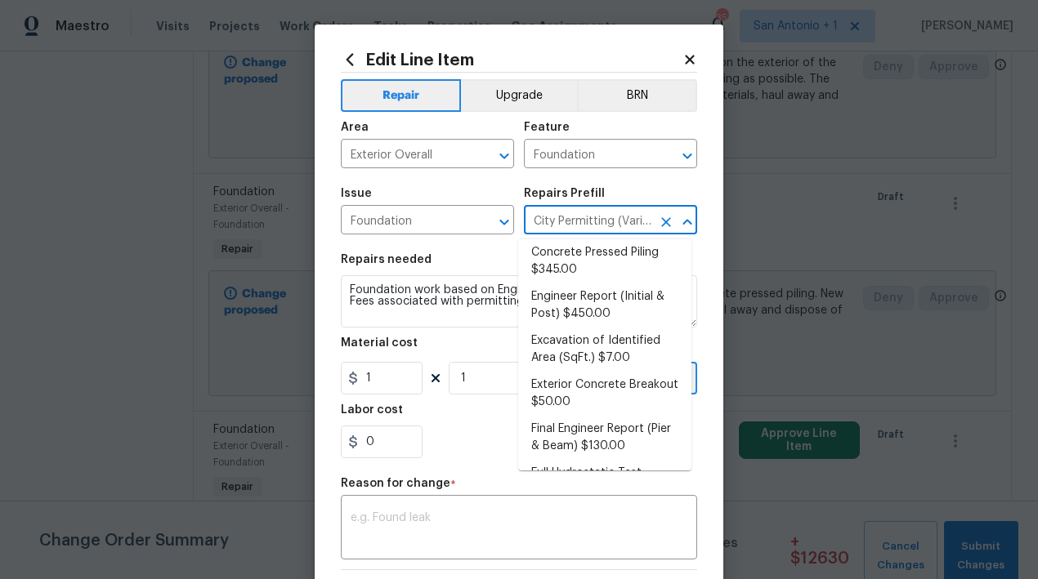
scroll to position [78, 0]
click at [596, 299] on li "Engineer Report (Initial & Post) $450.00" at bounding box center [604, 304] width 173 height 44
type input "City Permitting (Variable Rate) $1.00"
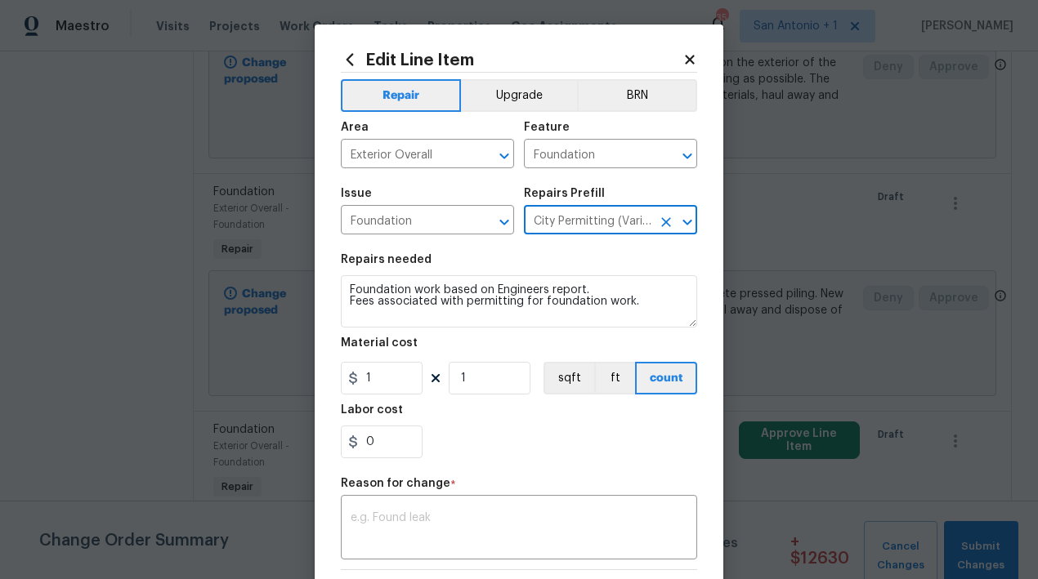
type textarea "Recieve and properly document the work needed and executed on through an engine…"
type input "Engineer Report (Initial & Post) $450.00"
type input "450"
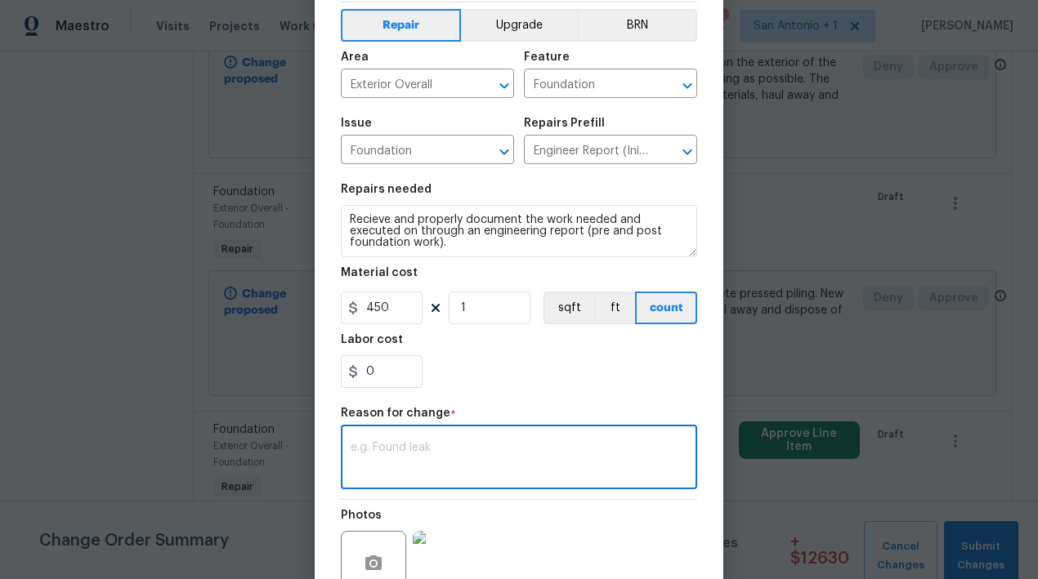
click at [522, 444] on textarea at bounding box center [518, 459] width 337 height 34
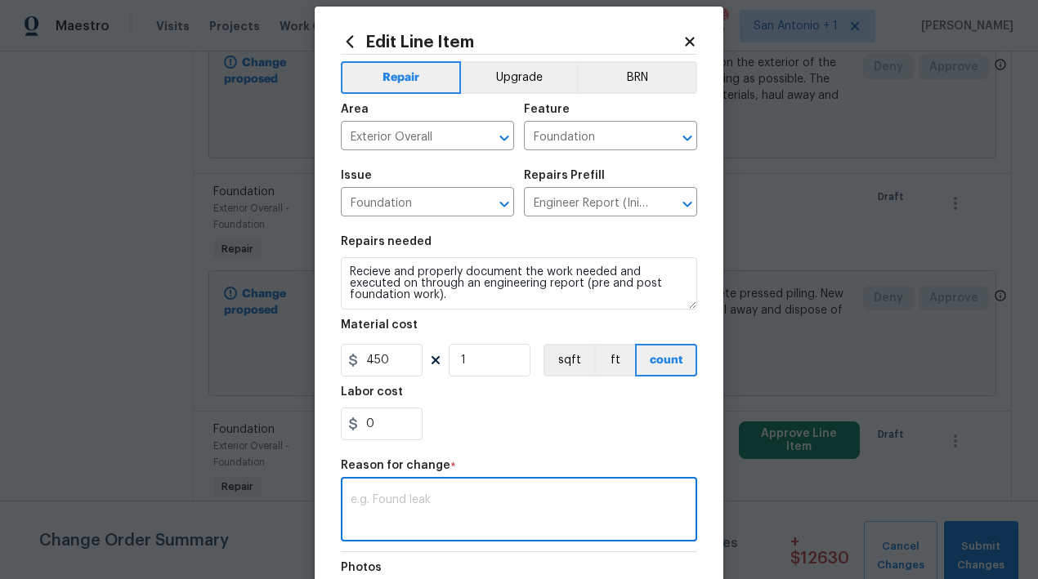
scroll to position [14, 0]
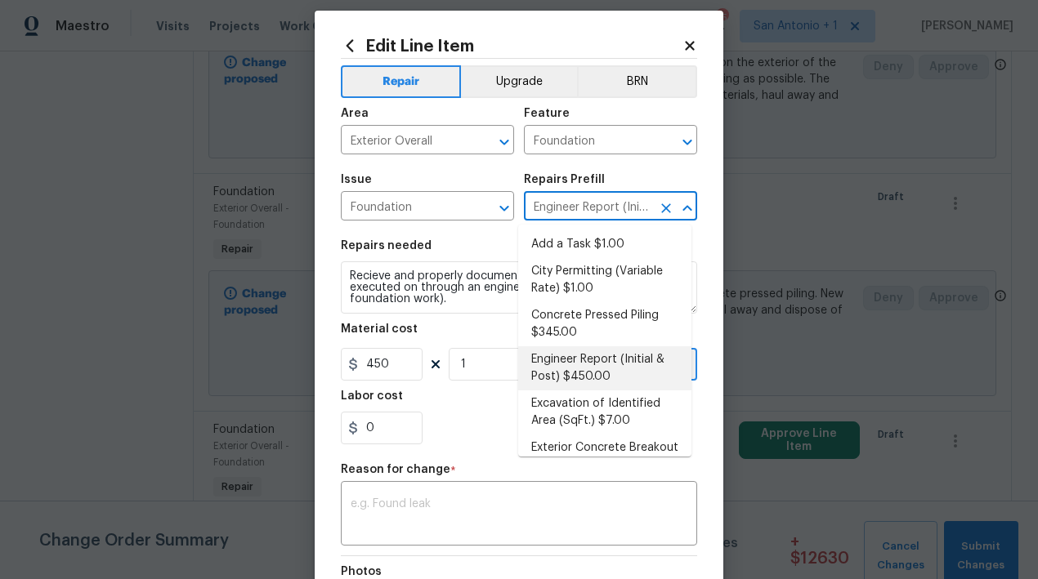
click at [592, 213] on input "Engineer Report (Initial & Post) $450.00" at bounding box center [587, 207] width 127 height 25
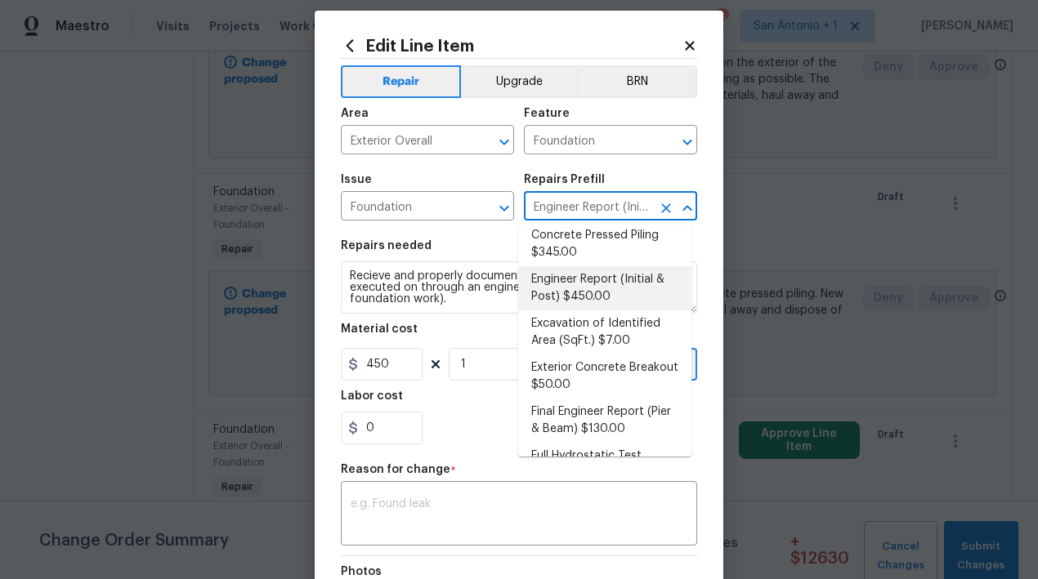
scroll to position [82, 0]
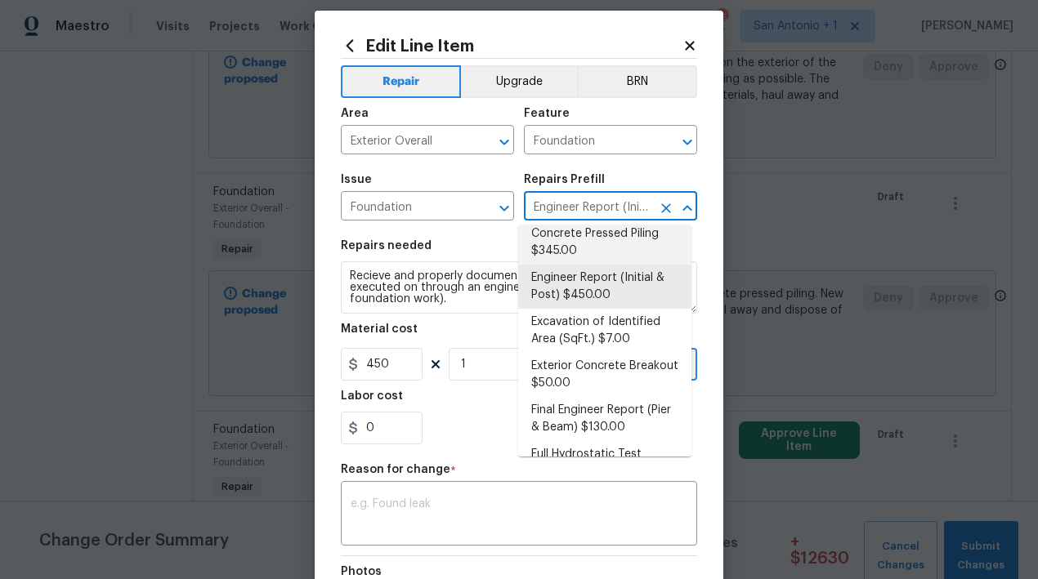
click at [685, 47] on icon at bounding box center [689, 45] width 9 height 9
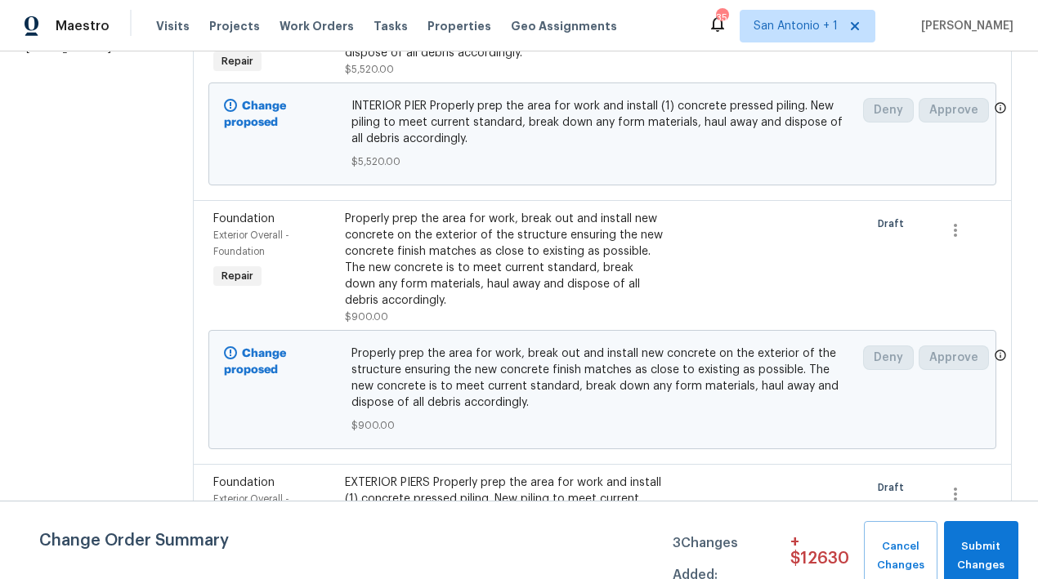
scroll to position [332, 0]
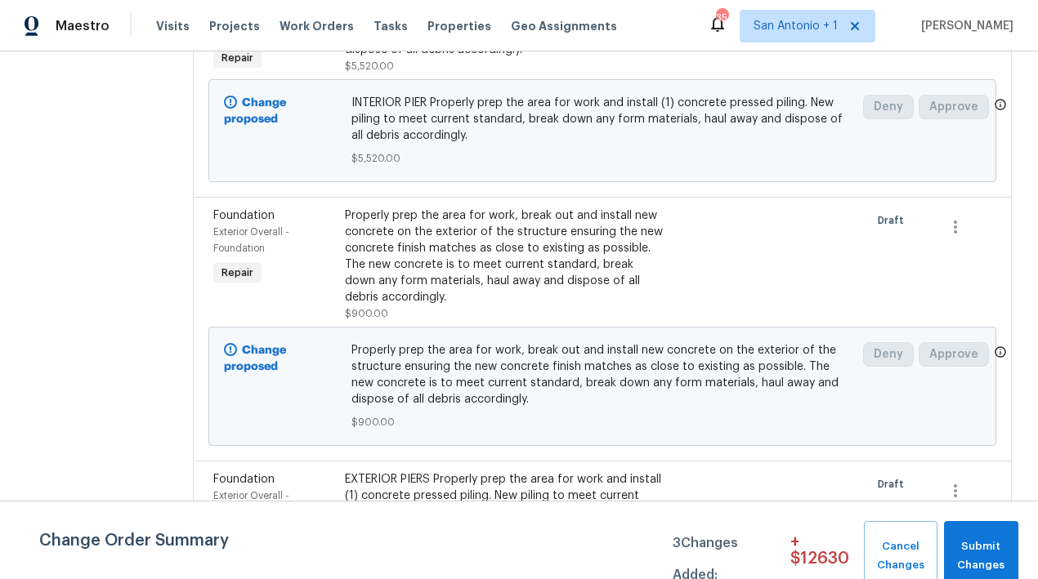
click at [504, 277] on div "Properly prep the area for work, break out and install new concrete on the exte…" at bounding box center [504, 257] width 319 height 98
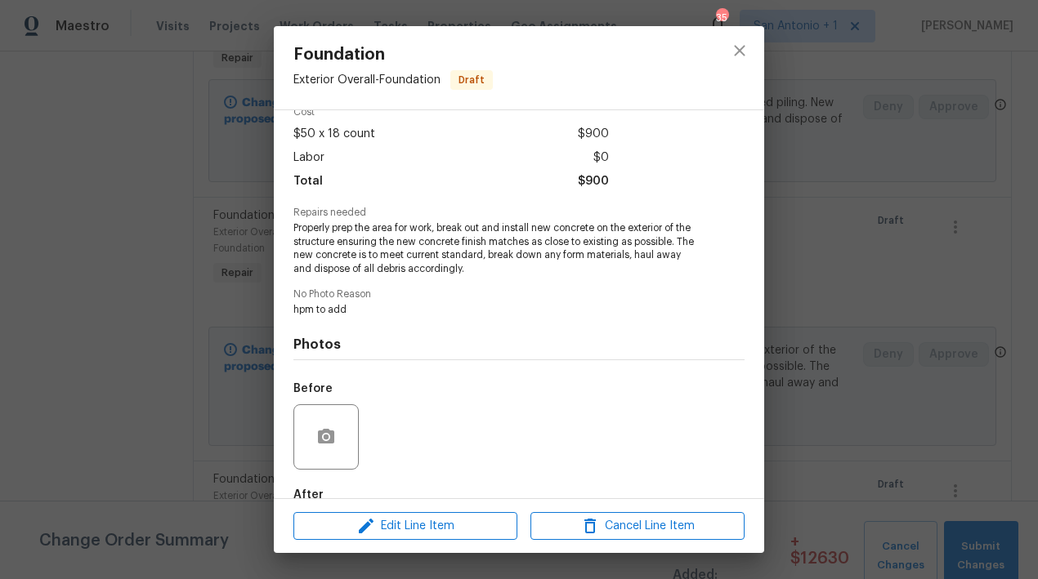
scroll to position [84, 0]
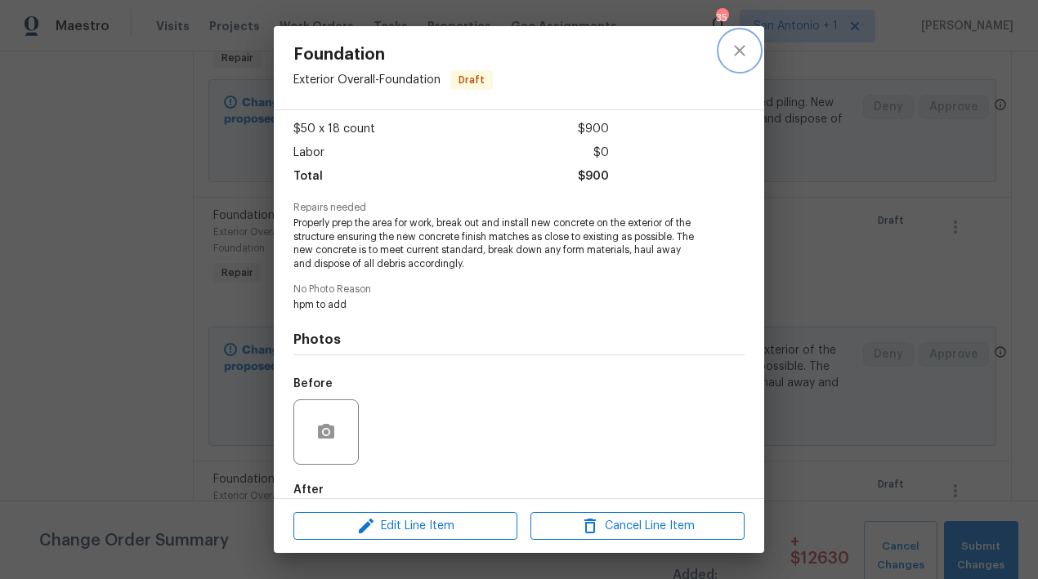
click at [735, 53] on icon "close" at bounding box center [739, 50] width 11 height 11
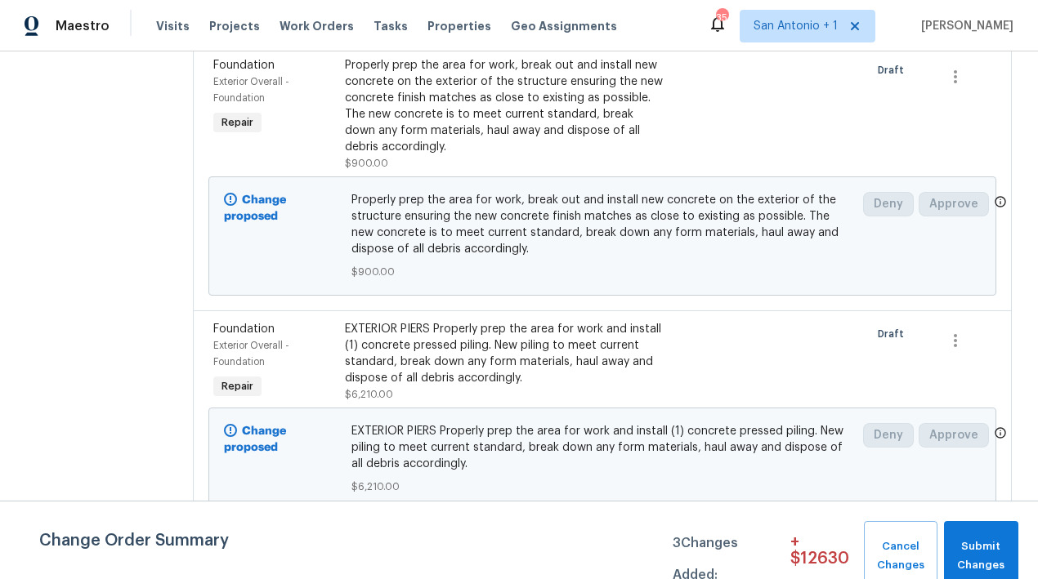
scroll to position [478, 0]
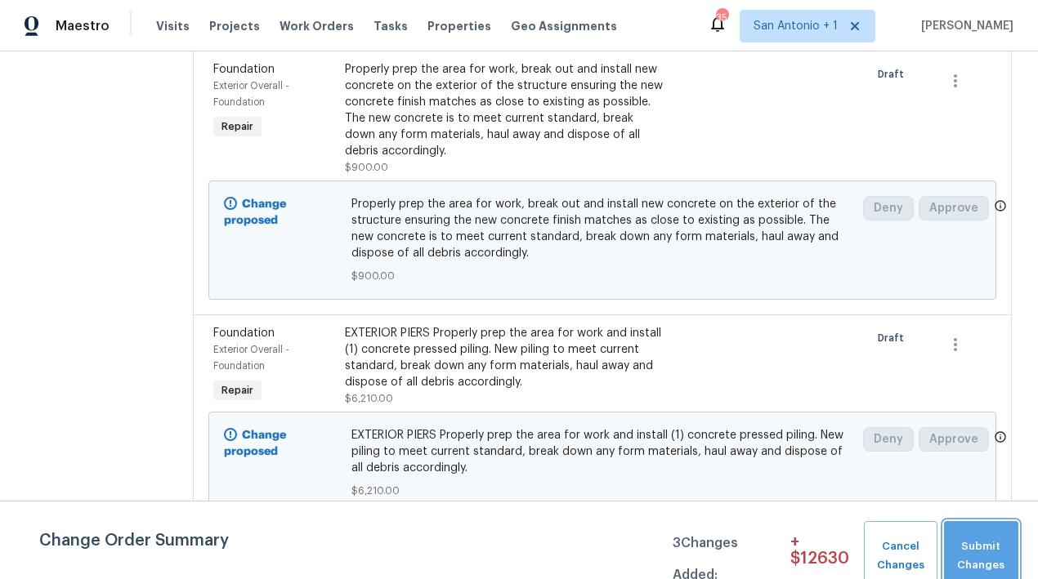
click at [975, 541] on span "Submit Changes" at bounding box center [981, 557] width 58 height 38
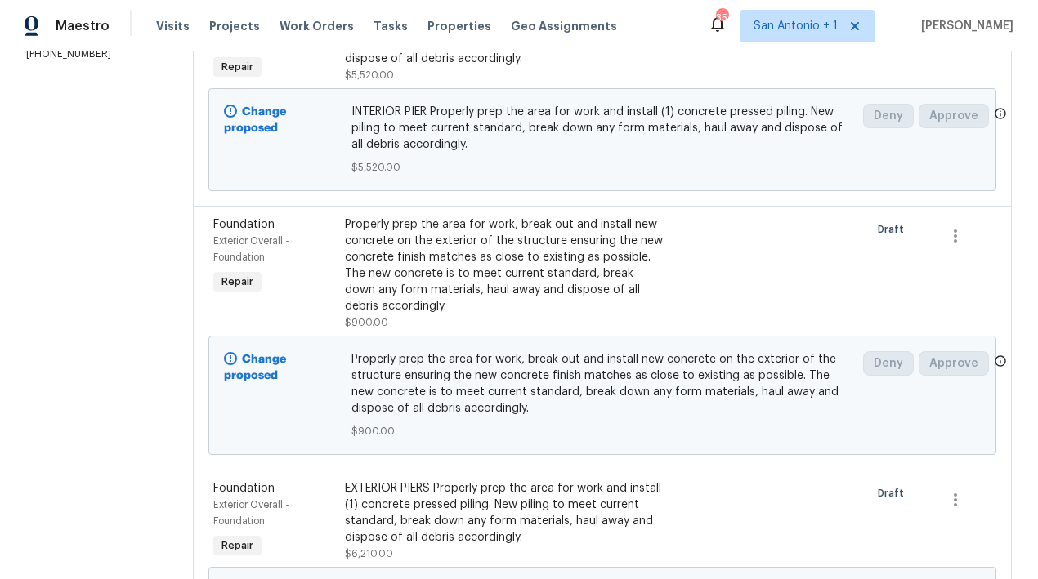
scroll to position [0, 0]
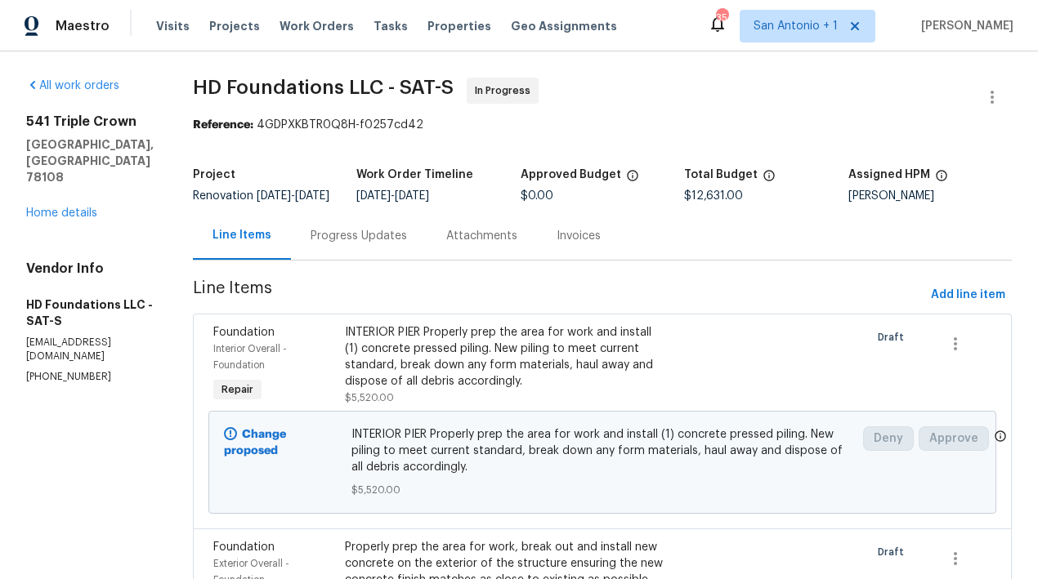
click at [380, 244] on div "Progress Updates" at bounding box center [358, 236] width 96 height 16
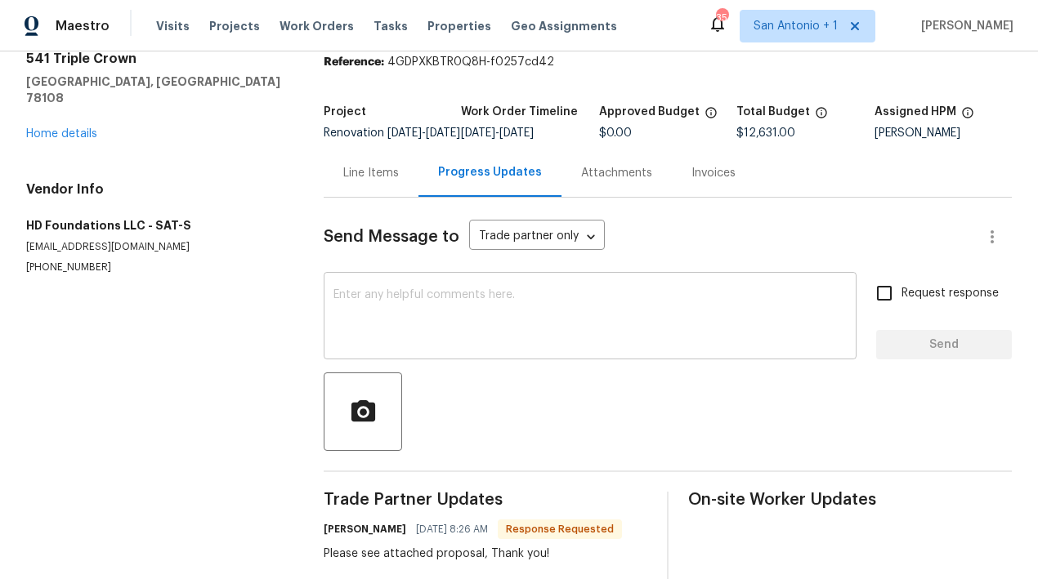
scroll to position [115, 0]
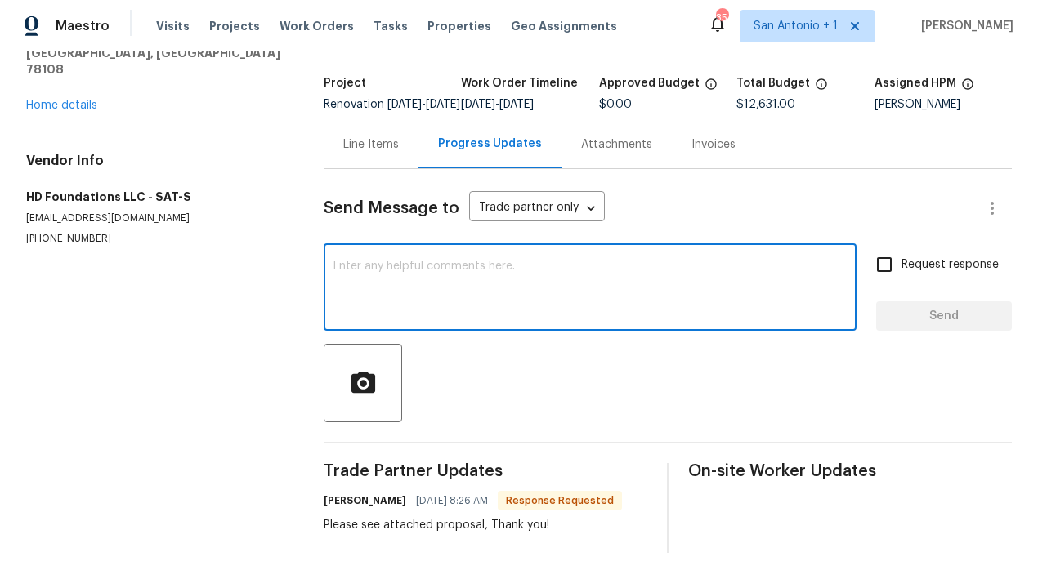
click at [491, 261] on textarea at bounding box center [589, 289] width 513 height 57
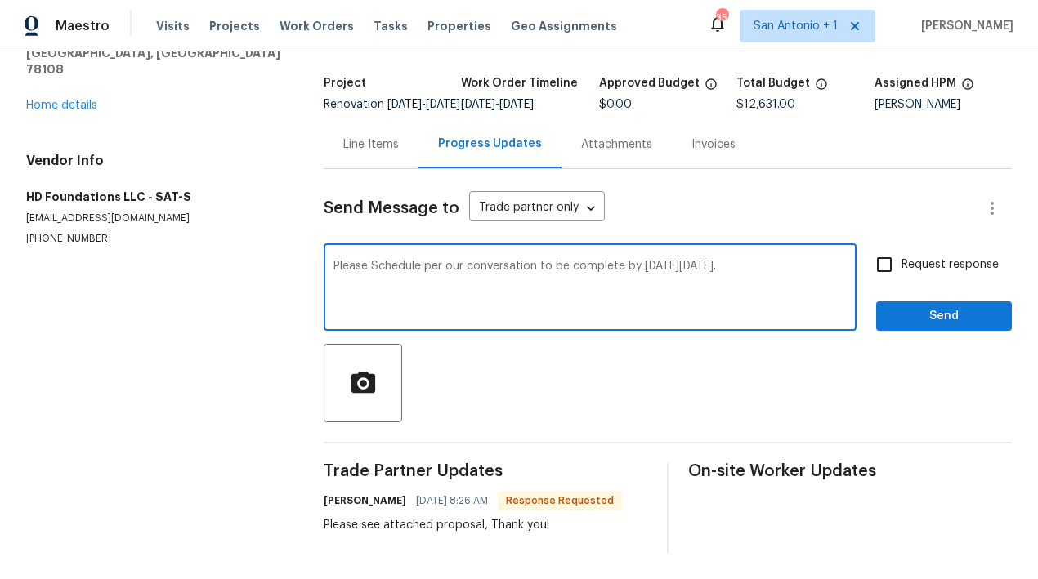
type textarea "Please Schedule per our conversation to be complete by next Friday 9/5/25."
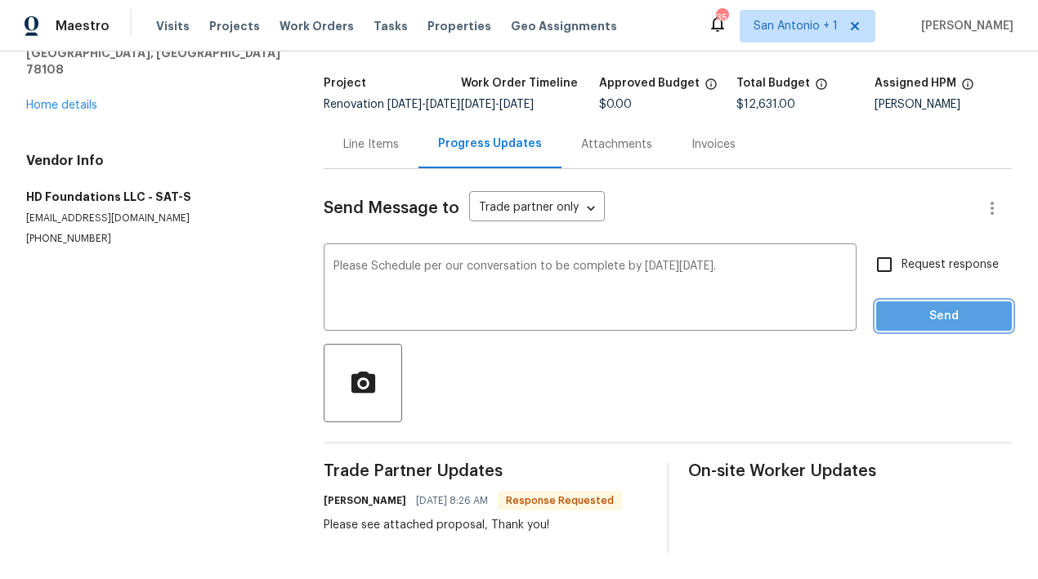
click at [943, 306] on span "Send" at bounding box center [943, 316] width 109 height 20
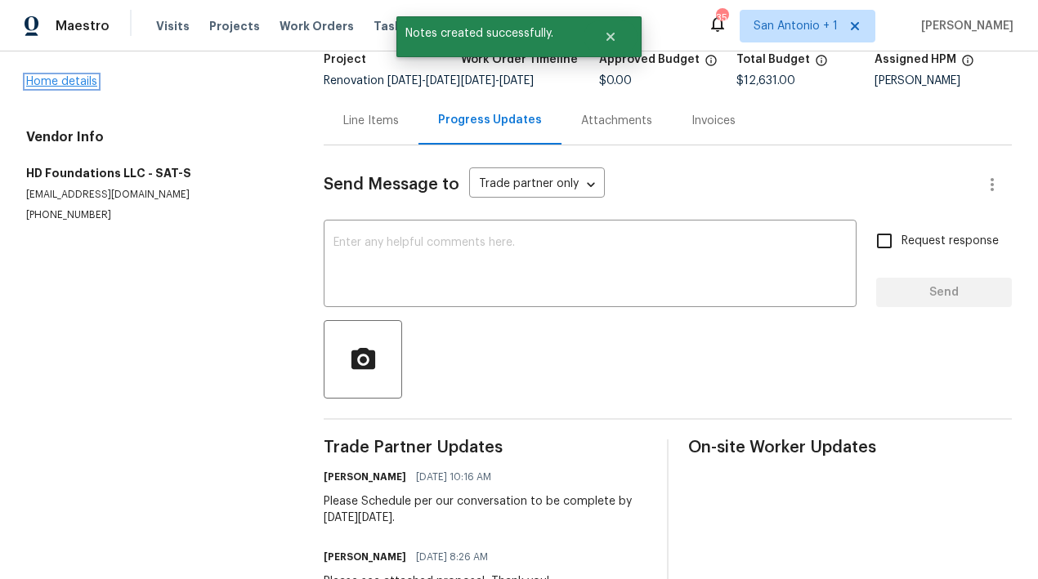
click at [76, 76] on link "Home details" at bounding box center [61, 81] width 71 height 11
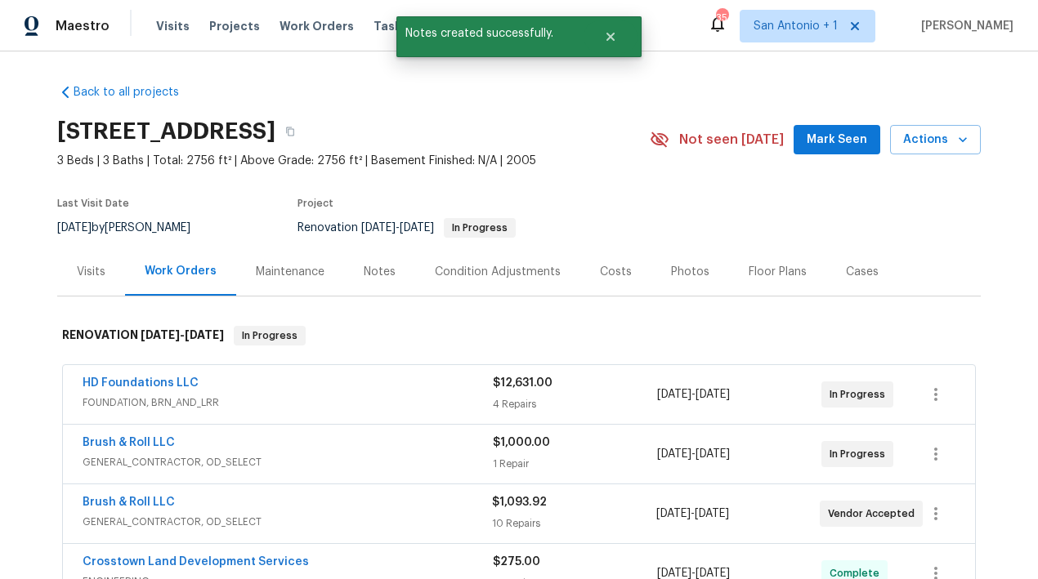
click at [369, 268] on div "Notes" at bounding box center [380, 272] width 32 height 16
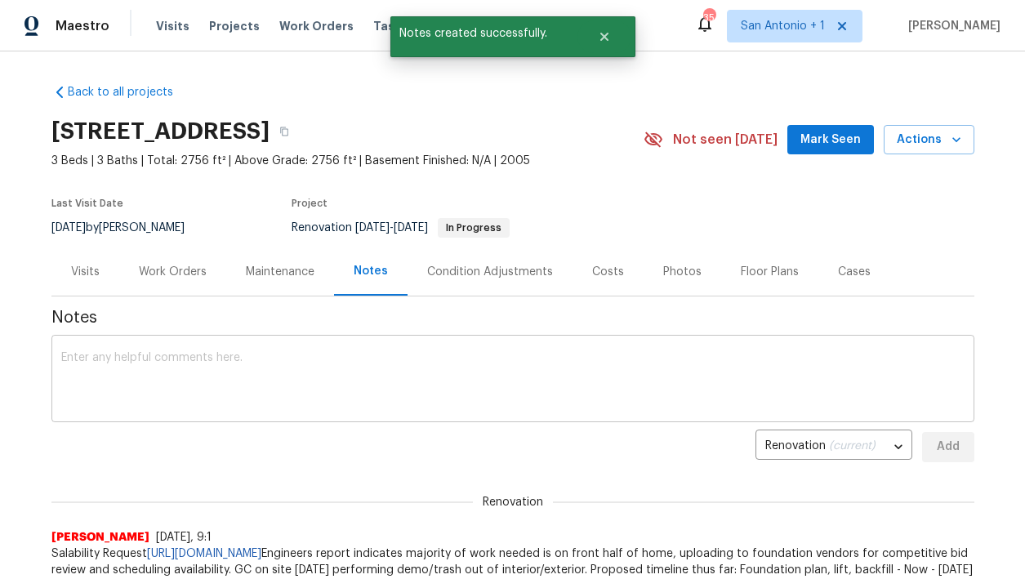
click at [408, 352] on textarea at bounding box center [513, 380] width 904 height 57
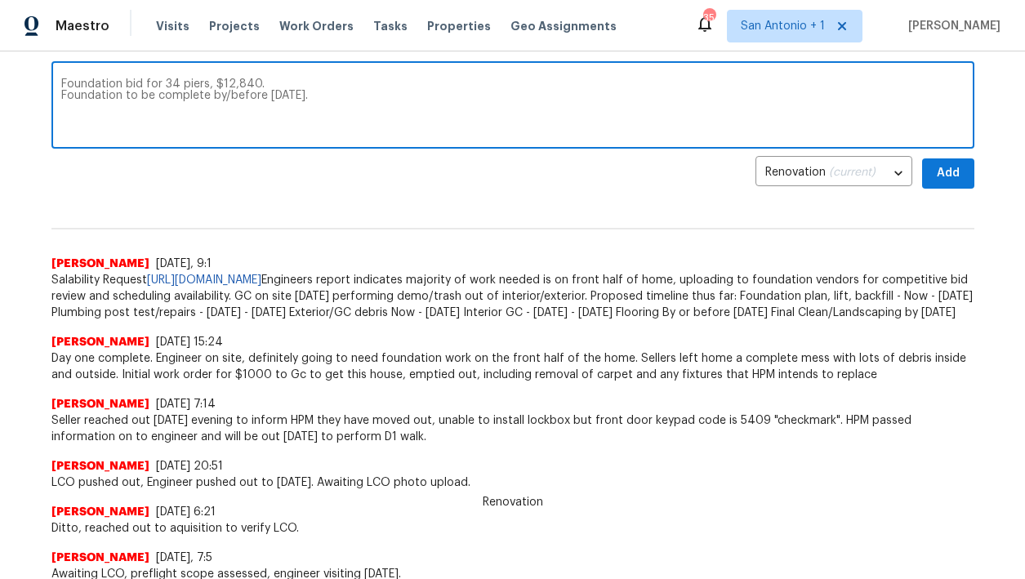
scroll to position [260, 0]
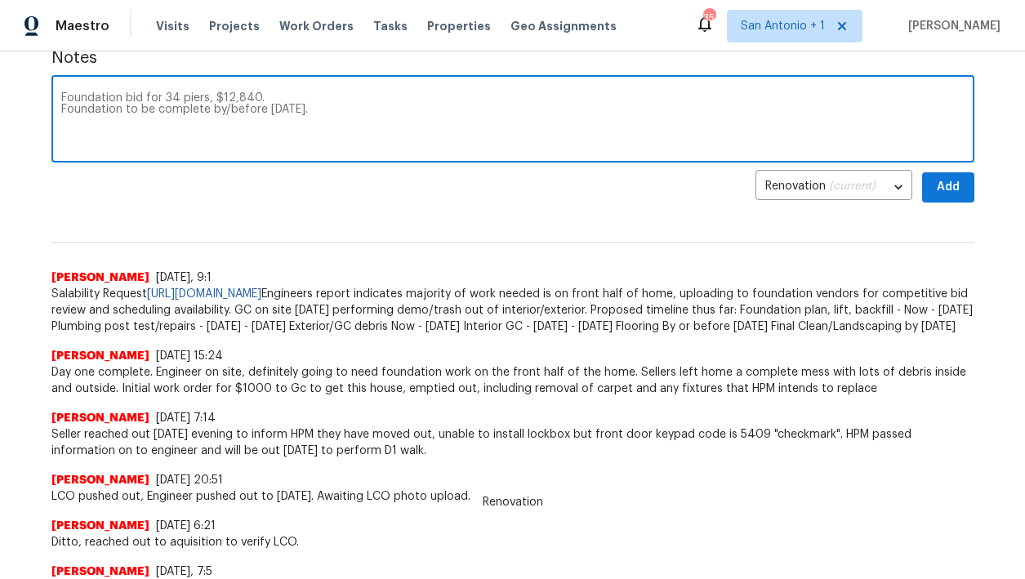
click at [251, 113] on textarea "Foundation bid for 34 piers, $12,840. Foundation to be complete by/before 9/5/2…" at bounding box center [513, 120] width 904 height 57
click at [136, 113] on textarea "Foundation bid for 34 piers, $12,840. Awaiting salability res" at bounding box center [513, 120] width 904 height 57
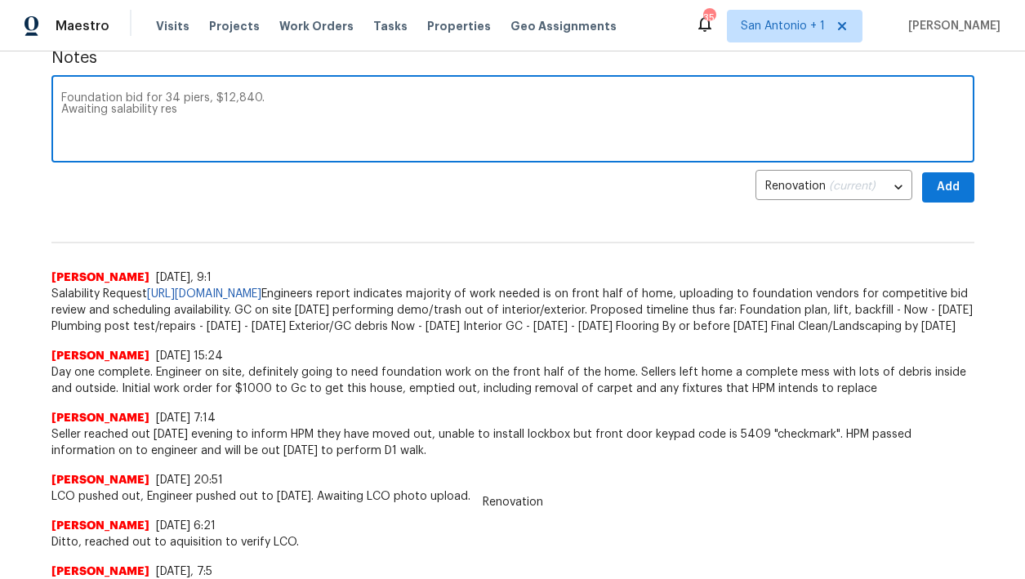
click at [136, 113] on textarea "Foundation bid for 34 piers, $12,840. Awaiting salability res" at bounding box center [513, 120] width 904 height 57
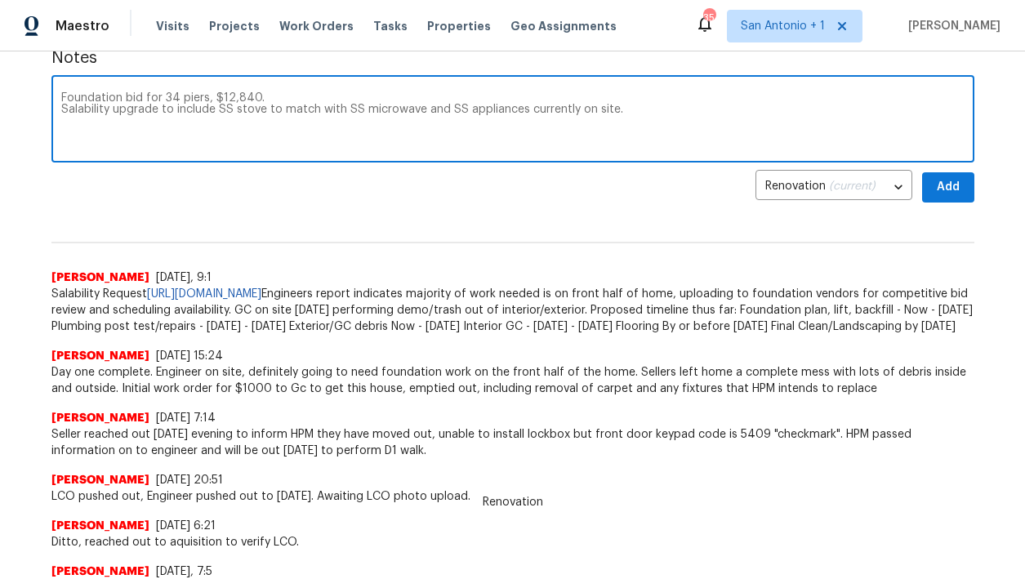
type textarea "Foundation bid for 34 piers, $12,840. Salability upgrade to include SS stove to…"
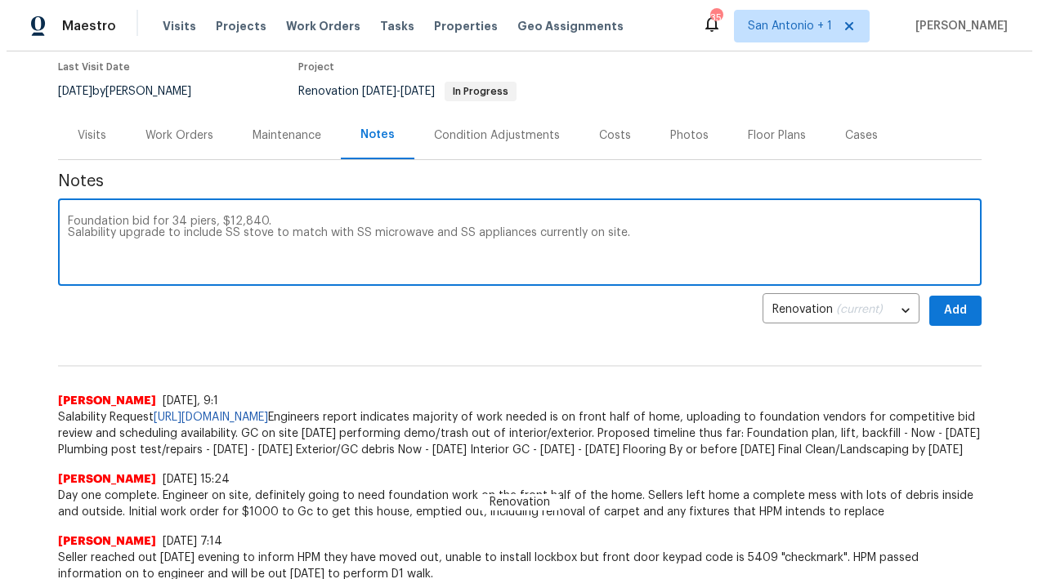
scroll to position [132, 0]
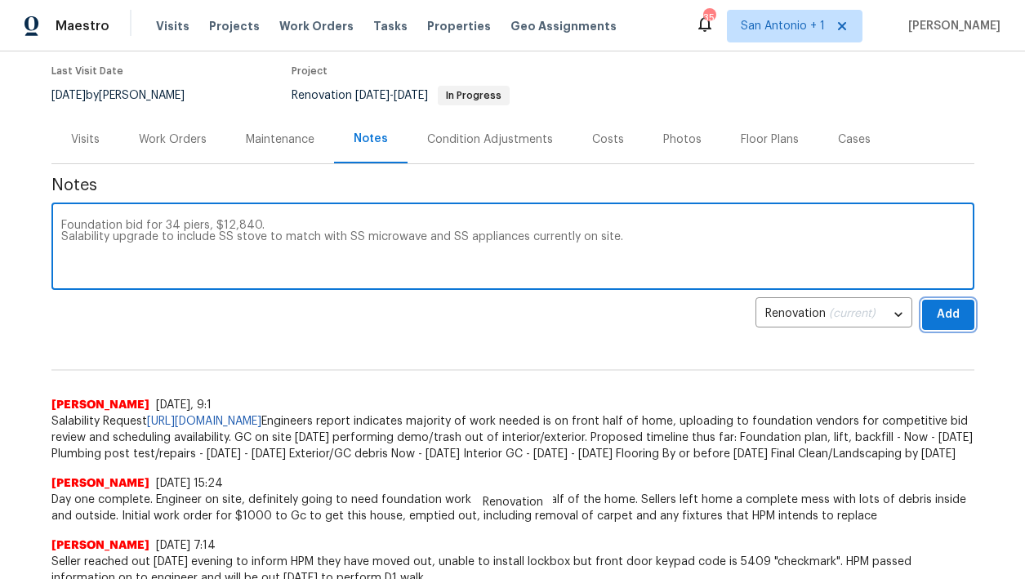
click at [944, 316] on span "Add" at bounding box center [948, 315] width 26 height 20
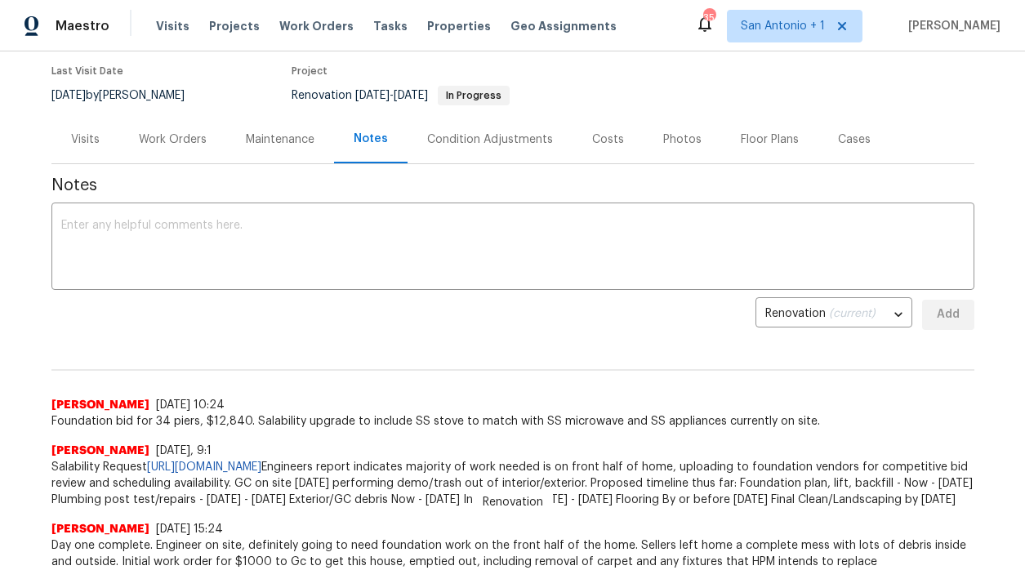
click at [179, 141] on div "Work Orders" at bounding box center [173, 140] width 68 height 16
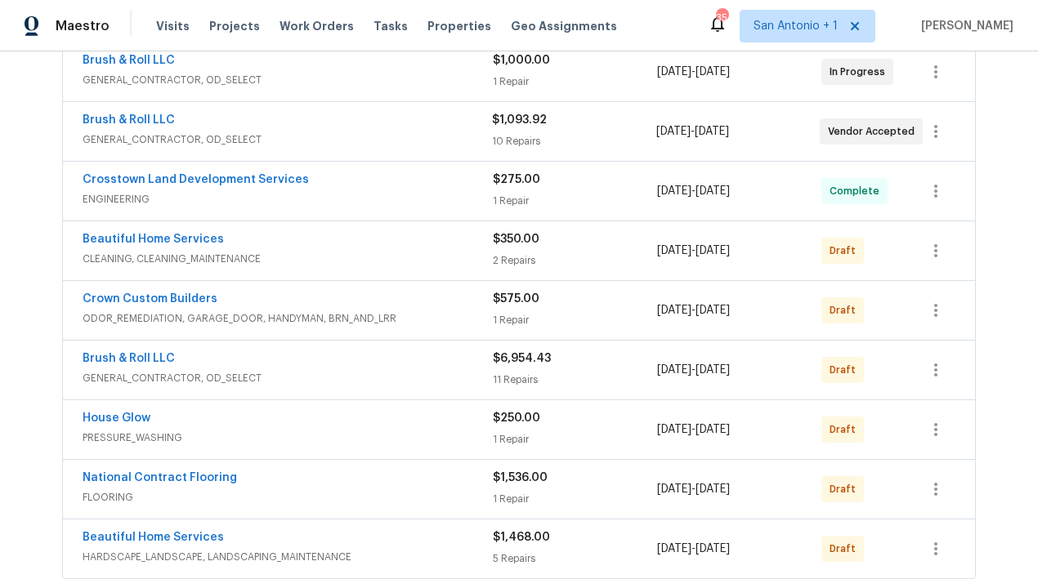
scroll to position [386, 0]
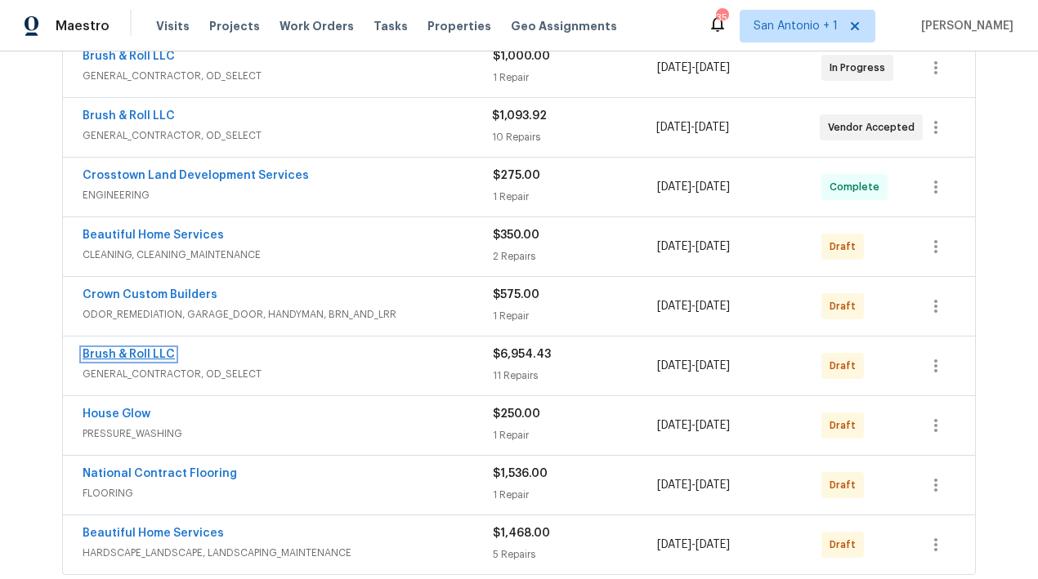
click at [131, 355] on link "Brush & Roll LLC" at bounding box center [129, 354] width 92 height 11
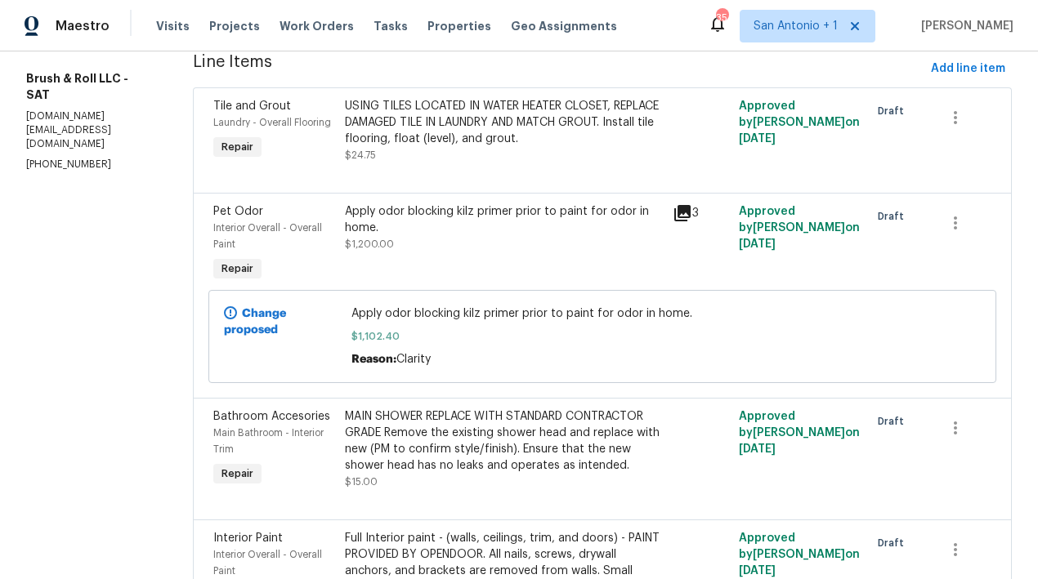
scroll to position [180, 0]
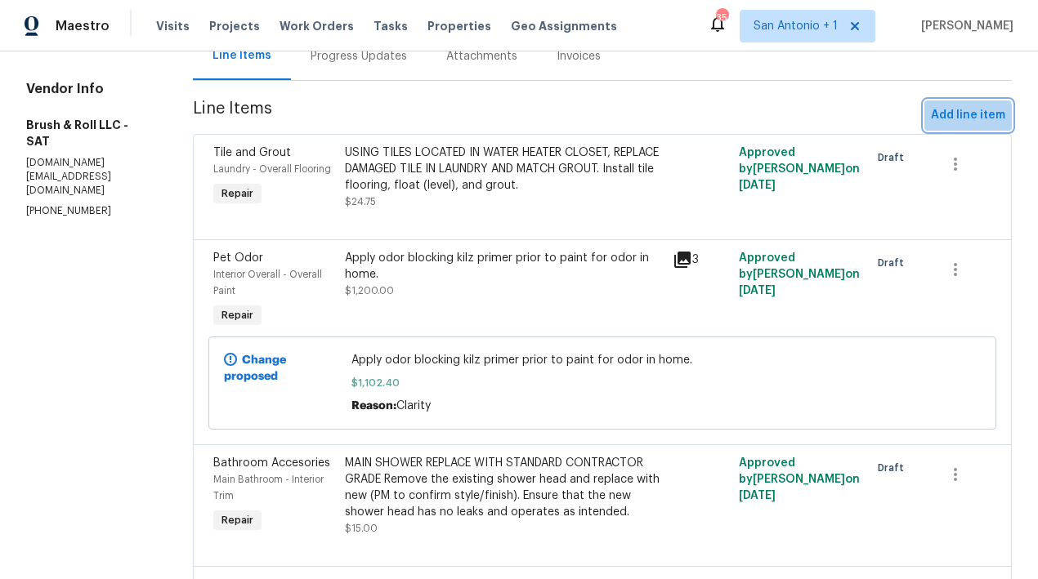
click at [955, 126] on span "Add line item" at bounding box center [968, 115] width 74 height 20
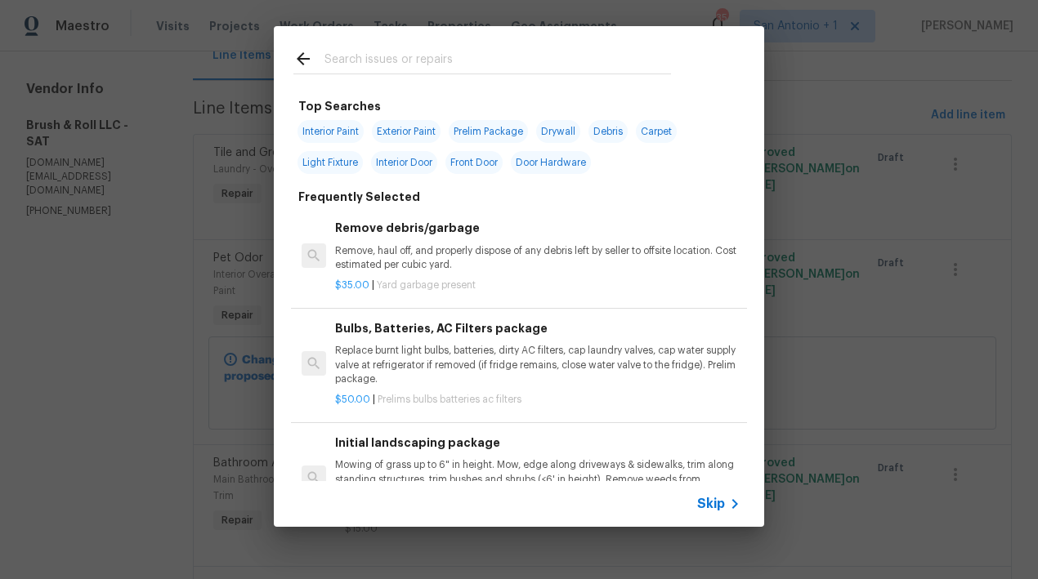
click at [444, 63] on input "text" at bounding box center [497, 61] width 346 height 25
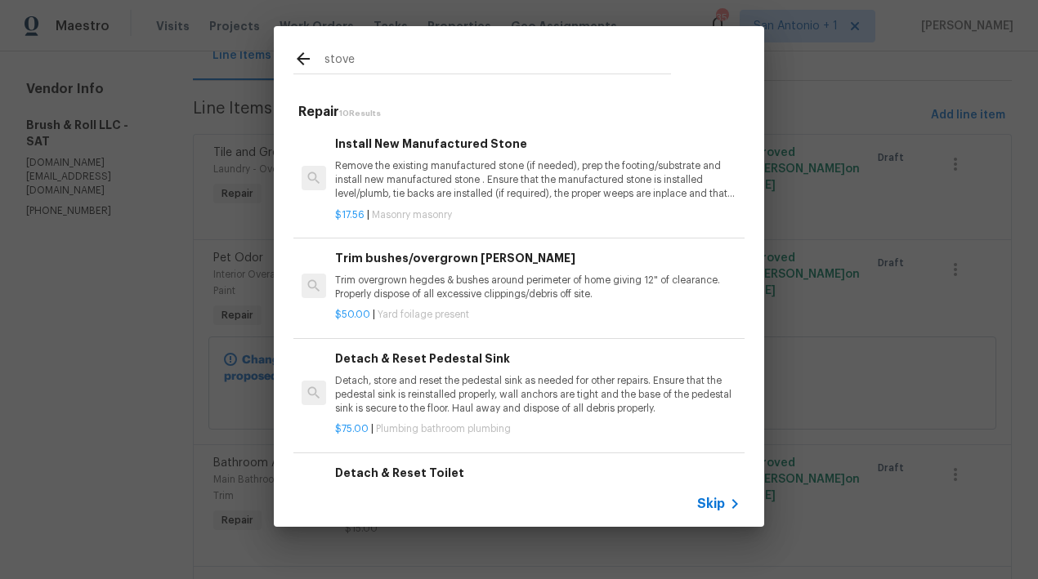
click at [360, 59] on input "stove" at bounding box center [497, 61] width 346 height 25
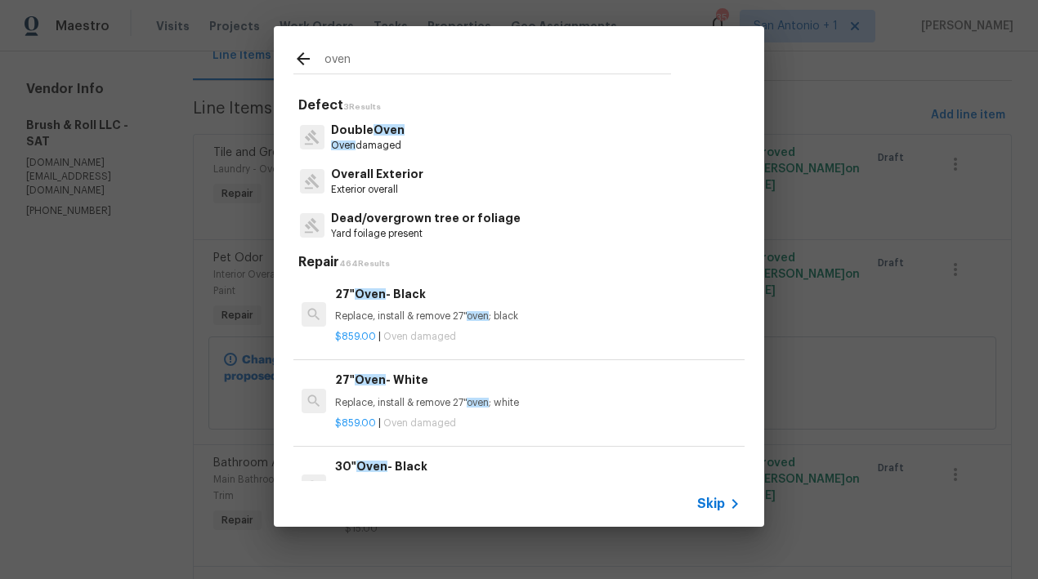
click at [366, 60] on input "oven" at bounding box center [497, 61] width 346 height 25
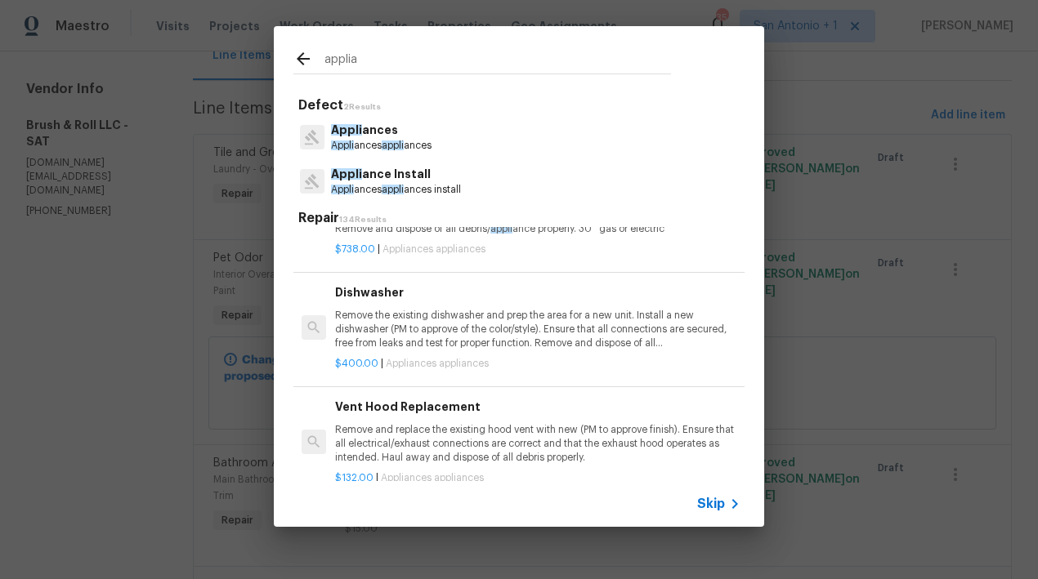
scroll to position [484, 0]
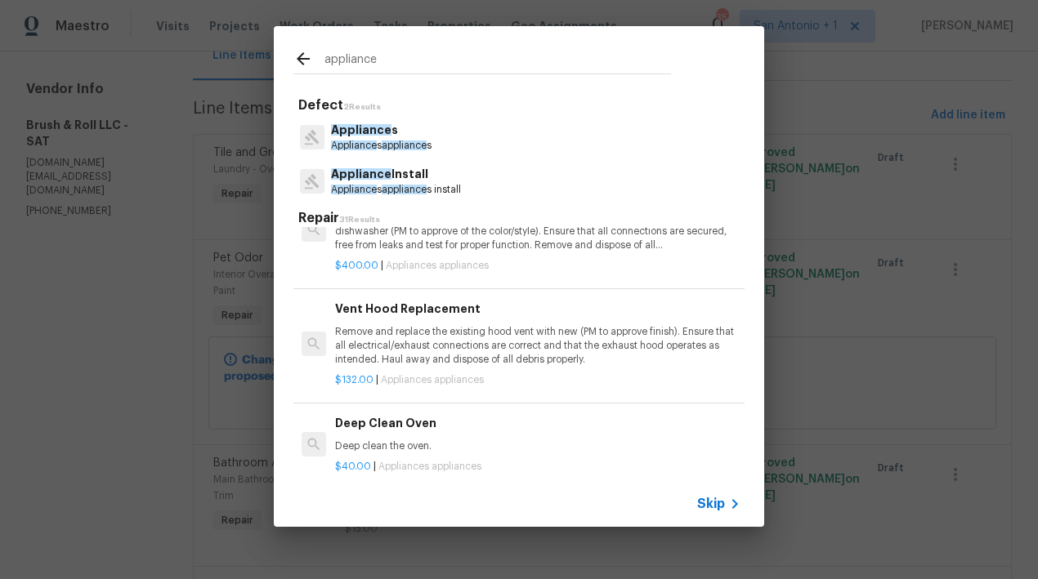
type input "appliance"
click at [382, 180] on span "Appliance" at bounding box center [361, 173] width 60 height 11
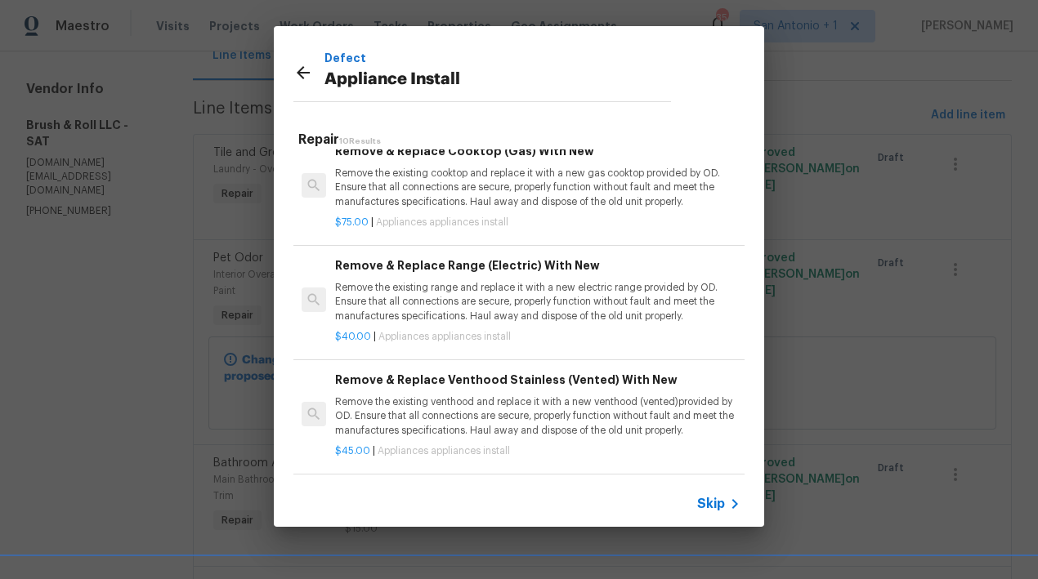
scroll to position [482, 0]
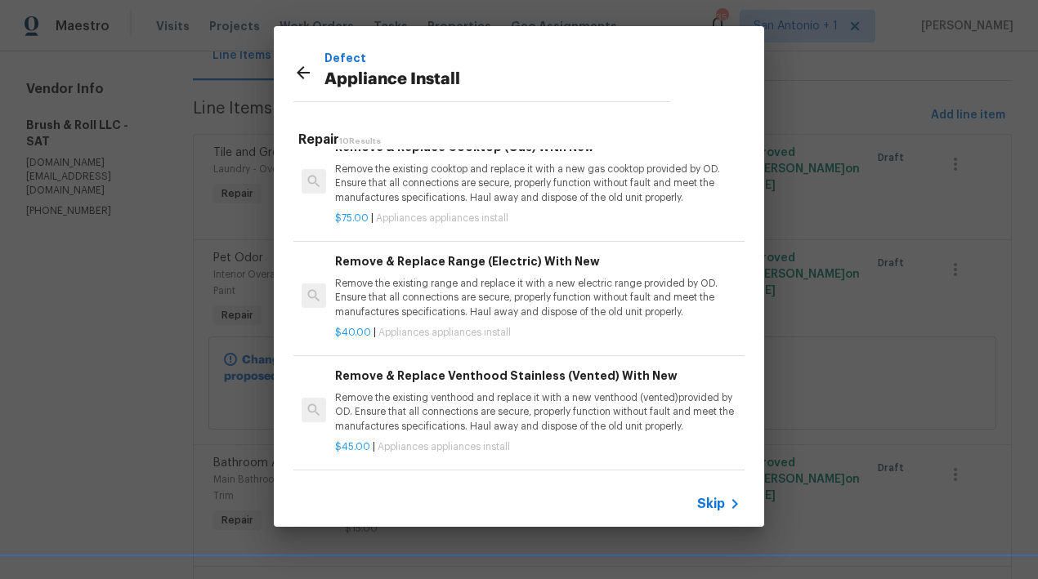
click at [473, 295] on p "Remove the existing range and replace it with a new electric range provided by …" at bounding box center [537, 298] width 405 height 42
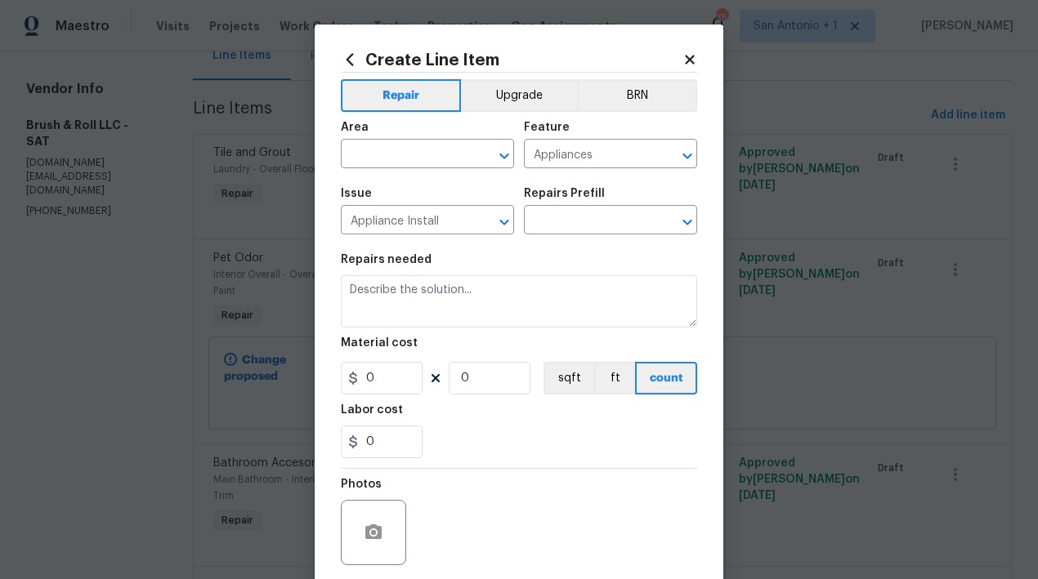
type textarea "Remove the existing range and replace it with a new electric range provided by …"
type input "1"
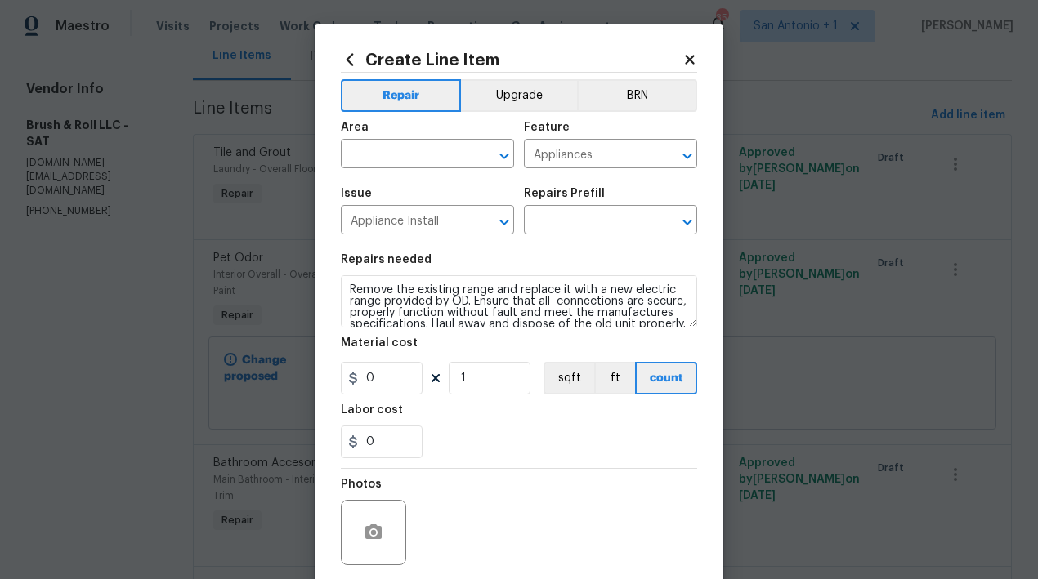
type input "Remove & Replace Range (Electric) With New $40.00"
type input "40"
click at [413, 158] on input "text" at bounding box center [404, 155] width 127 height 25
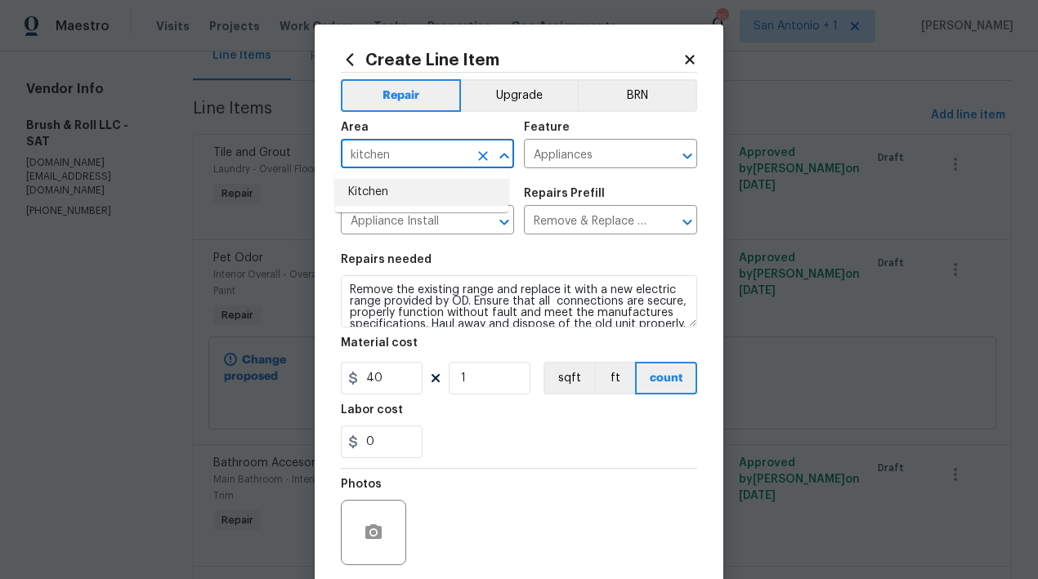
click at [377, 186] on li "Kitchen" at bounding box center [421, 192] width 173 height 27
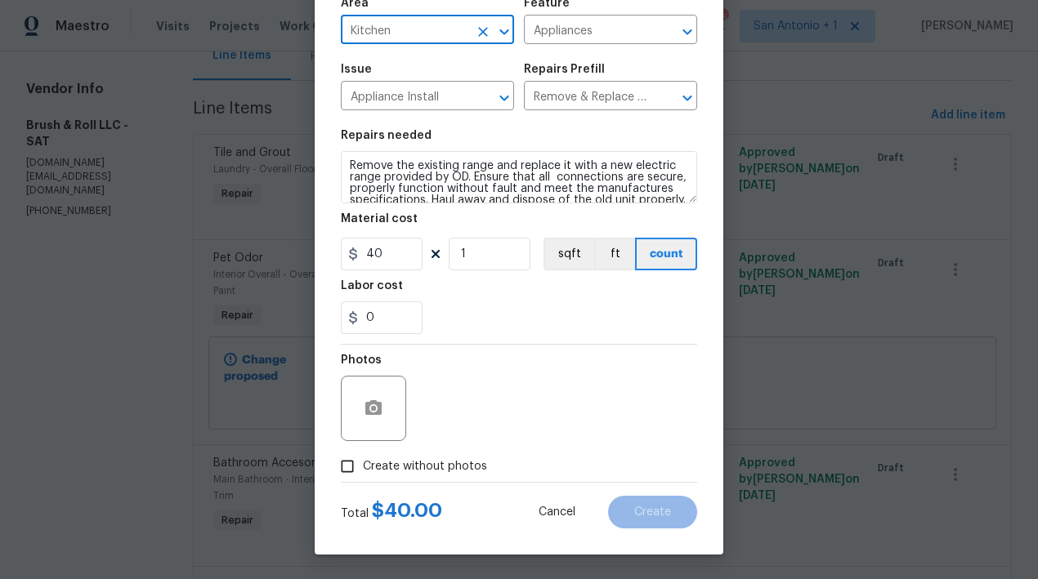
type input "Kitchen"
click at [404, 465] on span "Create without photos" at bounding box center [425, 466] width 124 height 17
click at [363, 465] on input "Create without photos" at bounding box center [347, 466] width 31 height 31
checkbox input "true"
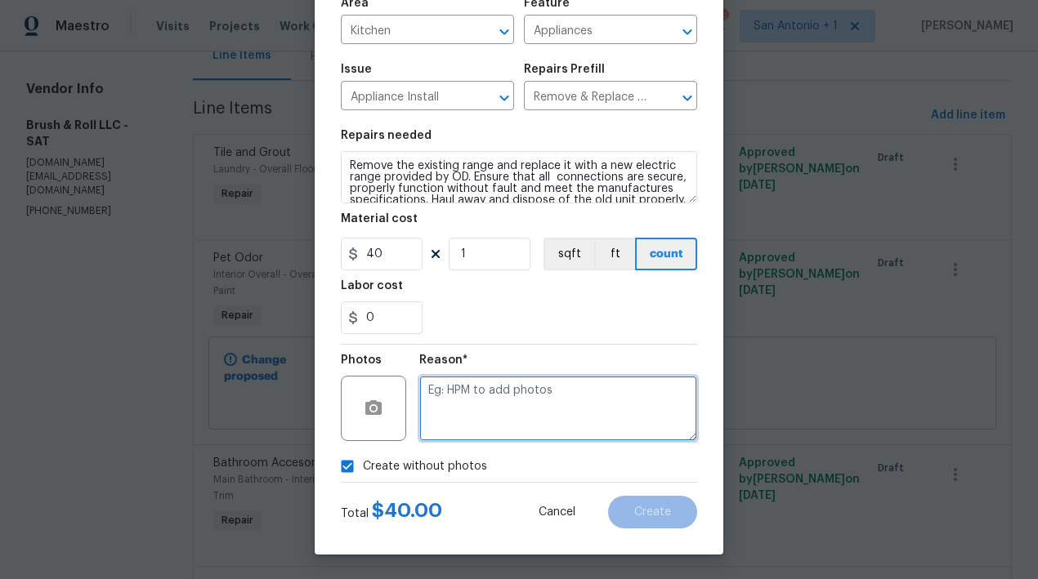
click at [508, 400] on textarea at bounding box center [558, 408] width 278 height 65
type textarea "HPM to add"
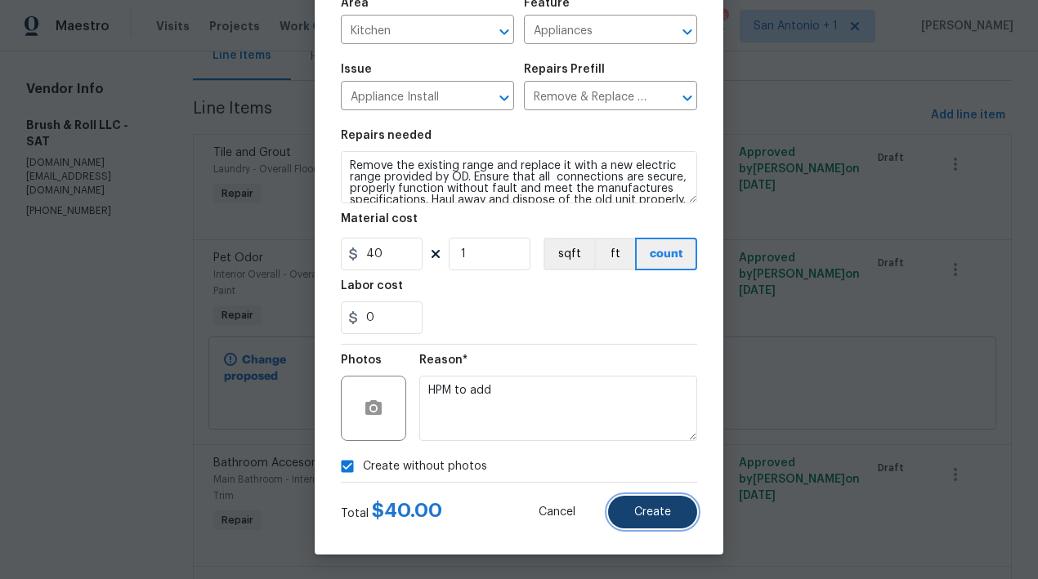
click at [638, 504] on button "Create" at bounding box center [652, 512] width 89 height 33
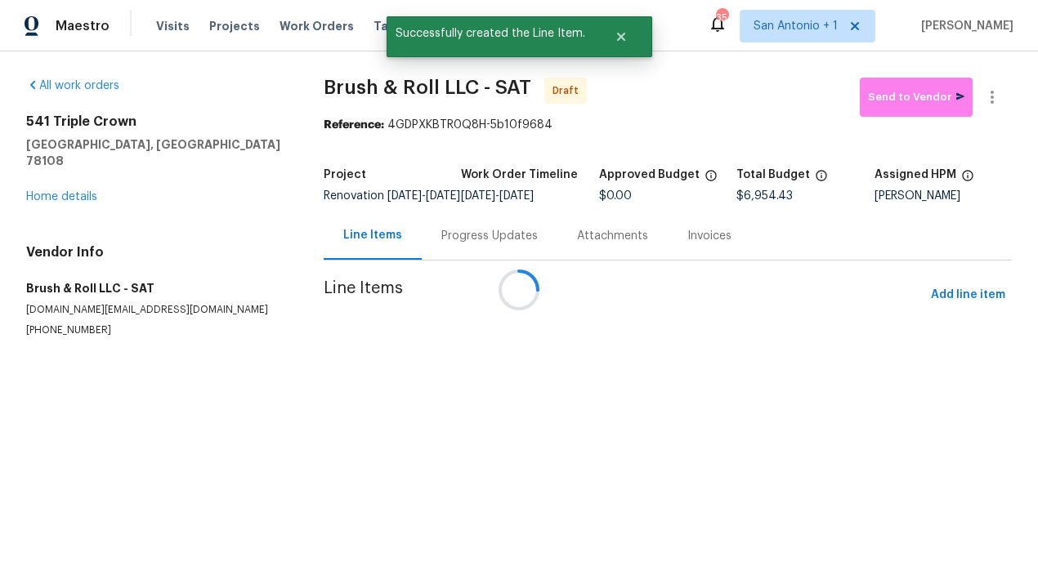
scroll to position [0, 0]
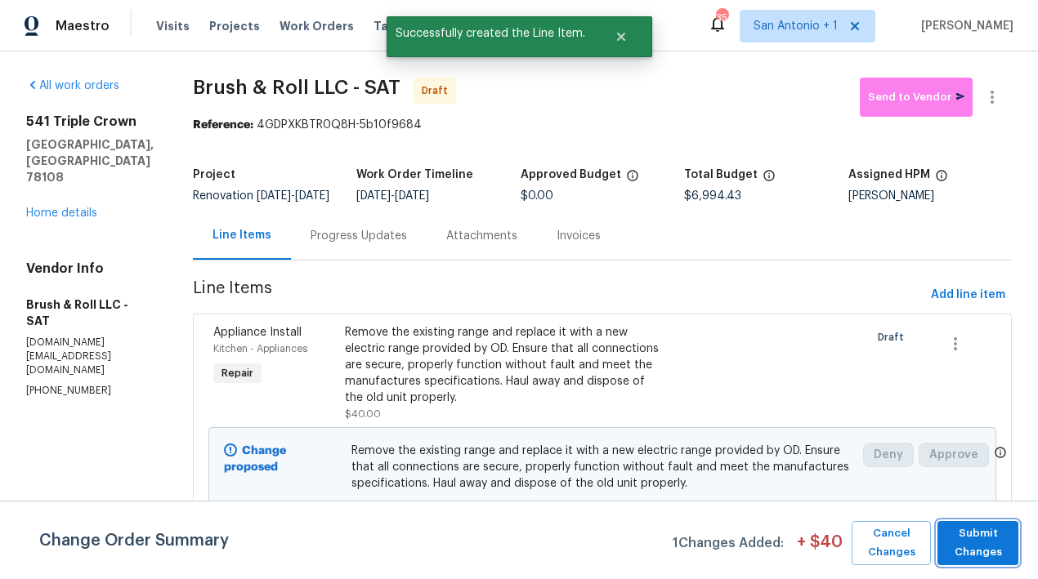
click at [984, 547] on span "Submit Changes" at bounding box center [977, 543] width 65 height 38
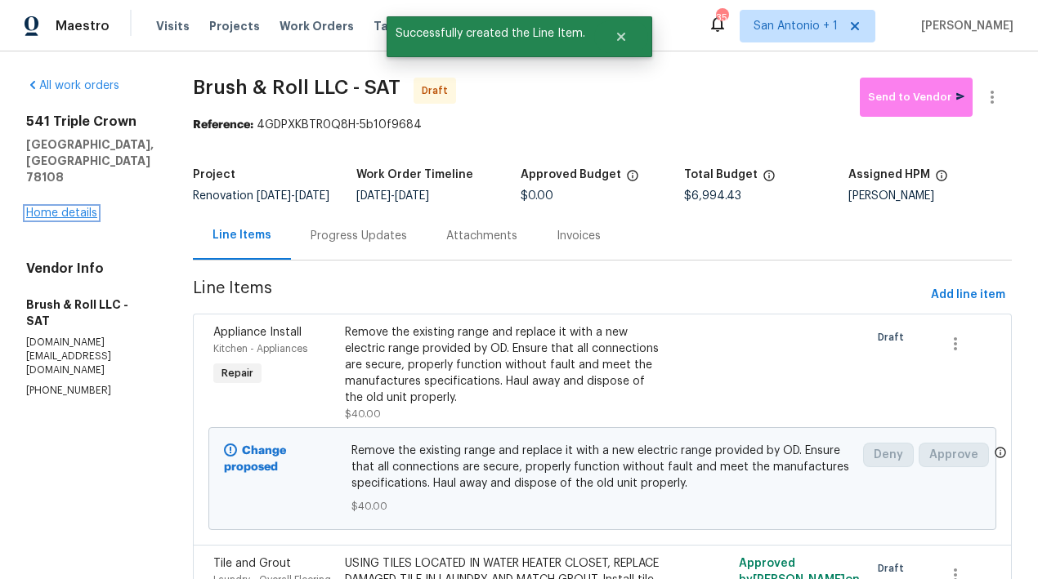
click at [66, 208] on link "Home details" at bounding box center [61, 213] width 71 height 11
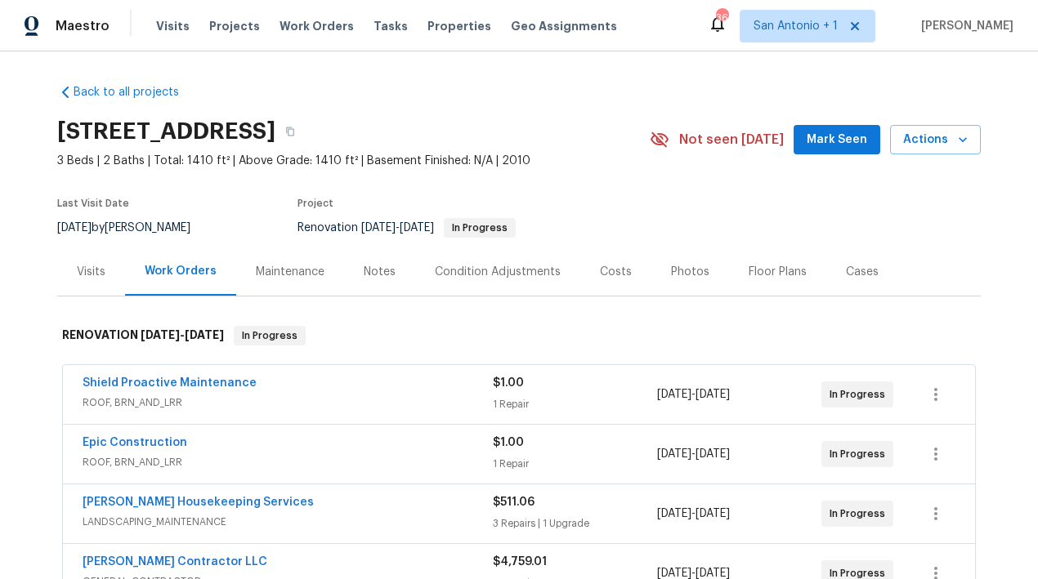
click at [851, 138] on span "Mark Seen" at bounding box center [836, 140] width 60 height 20
click at [286, 269] on div "Maintenance" at bounding box center [290, 272] width 69 height 16
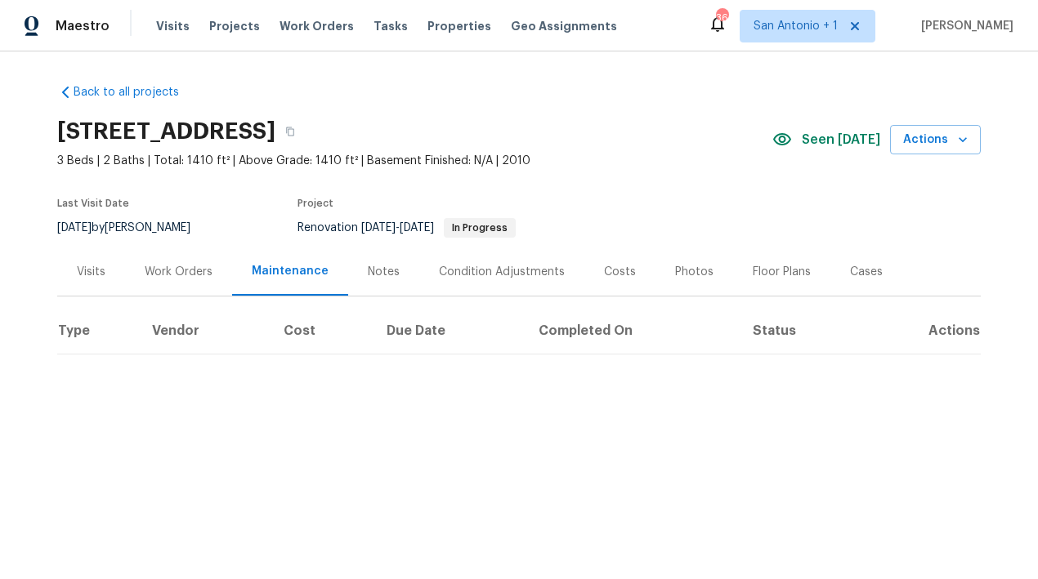
click at [172, 270] on div "Work Orders" at bounding box center [179, 272] width 68 height 16
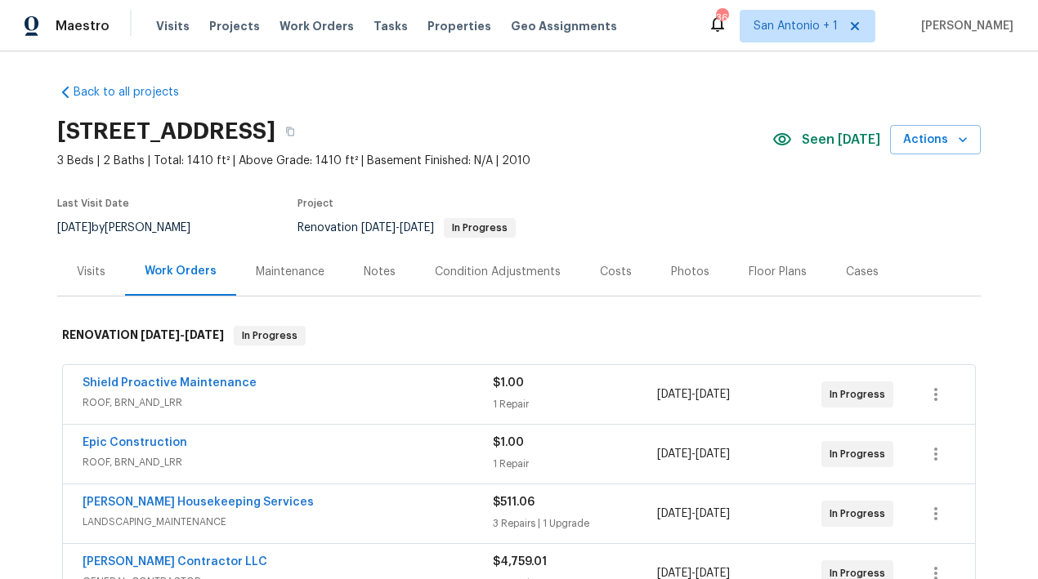
click at [367, 272] on div "Notes" at bounding box center [380, 272] width 32 height 16
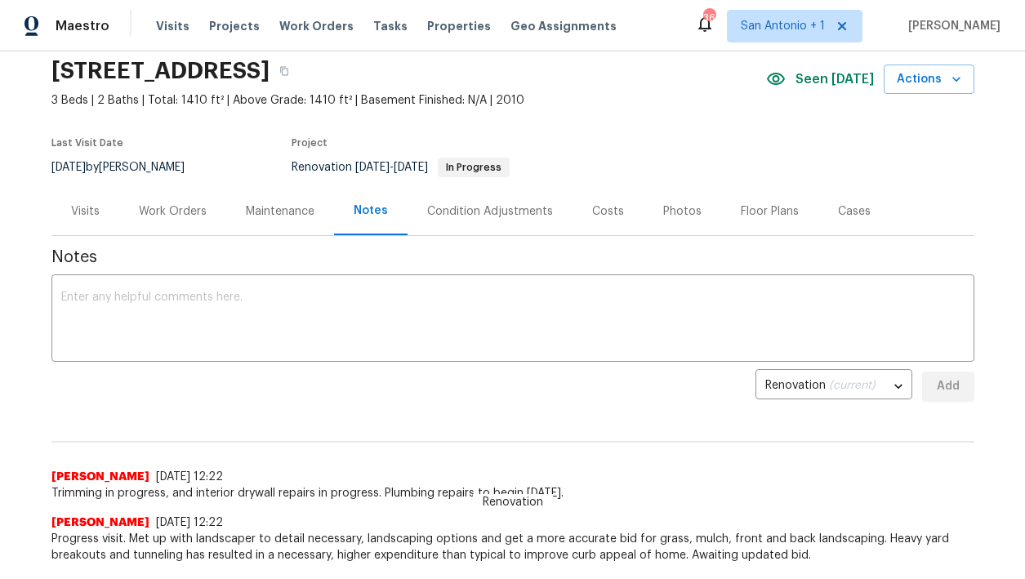
scroll to position [64, 0]
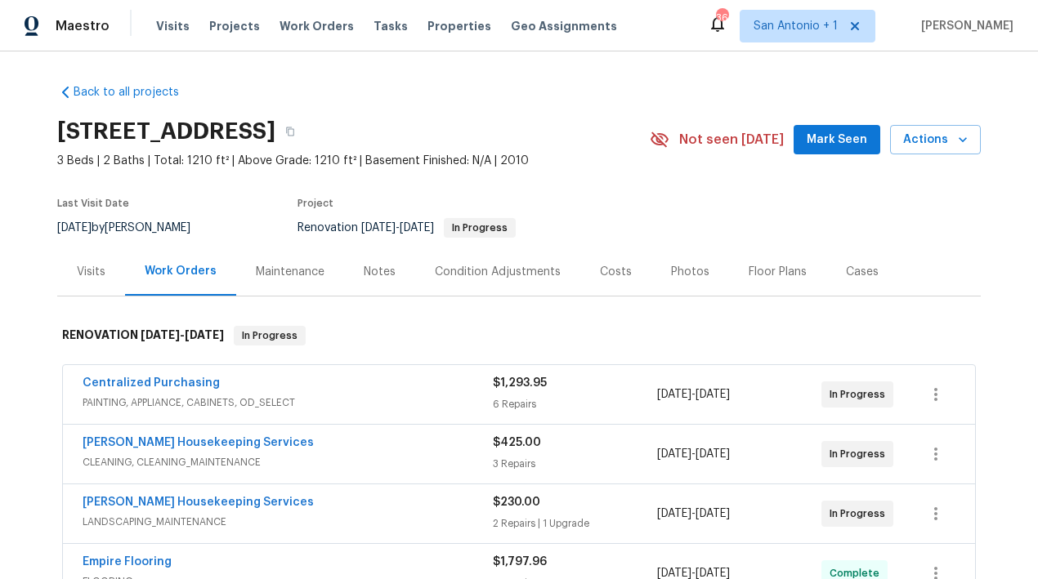
click at [840, 136] on span "Mark Seen" at bounding box center [836, 140] width 60 height 20
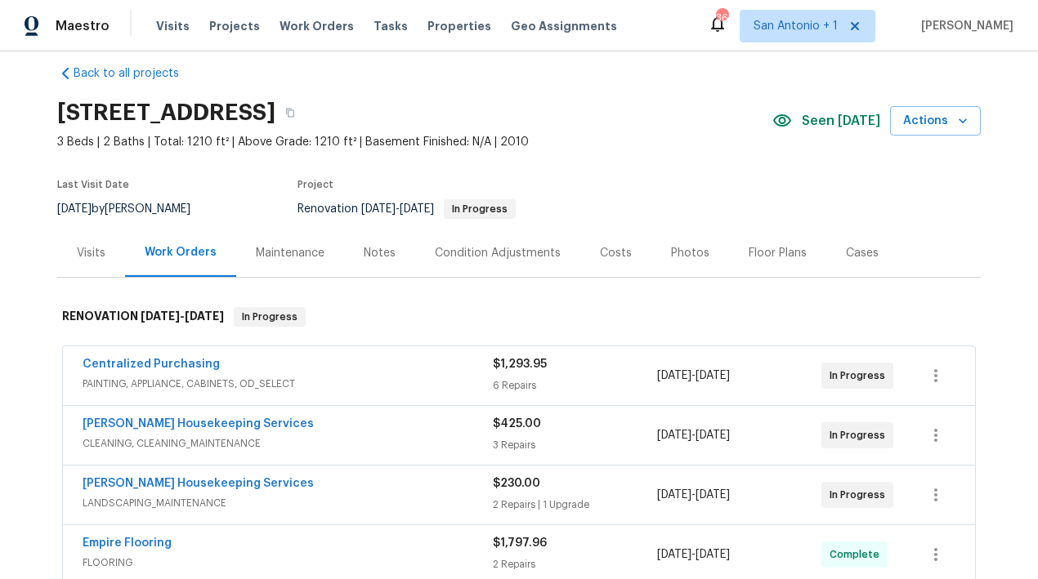
scroll to position [16, 0]
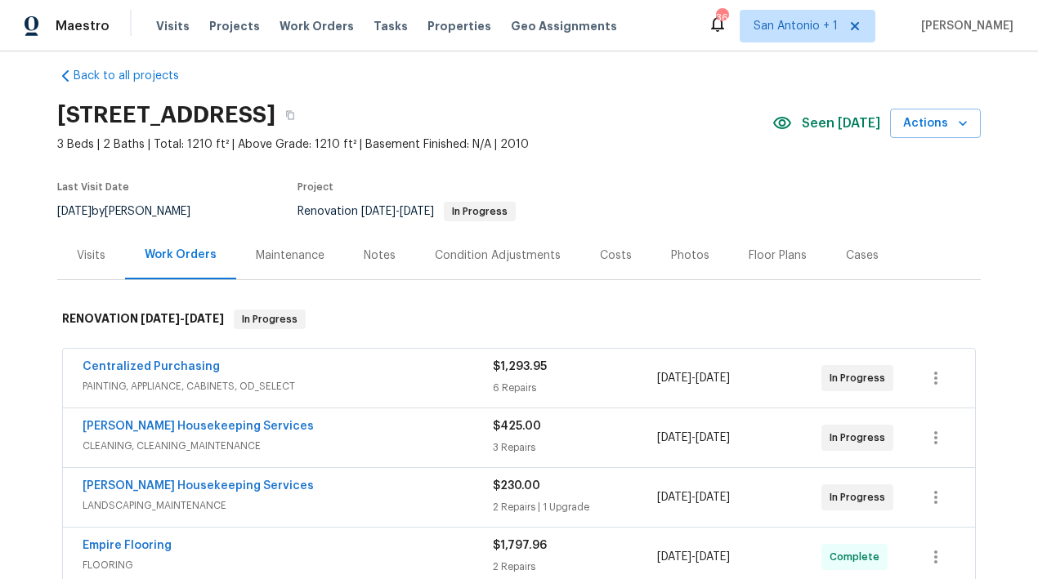
click at [373, 251] on div "Notes" at bounding box center [380, 256] width 32 height 16
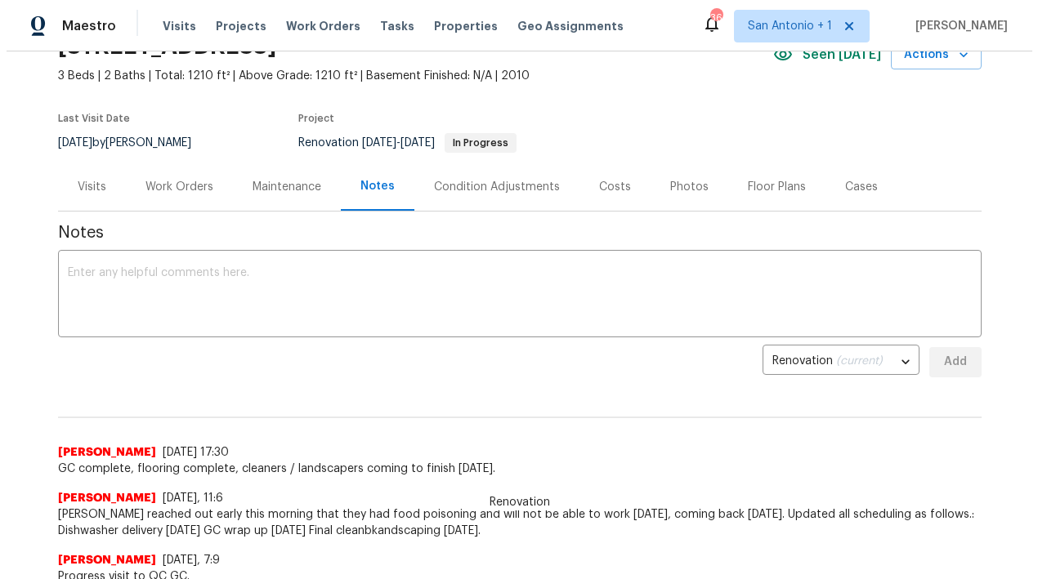
scroll to position [87, 0]
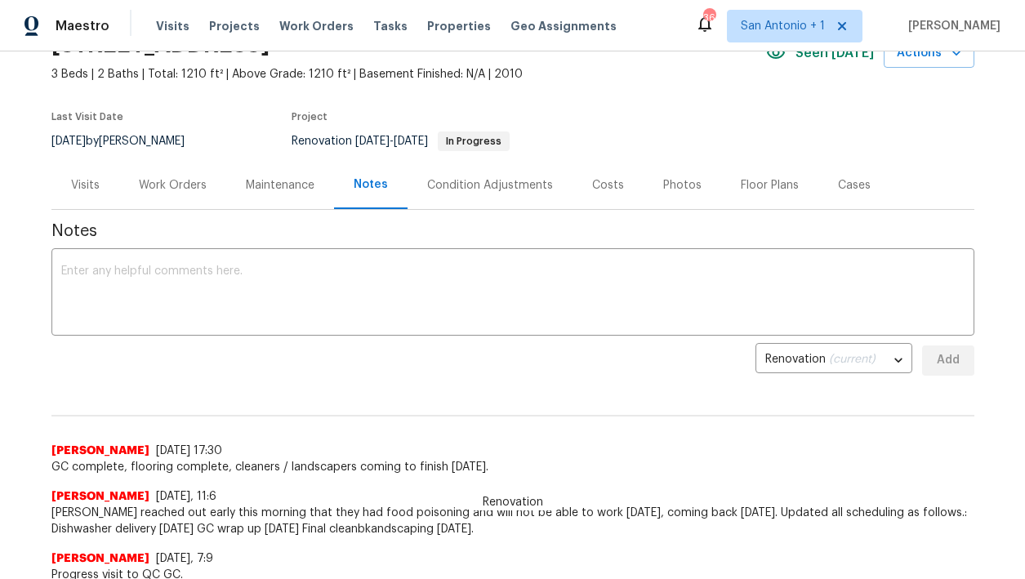
click at [672, 188] on div "Photos" at bounding box center [682, 185] width 38 height 16
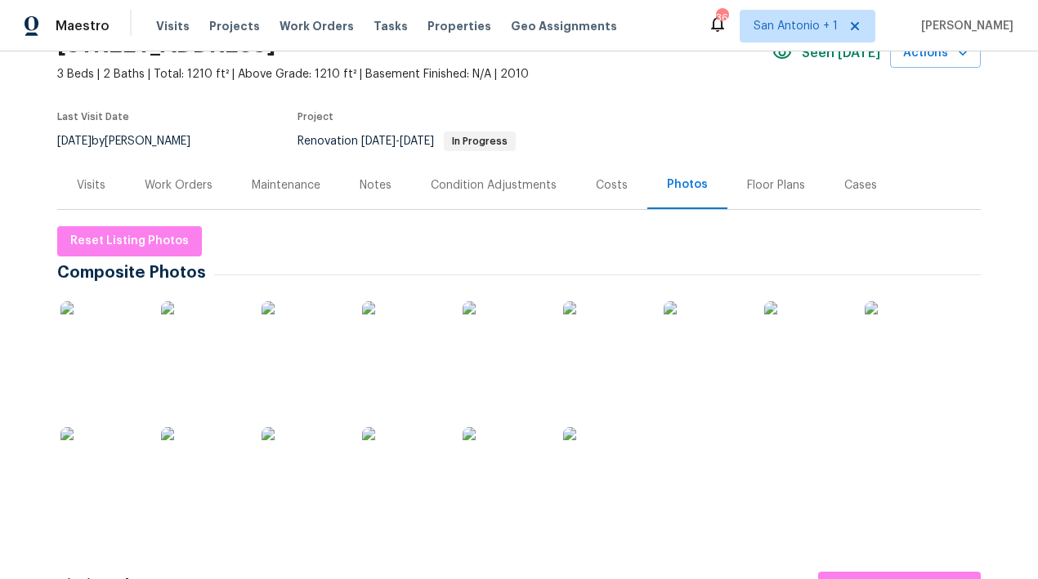
click at [182, 185] on div "Work Orders" at bounding box center [179, 185] width 68 height 16
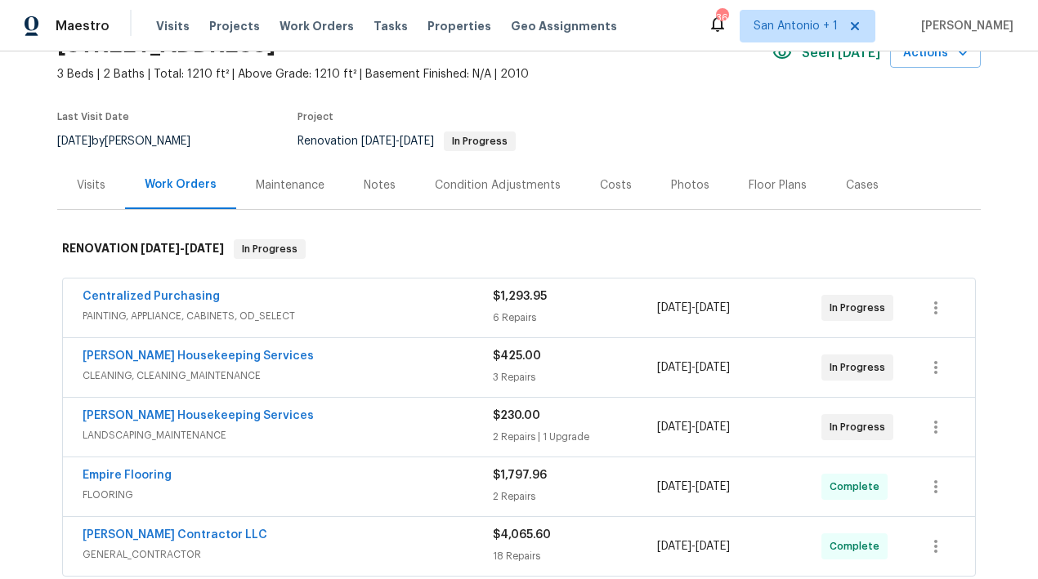
click at [373, 186] on div "Notes" at bounding box center [380, 185] width 32 height 16
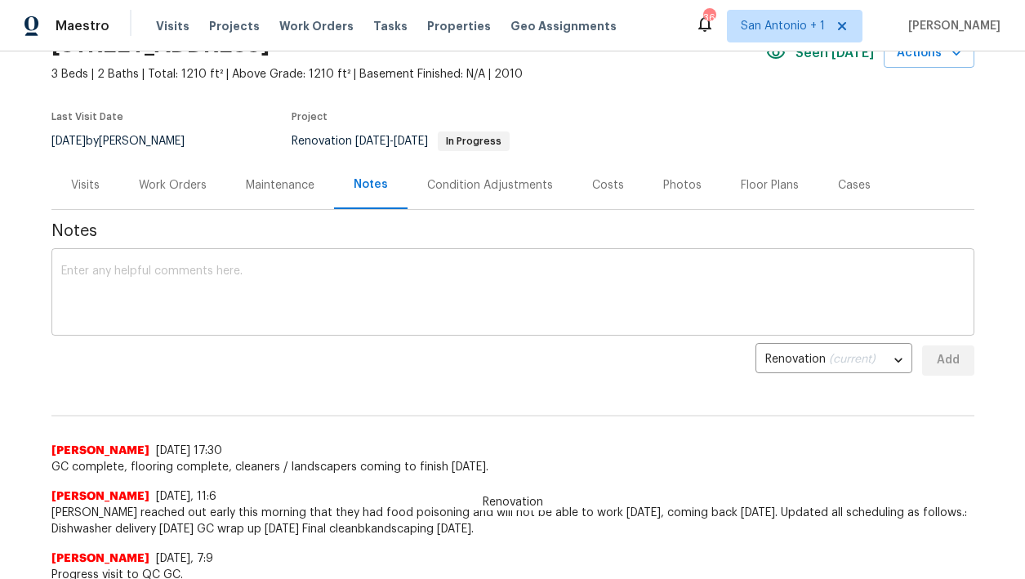
click at [370, 274] on textarea at bounding box center [513, 294] width 904 height 57
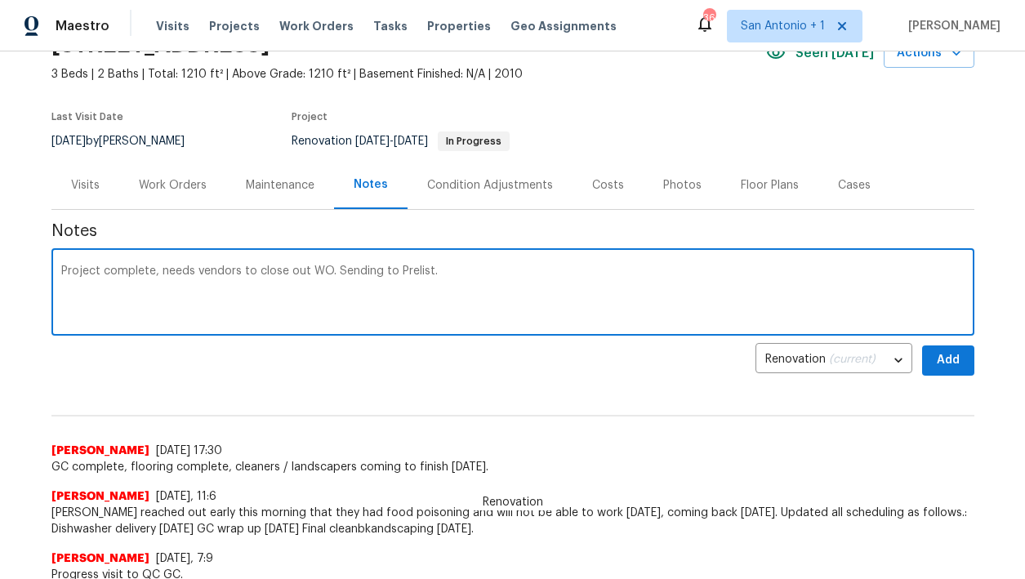
type textarea "Project complete, needs vendors to close out WO. Sending to Prelist."
click at [947, 365] on span "Add" at bounding box center [948, 360] width 26 height 20
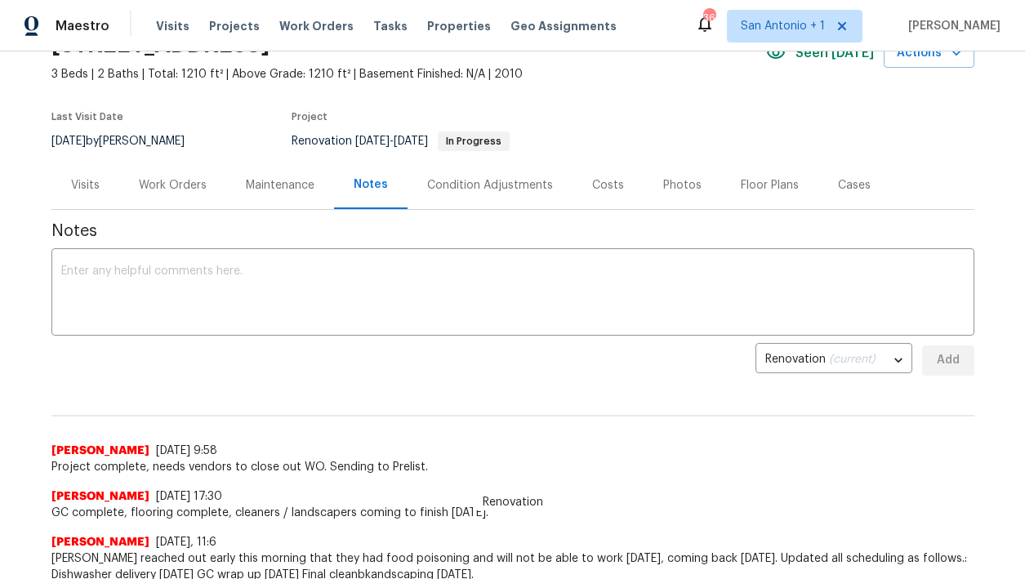
click at [165, 187] on div "Work Orders" at bounding box center [173, 185] width 68 height 16
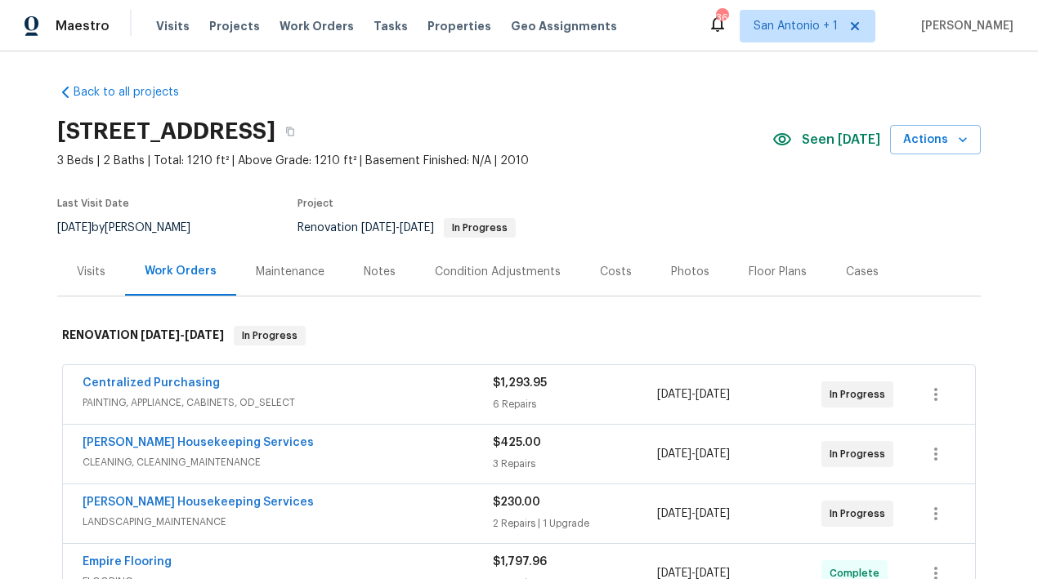
click at [90, 270] on div "Visits" at bounding box center [91, 272] width 29 height 16
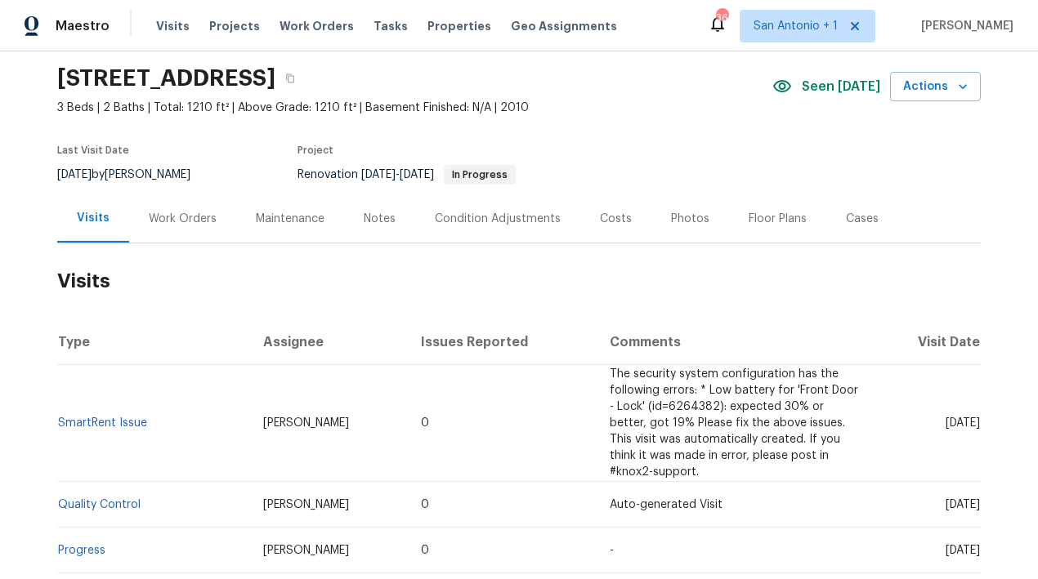
scroll to position [51, 0]
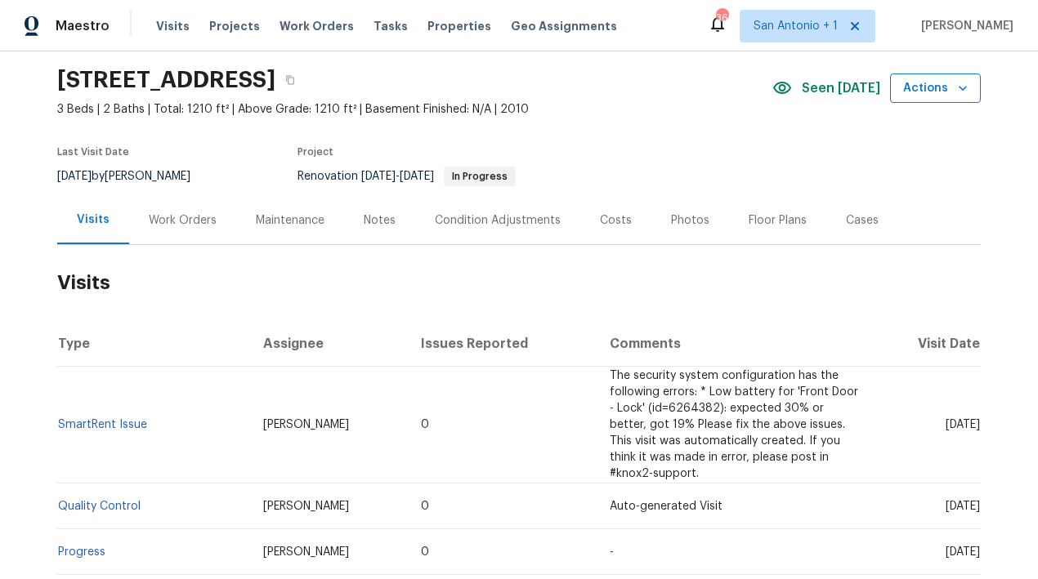
click at [958, 88] on icon "button" at bounding box center [962, 88] width 8 height 5
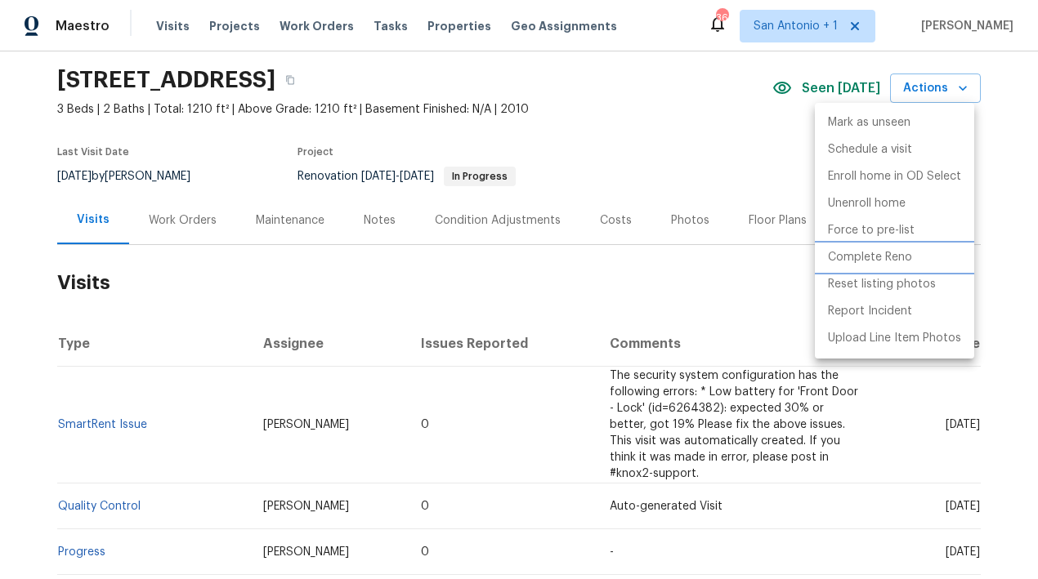
click at [891, 257] on p "Complete Reno" at bounding box center [870, 257] width 84 height 17
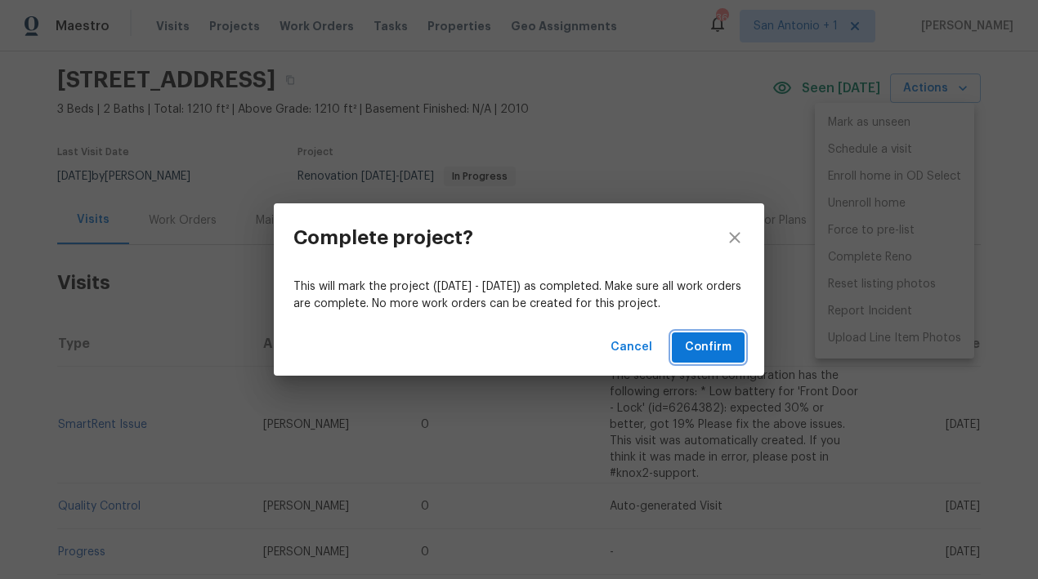
click at [712, 346] on span "Confirm" at bounding box center [708, 347] width 47 height 20
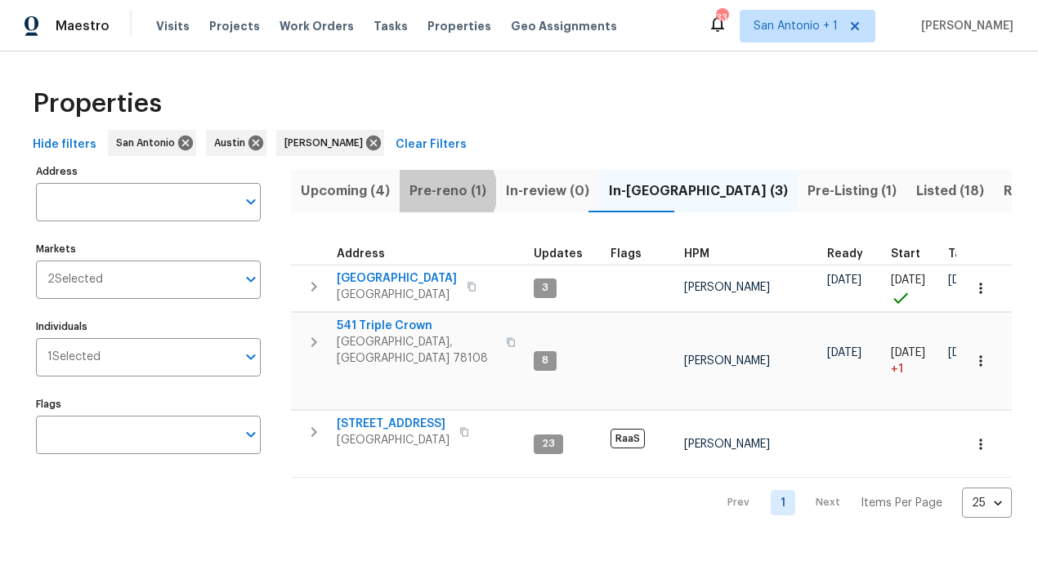
click at [442, 191] on span "Pre-reno (1)" at bounding box center [447, 191] width 77 height 23
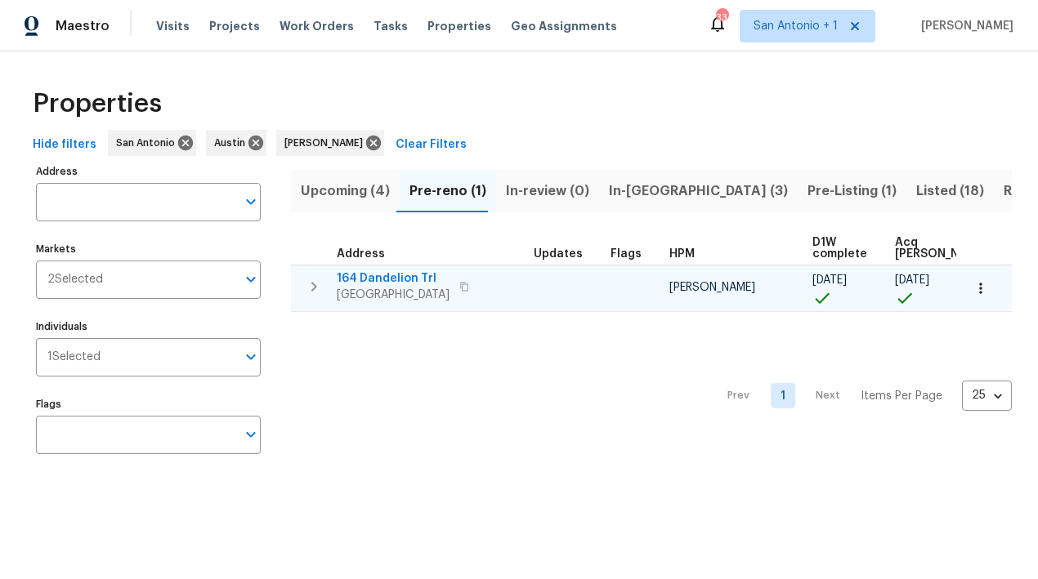
click at [405, 274] on span "164 Dandelion Trl" at bounding box center [393, 278] width 113 height 16
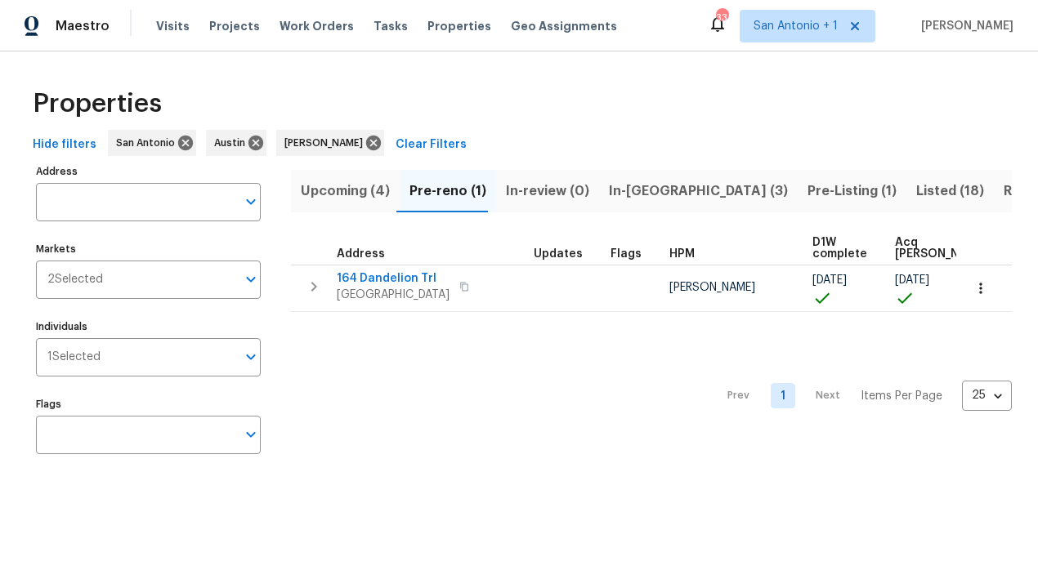
click at [347, 191] on span "Upcoming (4)" at bounding box center [345, 191] width 89 height 23
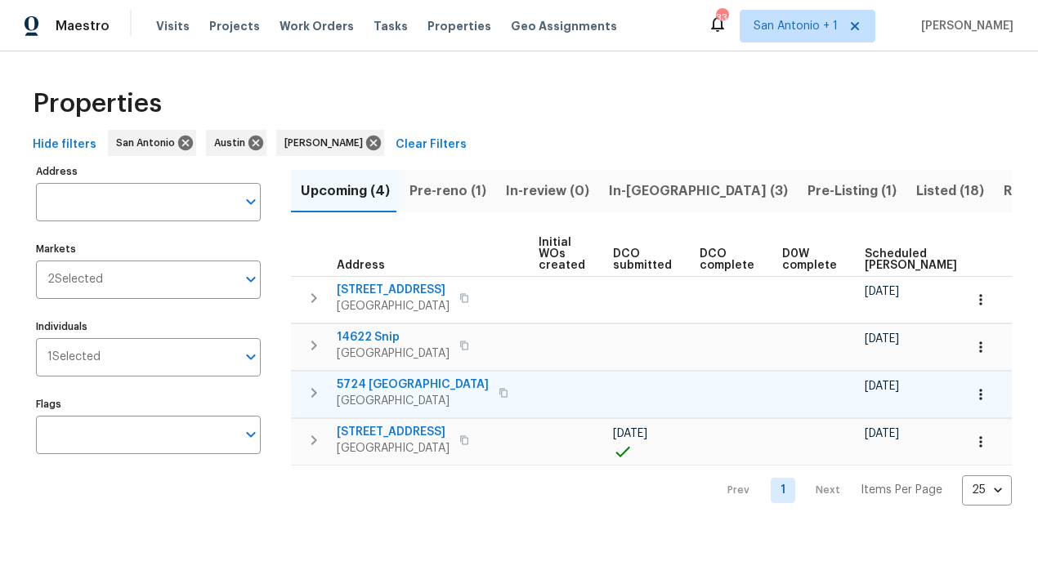
scroll to position [0, 331]
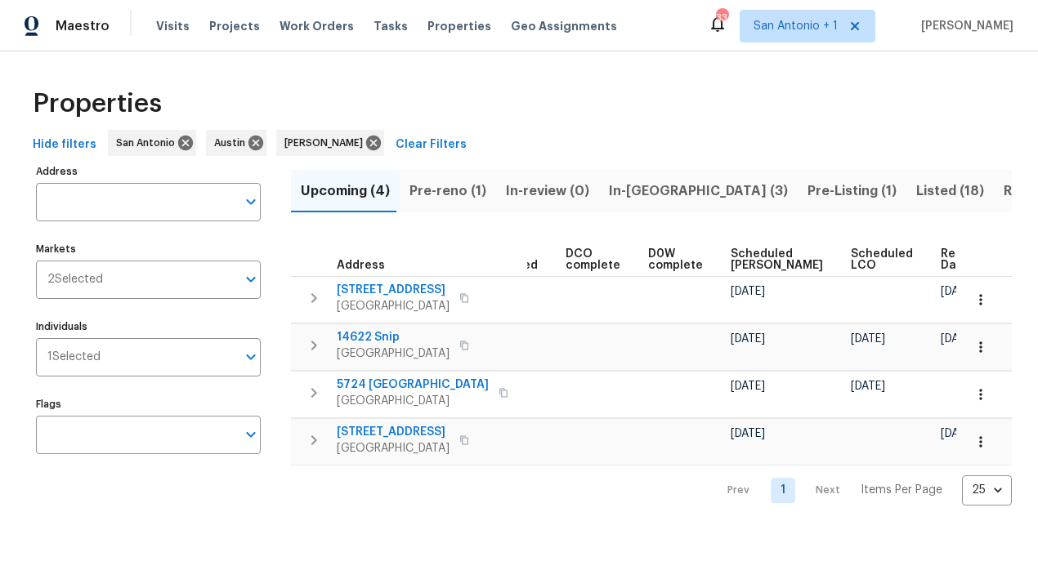
click at [940, 257] on span "Ready Date" at bounding box center [958, 259] width 36 height 23
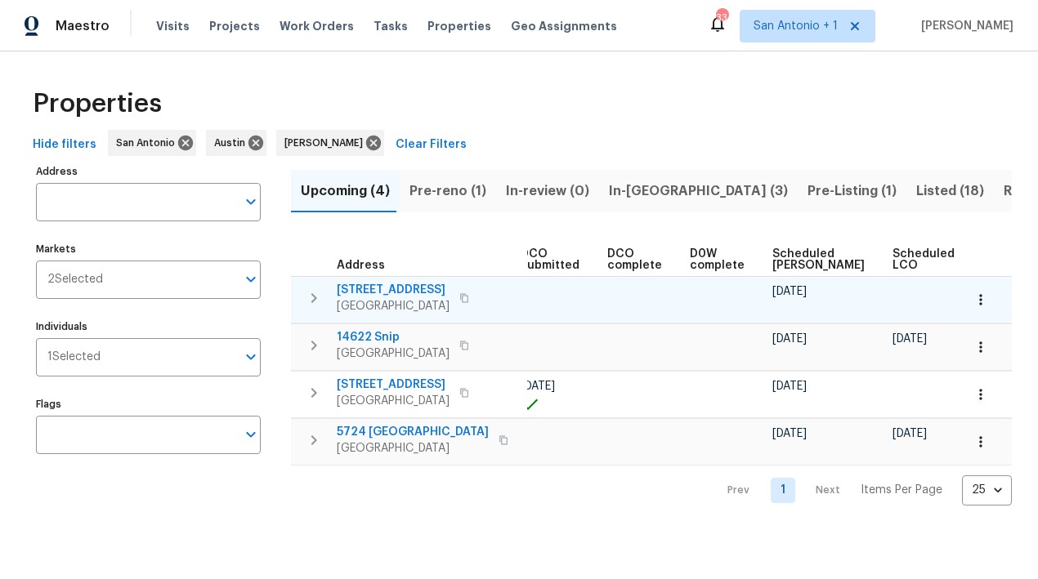
scroll to position [0, 350]
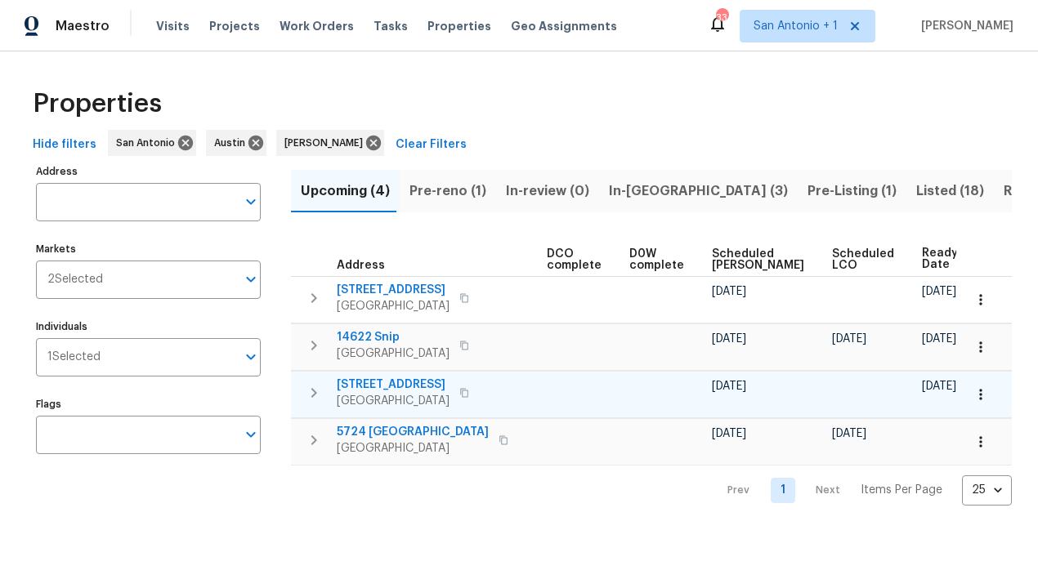
click at [972, 399] on icon "button" at bounding box center [980, 394] width 16 height 16
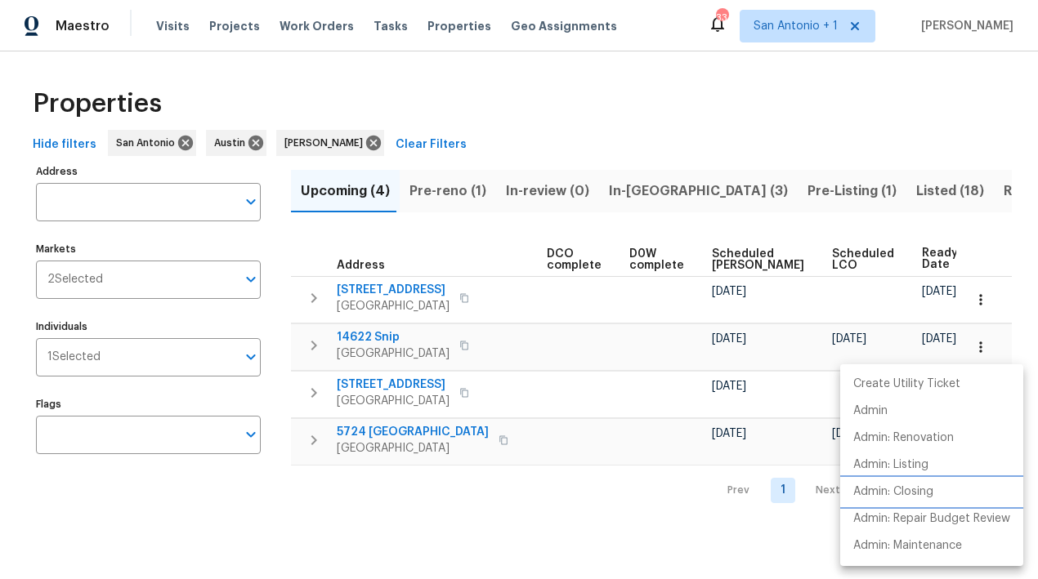
click at [914, 489] on p "Admin: Closing" at bounding box center [893, 492] width 80 height 17
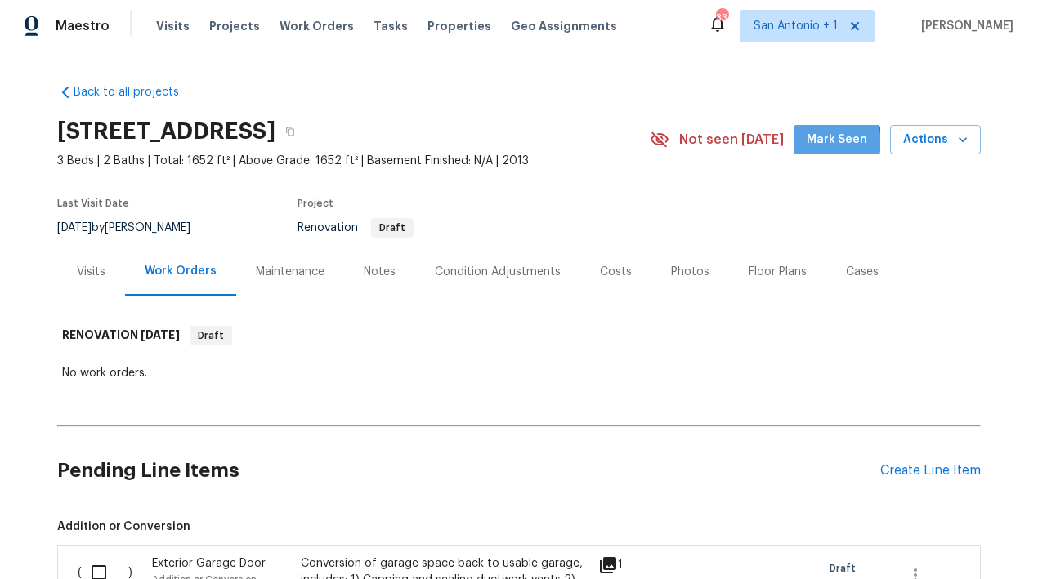
click at [824, 144] on span "Mark Seen" at bounding box center [836, 140] width 60 height 20
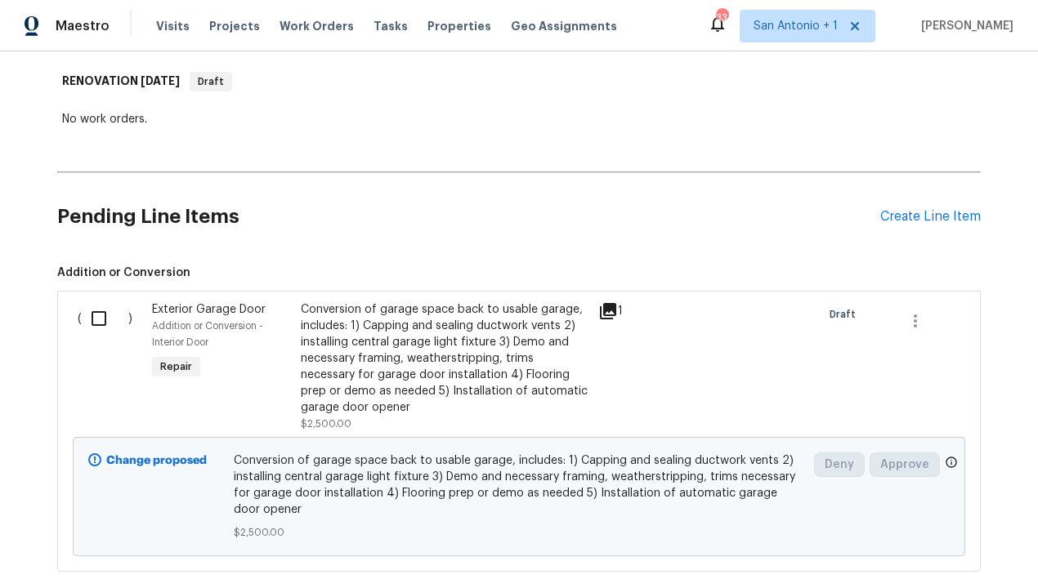
scroll to position [263, 0]
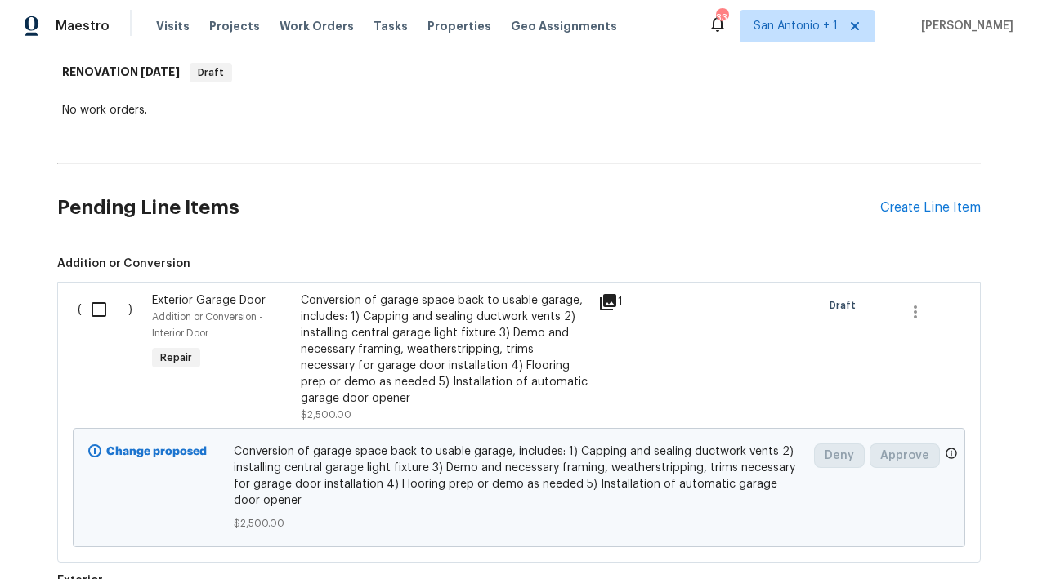
click at [404, 359] on div "Conversion of garage space back to usable garage, includes: 1) Capping and seal…" at bounding box center [445, 349] width 288 height 114
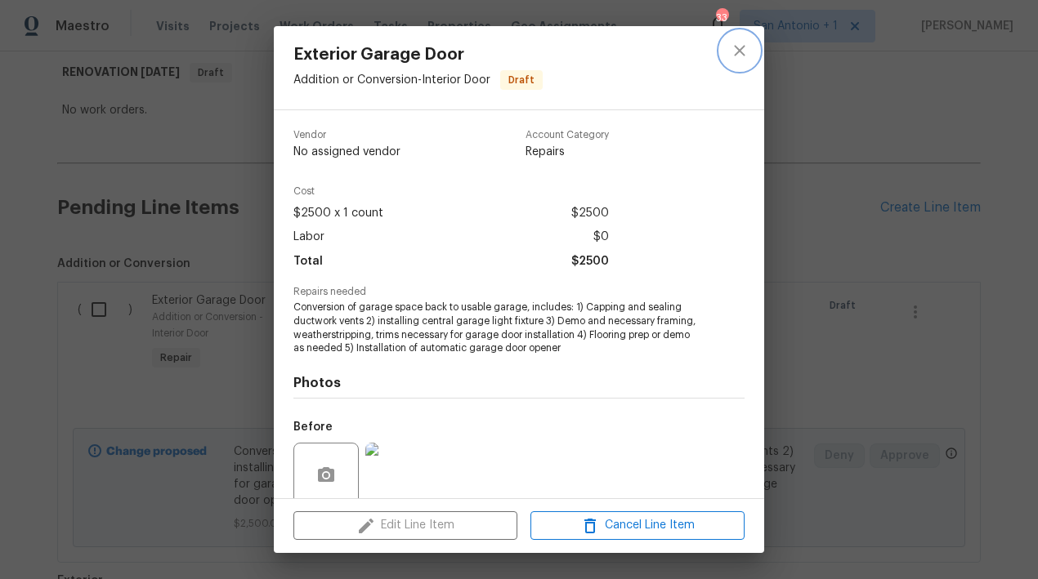
click at [743, 50] on icon "close" at bounding box center [740, 51] width 20 height 20
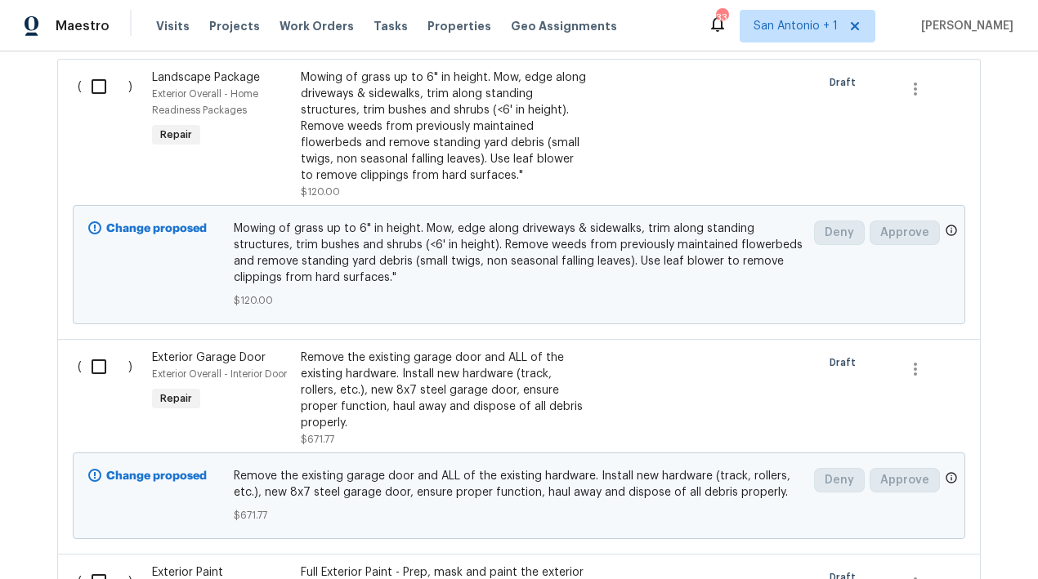
scroll to position [800, 0]
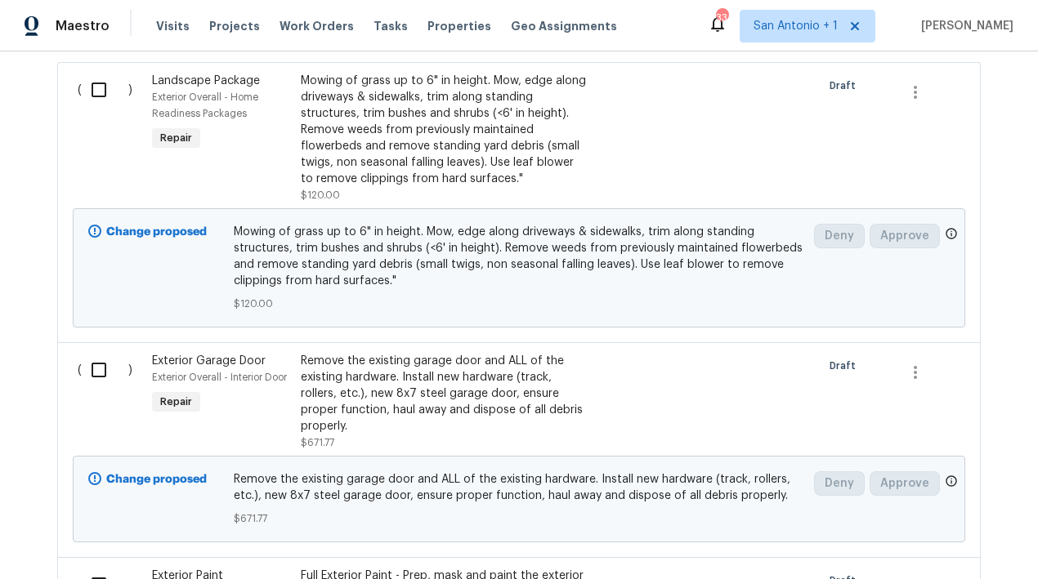
click at [328, 145] on div "Mowing of grass up to 6" in height. Mow, edge along driveways & sidewalks, trim…" at bounding box center [445, 130] width 288 height 114
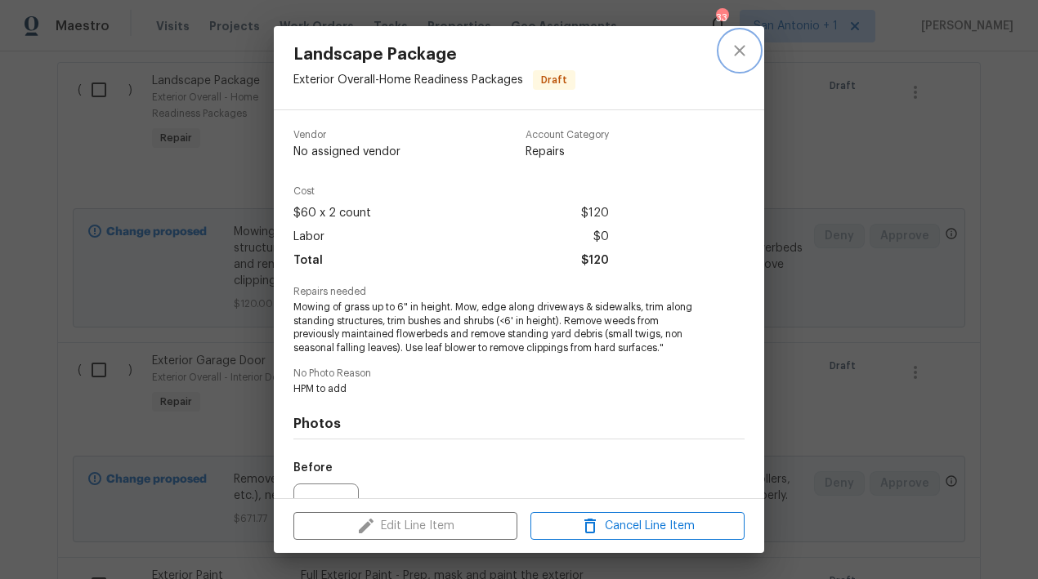
click at [742, 56] on icon "close" at bounding box center [740, 51] width 20 height 20
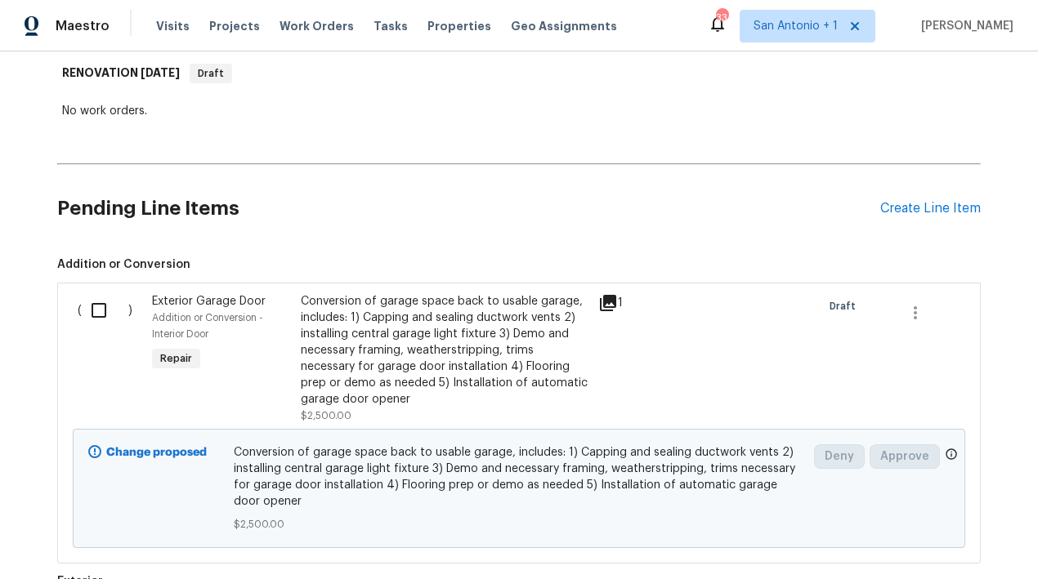
scroll to position [0, 0]
